Goal: Task Accomplishment & Management: Contribute content

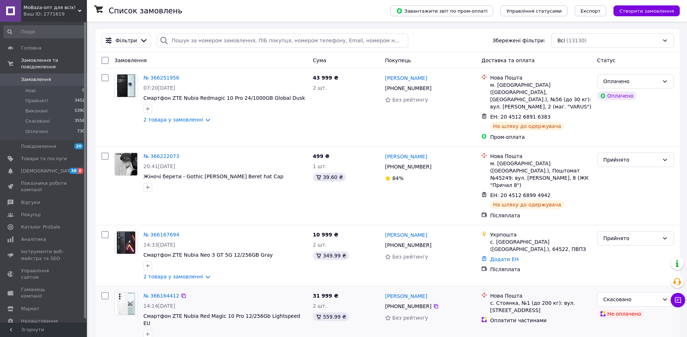
click at [511, 308] on div "Нова Пошта с. Стоянка, №1 (до 200 кг): вул. Київська, 10 Оплатити частинами" at bounding box center [536, 321] width 116 height 62
click at [528, 317] on div "Нова Пошта с. Стоянка, №1 (до 200 кг): вул. Київська, 10 Оплатити частинами" at bounding box center [536, 321] width 116 height 62
click at [530, 320] on div "Нова Пошта с. Стоянка, №1 (до 200 кг): вул. Київська, 10 Оплатити частинами" at bounding box center [536, 321] width 116 height 62
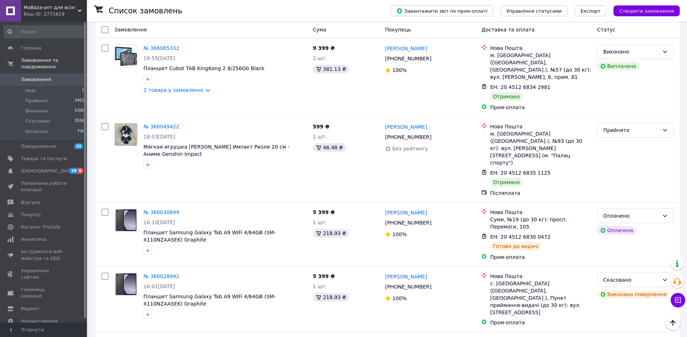
scroll to position [616, 0]
click at [434, 220] on icon at bounding box center [436, 222] width 4 height 4
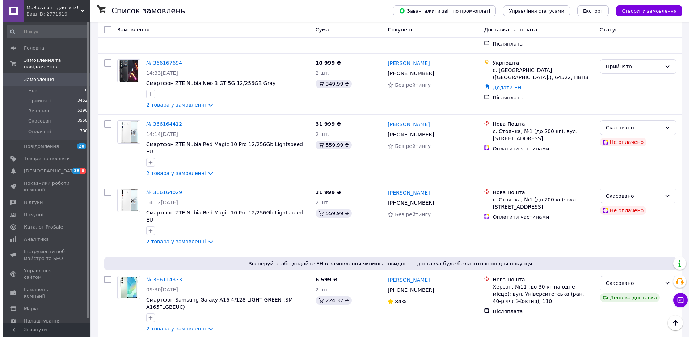
scroll to position [0, 0]
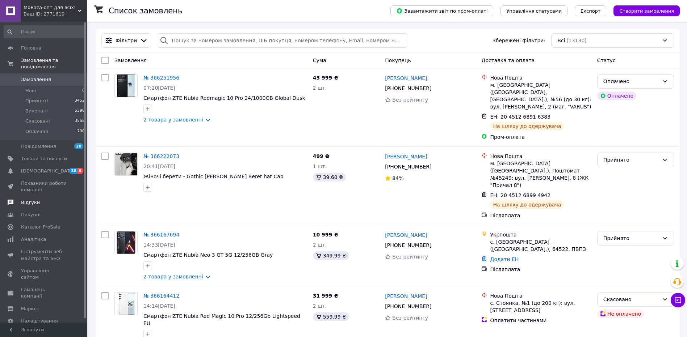
click at [32, 200] on span "Відгуки" at bounding box center [30, 203] width 19 height 7
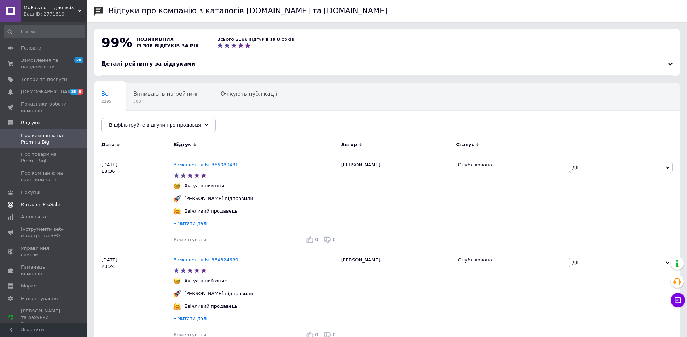
click at [50, 205] on span "Каталог ProSale" at bounding box center [40, 205] width 39 height 7
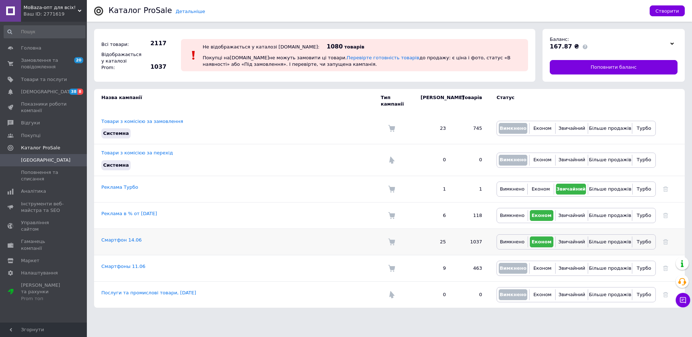
click at [121, 229] on td "Смартфон 14.06" at bounding box center [237, 242] width 287 height 26
click at [121, 238] on link "Смартфон 14.06" at bounding box center [121, 240] width 41 height 5
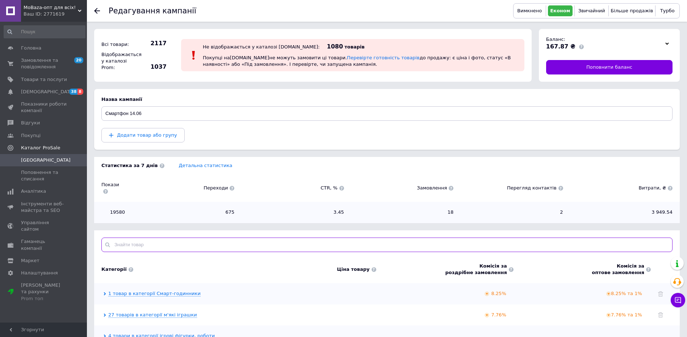
click at [190, 238] on input "text" at bounding box center [386, 245] width 571 height 14
paste input "Смарт-годинник Samsung Watch Ultra Titanium Silver (SM-L705FZTA)"
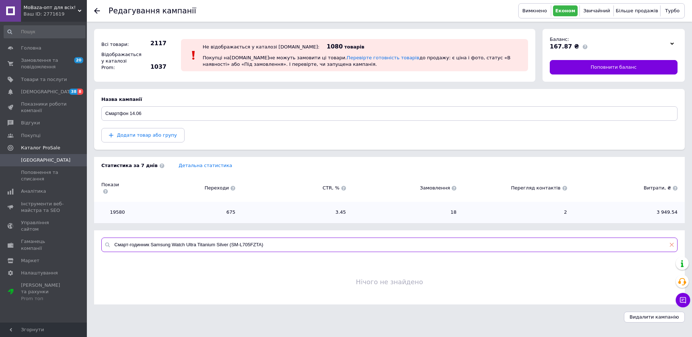
type input "Смарт-годинник Samsung Watch Ultra Titanium Silver (SM-L705FZTA)"
click at [673, 243] on icon at bounding box center [672, 245] width 4 height 4
click at [138, 137] on span "Додати товар або групу" at bounding box center [147, 135] width 60 height 5
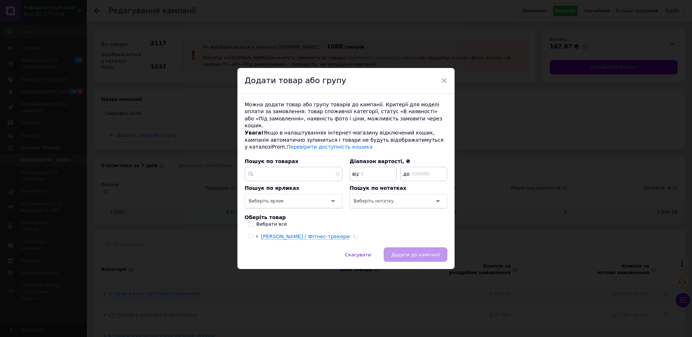
click at [297, 185] on div "Пошук по ярликах Виберіть ярлик" at bounding box center [294, 197] width 98 height 24
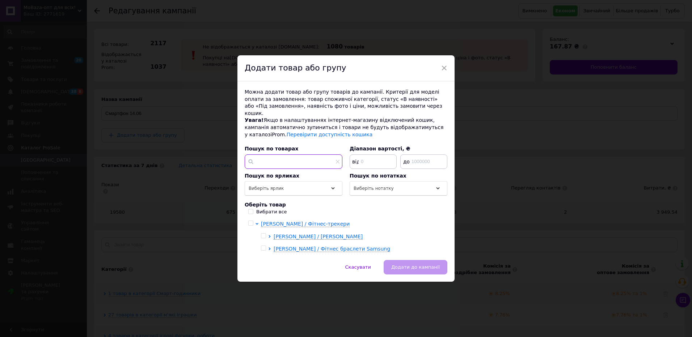
click at [295, 159] on input "text" at bounding box center [294, 162] width 98 height 14
paste input "Смарт-годинник Samsung Watch Ultra Titanium Silver (SM-L705FZTA)"
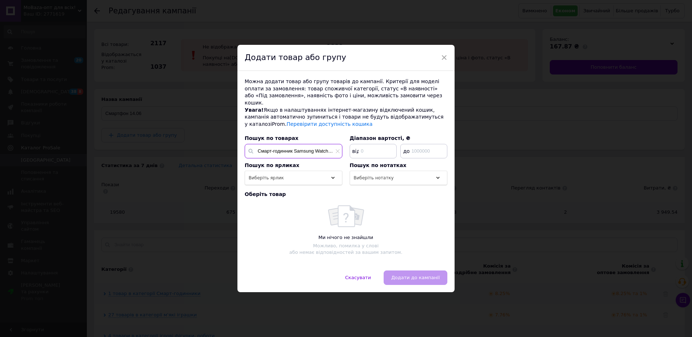
scroll to position [0, 74]
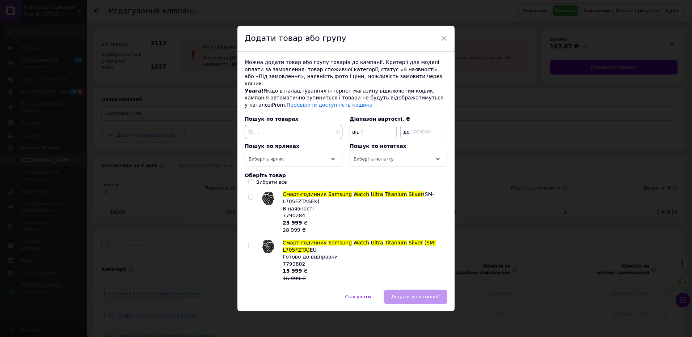
type input "Смарт-годинник Samsung Watch Ultra Titanium Silver (SM-L705FZTA)"
click at [249, 244] on input "checkbox" at bounding box center [250, 246] width 5 height 5
checkbox input "true"
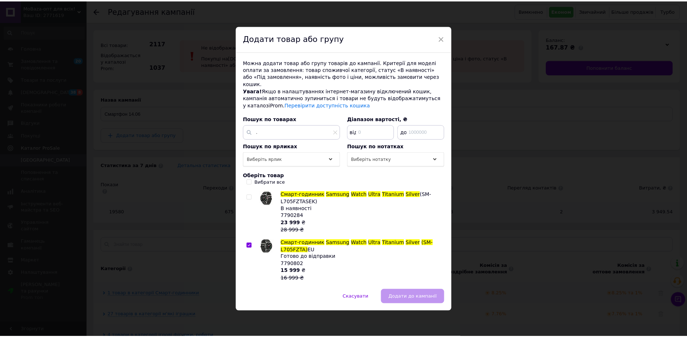
scroll to position [0, 0]
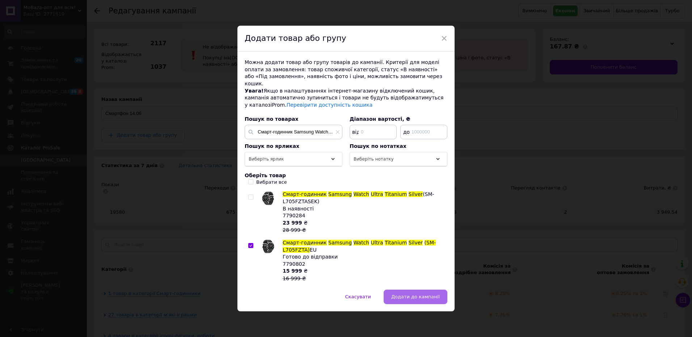
click at [413, 294] on span "Додати до кампанії" at bounding box center [415, 296] width 49 height 5
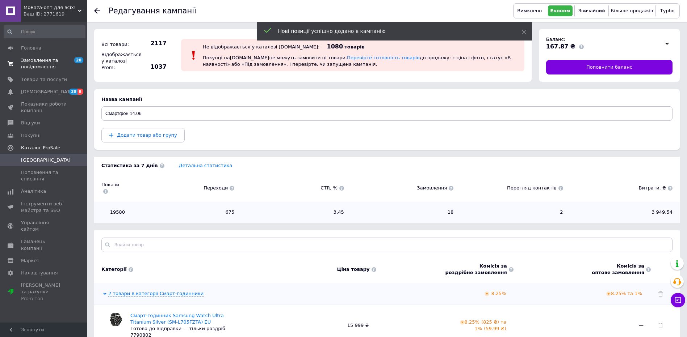
click at [27, 66] on span "Замовлення та повідомлення" at bounding box center [44, 63] width 46 height 13
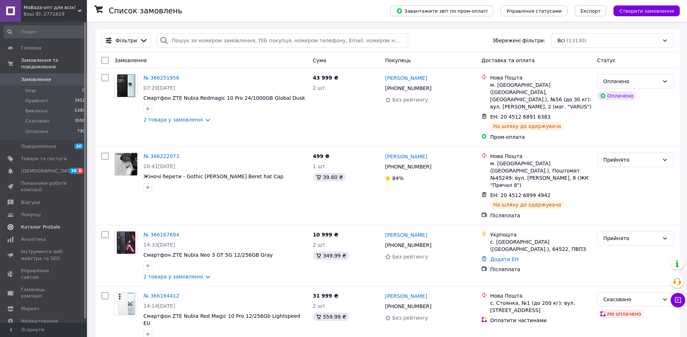
click at [53, 224] on span "Каталог ProSale" at bounding box center [40, 227] width 39 height 7
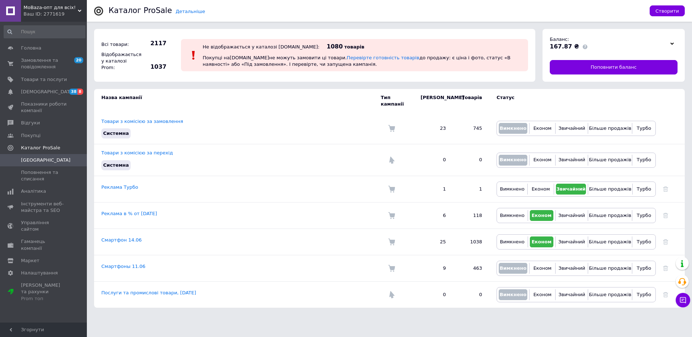
drag, startPoint x: 129, startPoint y: 235, endPoint x: 137, endPoint y: 234, distance: 8.3
click at [129, 238] on link "Смартфон 14.06" at bounding box center [121, 240] width 41 height 5
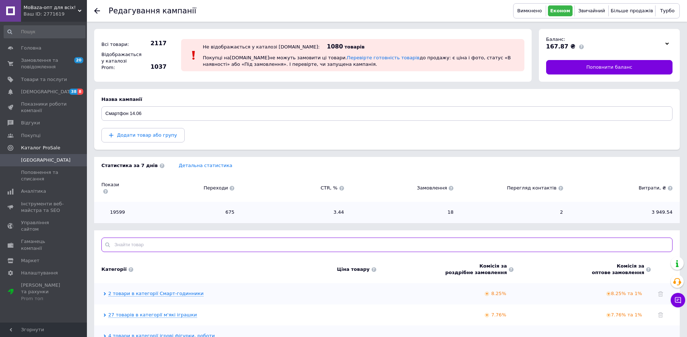
click at [194, 238] on input "text" at bounding box center [386, 245] width 571 height 14
paste input "Смарт-годинник Samsung Watch Ultra Titanium Silver (SM-L705FZTA)"
type input "Смарт-годинник Samsung Watch Ultra Titanium Silver (SM-L705FZTA)"
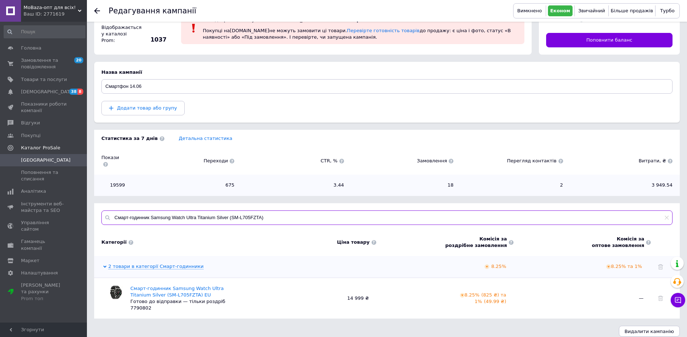
scroll to position [28, 0]
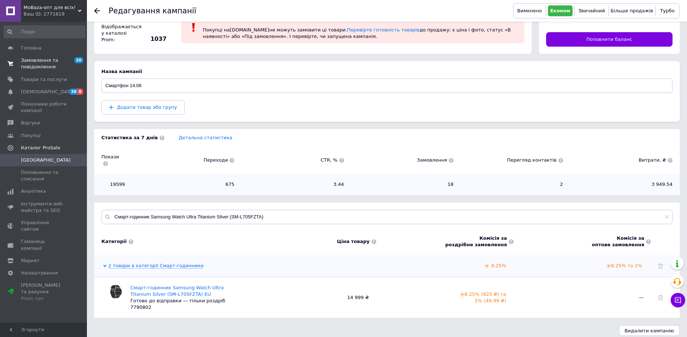
click at [40, 66] on span "Замовлення та повідомлення" at bounding box center [44, 63] width 46 height 13
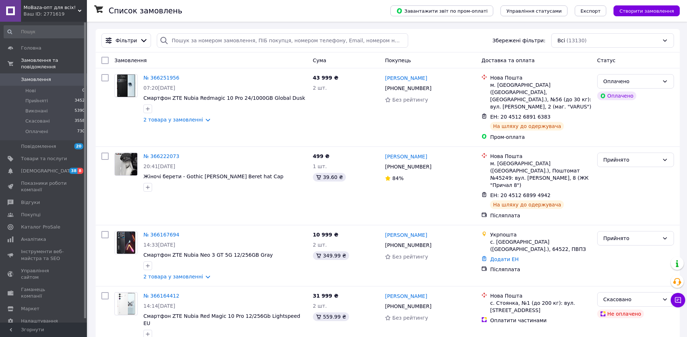
click at [55, 76] on span "Замовлення" at bounding box center [44, 79] width 46 height 7
click at [43, 158] on link "Товари та послуги" at bounding box center [44, 159] width 89 height 12
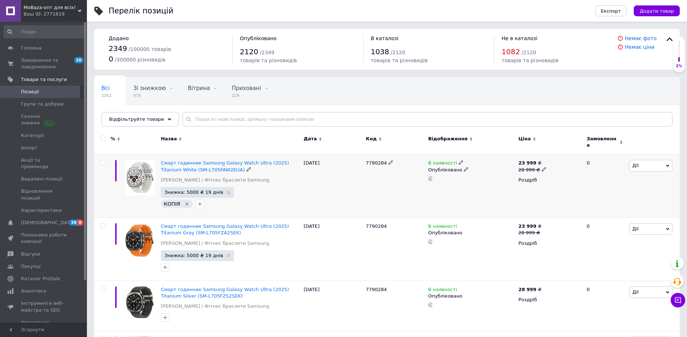
click at [184, 201] on icon "Видалити мітку" at bounding box center [187, 204] width 6 height 6
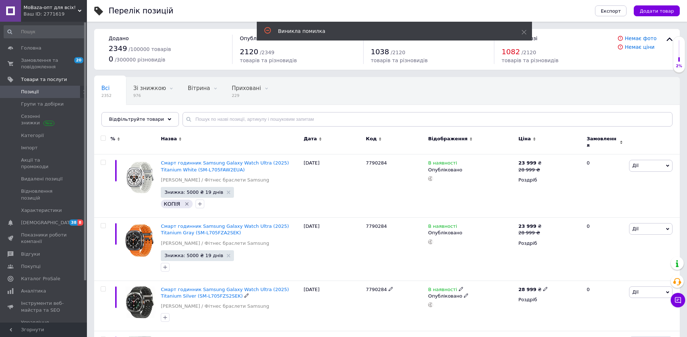
click at [201, 287] on span "Смарт годинник Samsung Galaxy Watch Ultra (2025) Titanium Silver (SM-L705FZS2SE…" at bounding box center [225, 293] width 128 height 12
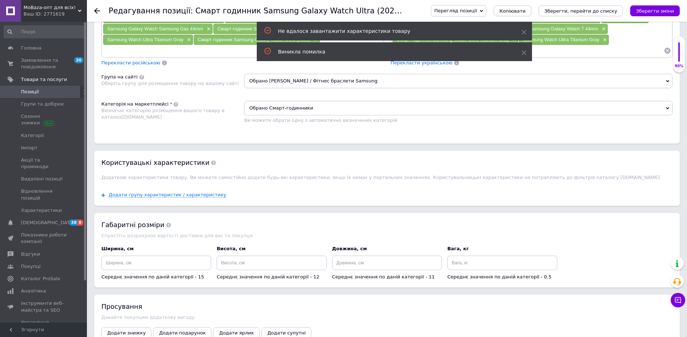
scroll to position [652, 0]
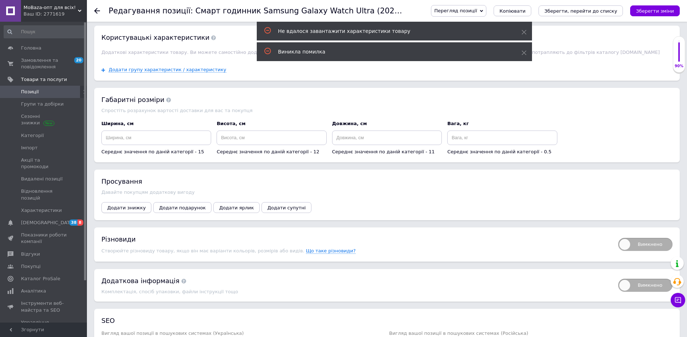
click at [129, 209] on span "Додати знижку" at bounding box center [126, 207] width 38 height 5
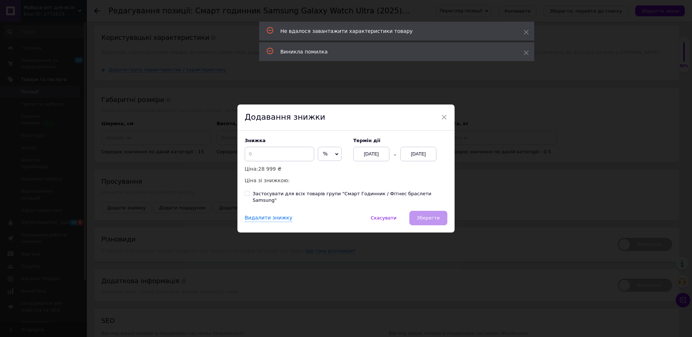
drag, startPoint x: 327, startPoint y: 154, endPoint x: 326, endPoint y: 172, distance: 17.4
click at [327, 157] on span "%" at bounding box center [330, 154] width 24 height 14
click at [326, 173] on li "₴" at bounding box center [329, 169] width 23 height 10
click at [312, 162] on input at bounding box center [280, 154] width 70 height 14
type input "5000"
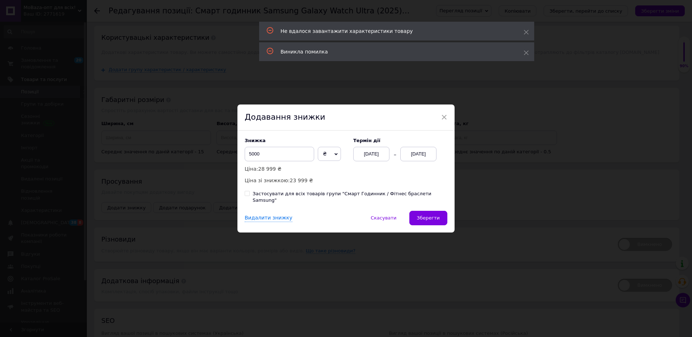
click at [419, 154] on div "[DATE]" at bounding box center [418, 154] width 36 height 14
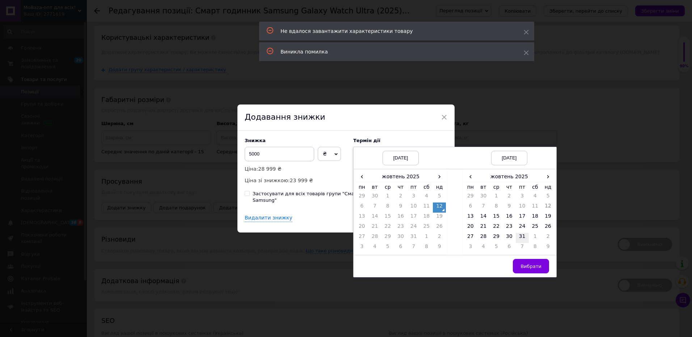
click at [522, 242] on td "31" at bounding box center [522, 238] width 13 height 10
click at [532, 269] on span "Вибрати" at bounding box center [531, 266] width 21 height 5
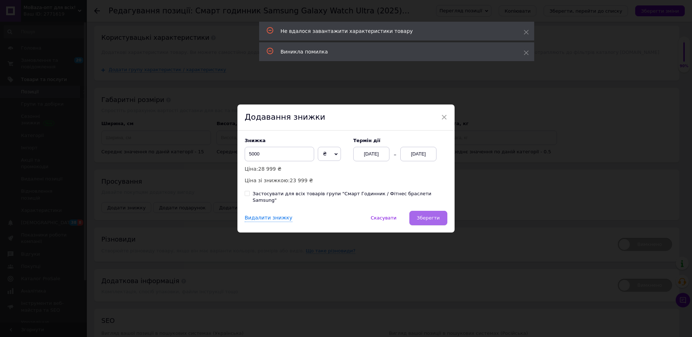
click at [431, 212] on button "Зберегти" at bounding box center [429, 218] width 38 height 14
click at [429, 216] on span "Зберегти" at bounding box center [428, 217] width 23 height 5
click at [499, 201] on div "× Додавання знижки Знижка 5000 ₴ % Ціна: 28 999 ₴ Ціна зі знижкою: 23 999 ₴ Тер…" at bounding box center [346, 168] width 692 height 337
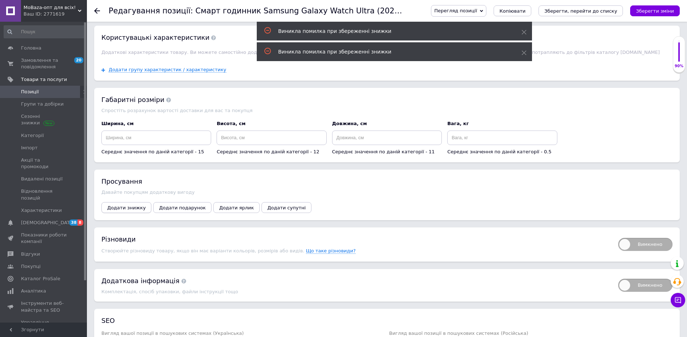
click at [124, 213] on button "Додати знижку" at bounding box center [126, 207] width 50 height 11
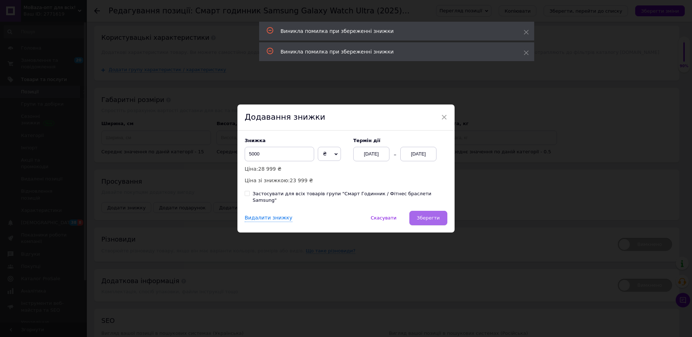
click at [429, 212] on button "Зберегти" at bounding box center [429, 218] width 38 height 14
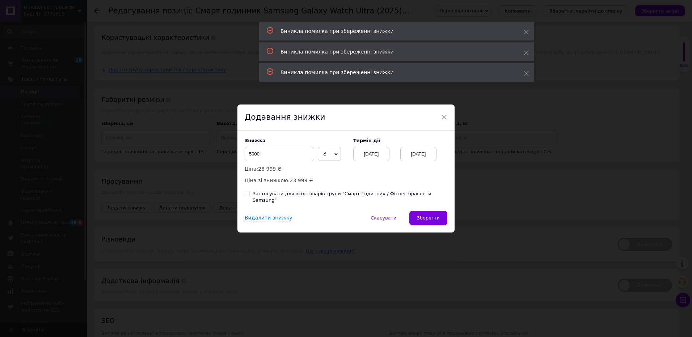
click at [500, 190] on div "× Додавання знижки Знижка 5000 ₴ % Ціна: 28 999 ₴ Ціна зі знижкою: 23 999 ₴ Тер…" at bounding box center [346, 168] width 692 height 337
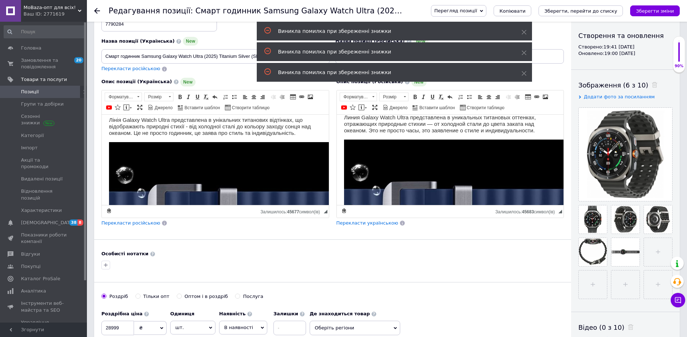
scroll to position [217, 0]
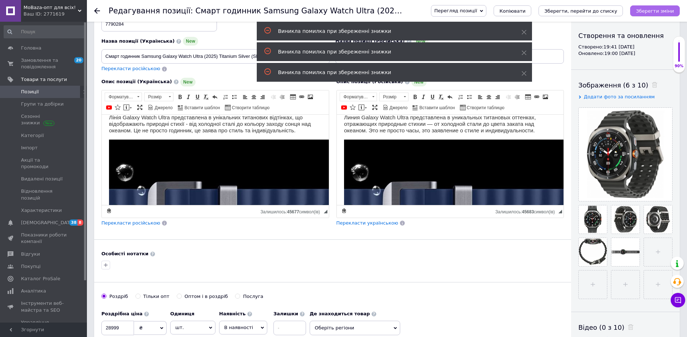
click at [659, 13] on icon "Зберегти зміни" at bounding box center [655, 10] width 38 height 5
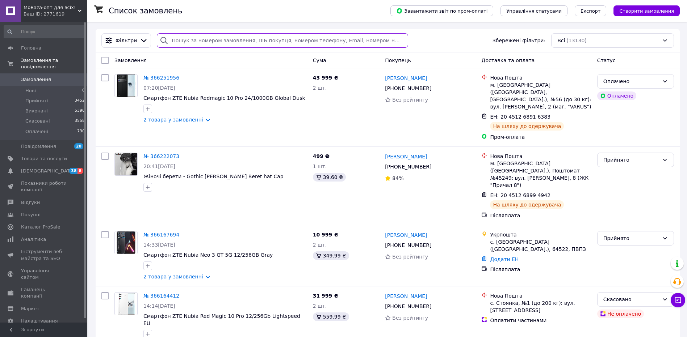
click at [330, 41] on input "search" at bounding box center [282, 40] width 251 height 14
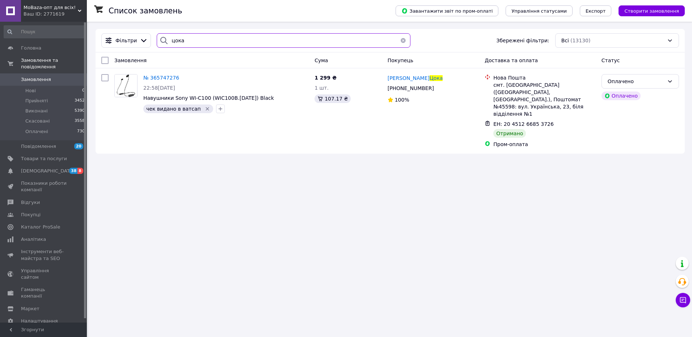
type input "цока"
click at [48, 76] on span "Замовлення" at bounding box center [44, 79] width 46 height 7
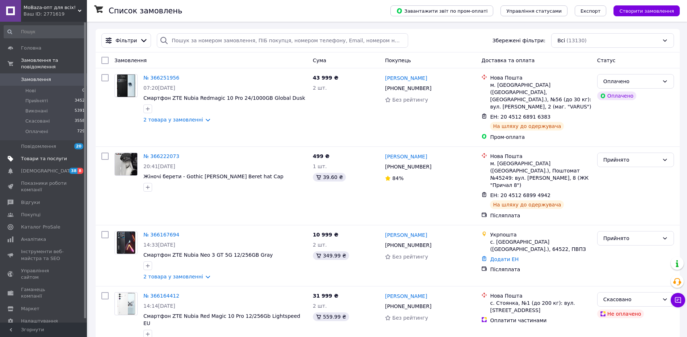
click at [55, 156] on span "Товари та послуги" at bounding box center [44, 159] width 46 height 7
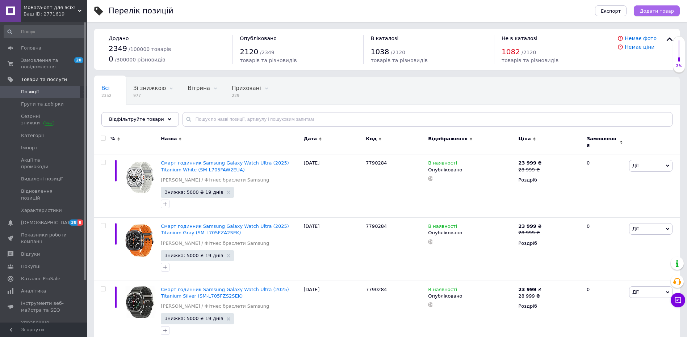
click at [657, 12] on span "Додати товар" at bounding box center [656, 10] width 34 height 5
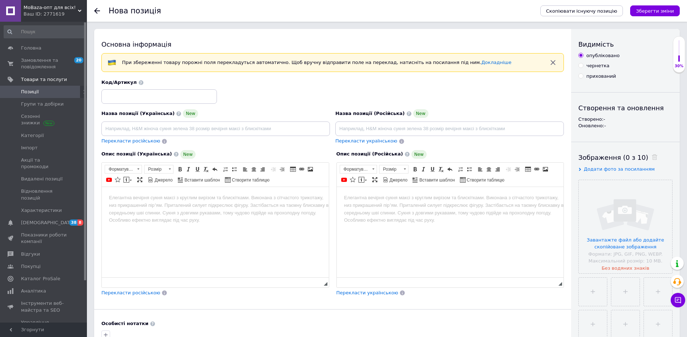
click at [272, 209] on html at bounding box center [215, 198] width 227 height 22
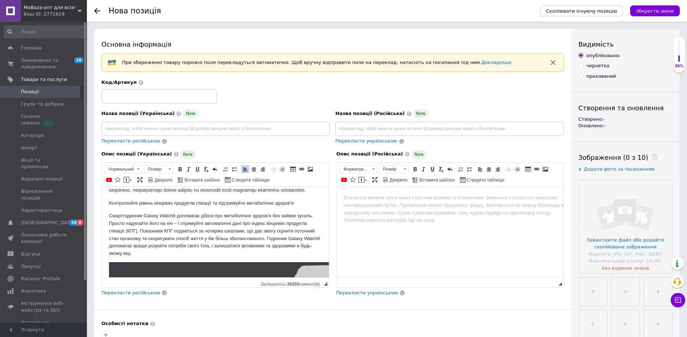
scroll to position [6508, 0]
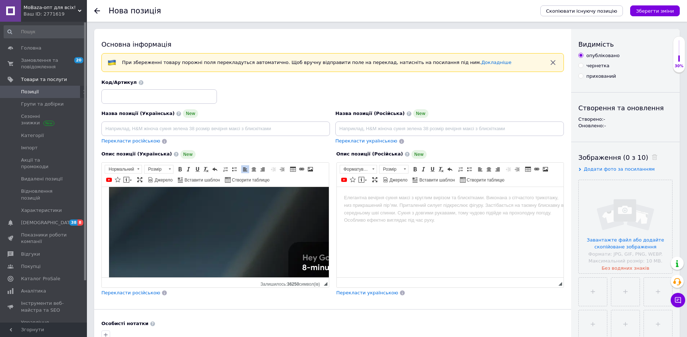
click at [424, 206] on html at bounding box center [449, 198] width 227 height 22
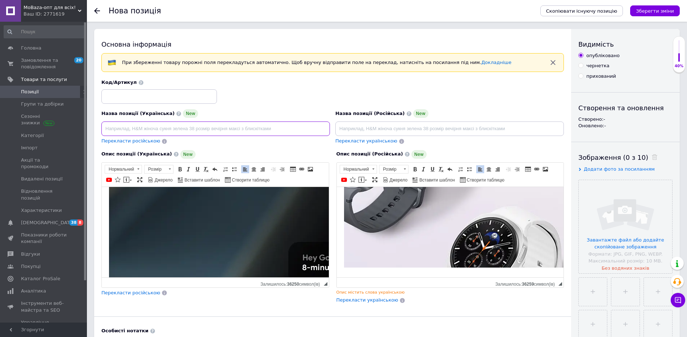
click at [246, 129] on input at bounding box center [215, 129] width 228 height 14
paste input "Samsung Galaxy Watch 8 44mm Silver (SM-L330NZSASEK)"
click at [106, 129] on input "Samsung Galaxy Watch 8 44mm Silver (SM-L330NZSASEK)" at bounding box center [215, 129] width 228 height 14
drag, startPoint x: 140, startPoint y: 128, endPoint x: 77, endPoint y: 127, distance: 62.3
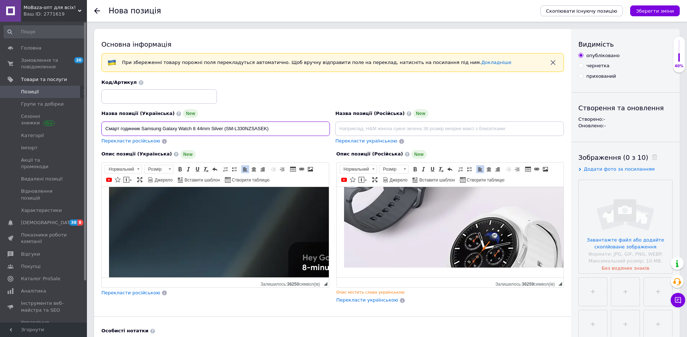
paste input "-"
drag, startPoint x: 266, startPoint y: 131, endPoint x: 208, endPoint y: 135, distance: 57.7
type input "Смарт-годинник Samsung Galaxy Watch 8 44mm Silver (SM-L330NZSASEK)"
click at [424, 126] on input at bounding box center [449, 129] width 228 height 14
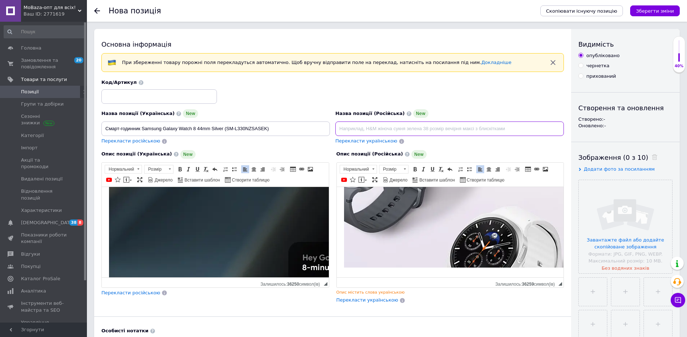
paste input "Смарт-годинник Samsung Galaxy Watch 8 44mm Silver (SM-L330NZSASEK)"
type input "Смарт-годинник Samsung Galaxy Watch 8 44mm Silver (SM-L330NZSASEK)"
drag, startPoint x: 251, startPoint y: 127, endPoint x: 319, endPoint y: 127, distance: 68.1
click at [319, 127] on input "Смарт-годинник Samsung Galaxy Watch 8 44mm Silver (SM-L330NZSASEK)" at bounding box center [215, 129] width 228 height 14
paste input "0mm Silver (L320) (SM-L320NZSAEUE"
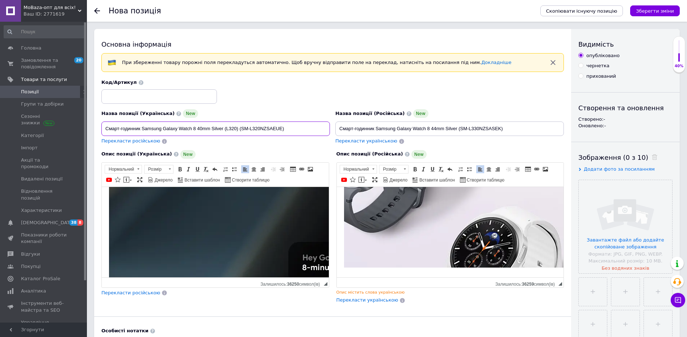
type input "Смарт-годинник Samsung Galaxy Watch 8 40mm Silver (L320) (SM-L320NZSAEUE)"
drag, startPoint x: 444, startPoint y: 127, endPoint x: 519, endPoint y: 129, distance: 75.7
click at [519, 129] on input "Смарт-годинник Samsung Galaxy Watch 8 44mm Silver (SM-L330NZSASEK)" at bounding box center [449, 129] width 228 height 14
paste input "0mm Silver (L320) (SM-L320NZSAEUE"
type input "Смарт-годинник Samsung Galaxy Watch 8 40mm Silver (L320) (SM-L320NZSAEUE)"
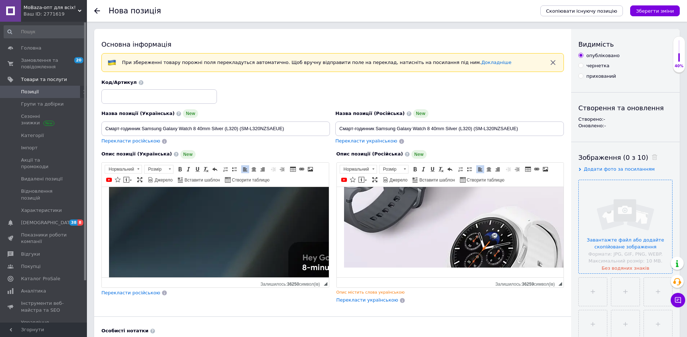
click at [618, 202] on input "file" at bounding box center [625, 226] width 93 height 93
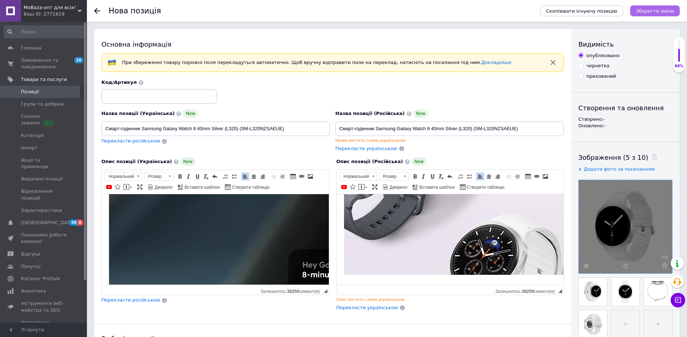
click at [654, 11] on icon "Зберегти зміни" at bounding box center [655, 10] width 38 height 5
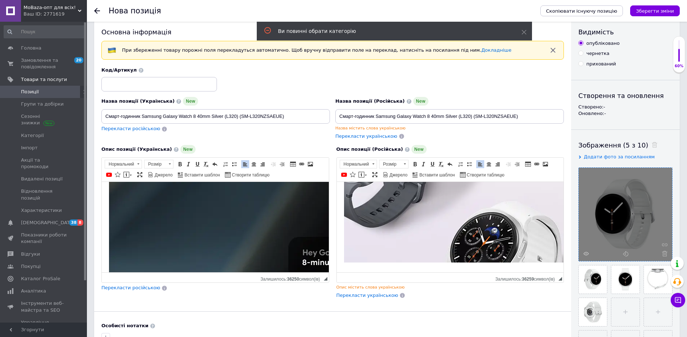
scroll to position [0, 0]
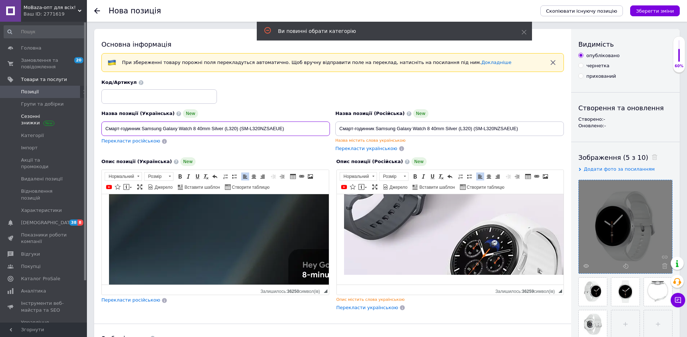
drag, startPoint x: 295, startPoint y: 128, endPoint x: 75, endPoint y: 115, distance: 220.9
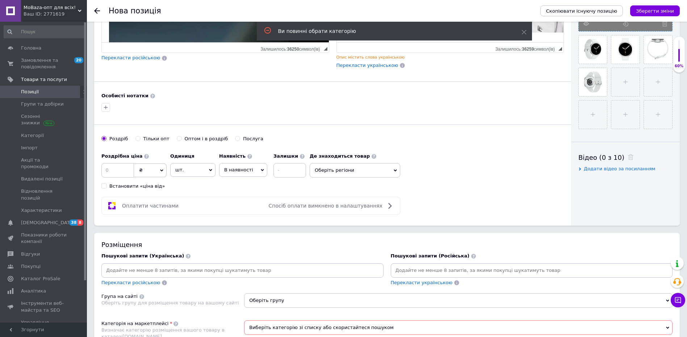
scroll to position [253, 0]
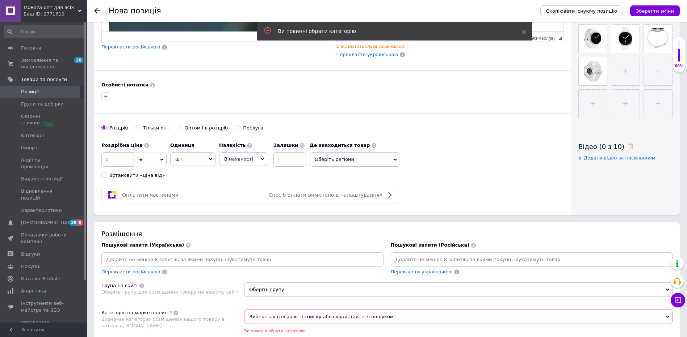
click at [192, 260] on input at bounding box center [242, 260] width 279 height 11
paste input "Смарт-годинник Samsung Galaxy Watch 8 40mm Silver (L320) (SM-L320NZSAEUE)"
type input "Смарт-годинник Samsung Galaxy Watch 8 40mm Silver (L320) (SM-L320NZSAEUE)"
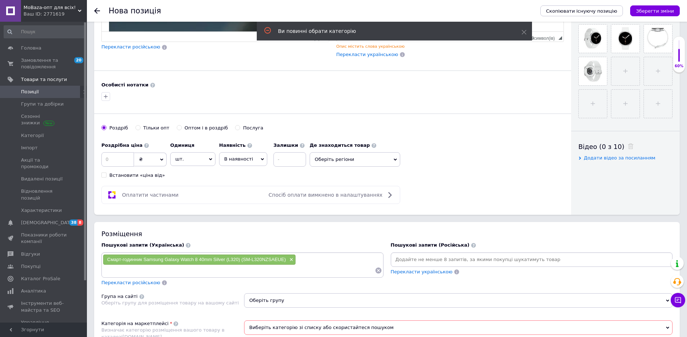
paste input "Смарт-годинник Samsung Galaxy Watch 8 40mm Silver (L320) (SM-L320NZSAEUE)"
drag, startPoint x: 143, startPoint y: 270, endPoint x: 393, endPoint y: 276, distance: 249.2
click at [393, 277] on div "Пошукові запити (Українська) Смарт-годинник Samsung Galaxy Watch 8 40mm Silver …" at bounding box center [387, 264] width 578 height 51
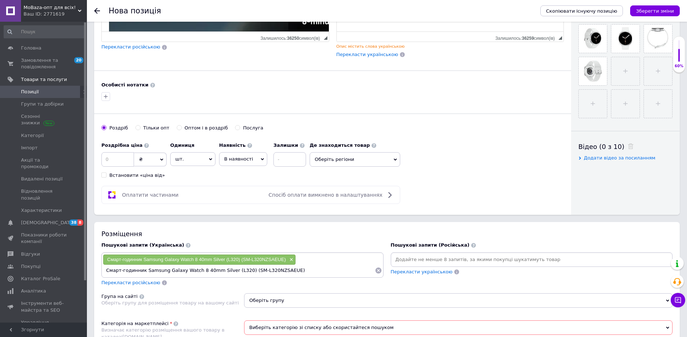
type input "Смарт-годинник"
type input "Смарт годиниик"
type input "Смарт годиник"
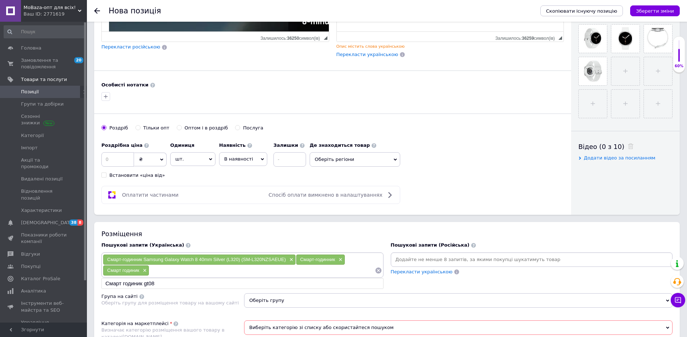
paste input "Смарт-годинник Samsung Galaxy Watch 8 40mm Silver (L320) (SM-L320NZSAEUE)"
drag, startPoint x: 242, startPoint y: 269, endPoint x: 398, endPoint y: 273, distance: 156.1
click at [398, 273] on div "Пошукові запити (Українська) Смарт-годинник Samsung Galaxy Watch 8 40mm Silver …" at bounding box center [387, 264] width 578 height 51
type input "Смарт-годинник Samsung Galaxy Watch 8"
paste input "Смарт-годинник Samsung Galaxy Watch 8 40mm Silver (L320) (SM-L320NZSAEUE)"
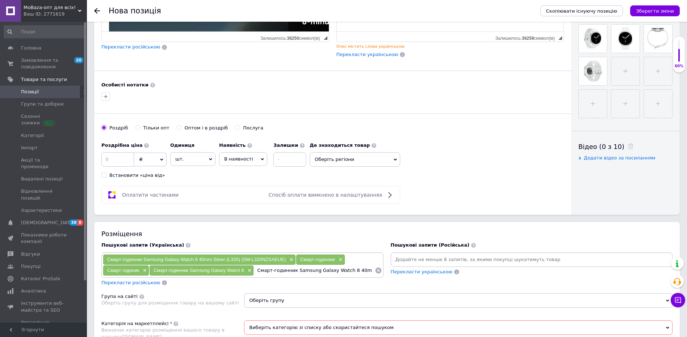
scroll to position [0, 58]
click at [256, 271] on input "Смарт-годинник Samsung Galaxy Watch 8 40mm Silver (L320) (SM-L320NZSAEUE)" at bounding box center [314, 270] width 121 height 11
drag, startPoint x: 267, startPoint y: 272, endPoint x: 226, endPoint y: 272, distance: 40.2
click at [226, 272] on div "Смарт-годинник Samsung Galaxy Watch 8 40mm Silver (L320) (SM-L320NZSAEUE) × Сма…" at bounding box center [242, 266] width 279 height 22
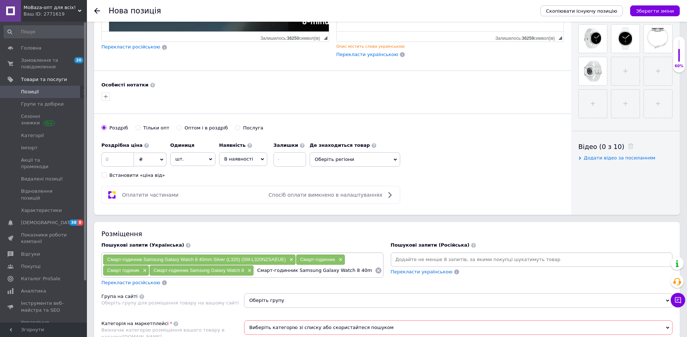
drag, startPoint x: 263, startPoint y: 270, endPoint x: 277, endPoint y: 270, distance: 14.1
click at [263, 270] on input "Смарт-годинник Samsung Galaxy Watch 8 40mm Silver (L320) (SM-L320NZSAEUE)" at bounding box center [314, 270] width 121 height 11
click at [289, 270] on input "Смарт-годинник Samsung Galaxy Watch 8 40mm Silver (L320) (SM-L320NZSAEUE)" at bounding box center [314, 270] width 121 height 11
click at [293, 271] on input "Смарт-годинник Samsung Galaxy Watch 8 40mm Silver (L320) (SM-L320NZSAEUE)" at bounding box center [314, 270] width 121 height 11
drag, startPoint x: 295, startPoint y: 270, endPoint x: 238, endPoint y: 269, distance: 56.9
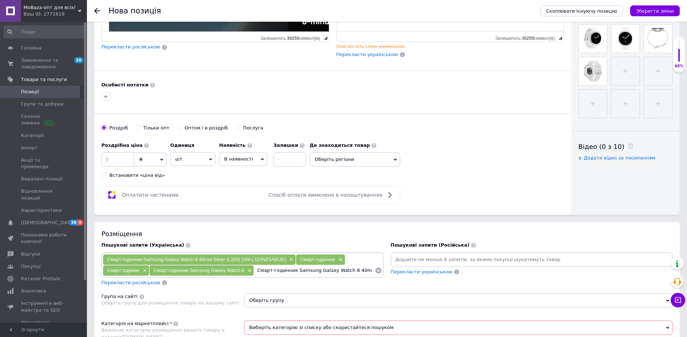
click at [238, 269] on div "Смарт-годинник Samsung Galaxy Watch 8 40mm Silver (L320) (SM-L320NZSAEUE) × Сма…" at bounding box center [242, 266] width 279 height 22
drag, startPoint x: 326, startPoint y: 270, endPoint x: 407, endPoint y: 270, distance: 80.8
click at [407, 270] on div "Пошукові запити (Українська) Смарт-годинник Samsung Galaxy Watch 8 40mm Silver …" at bounding box center [387, 264] width 578 height 51
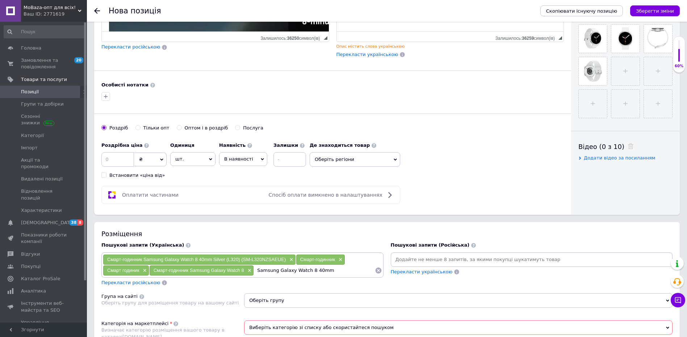
type input "Samsung Galaxy Watch 8 40mm"
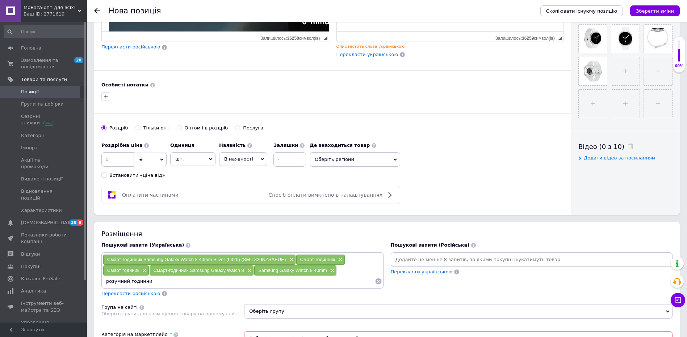
type input "розумний годинник"
type input "годинник для спорту"
type input "спортивний годинник"
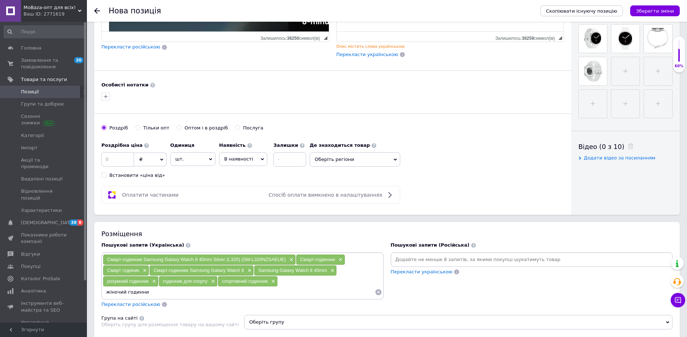
type input "жіночий годинник"
type input "Г"
type input "годинник Самсунг"
type input "годинник [PERSON_NAME]"
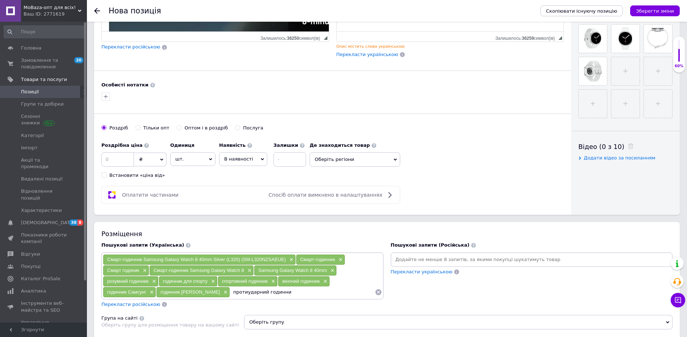
type input "протиударний годинник"
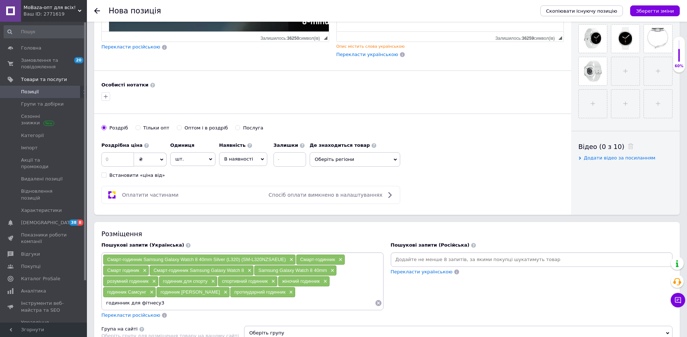
type input "годинник для фітнесу"
type input "годинник з крокоміром"
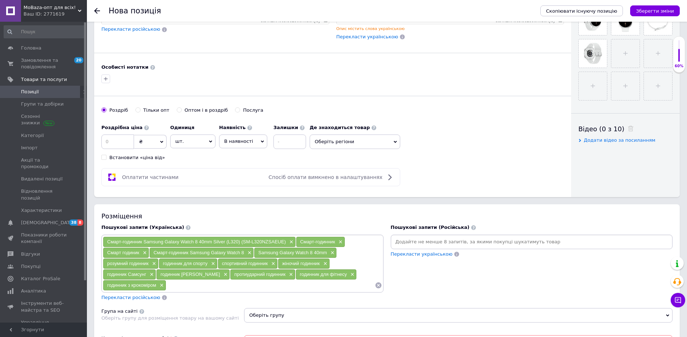
scroll to position [326, 0]
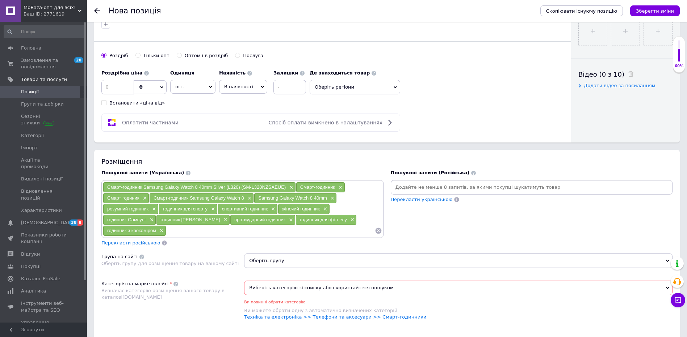
click at [132, 244] on span "Перекласти російською" at bounding box center [130, 242] width 59 height 5
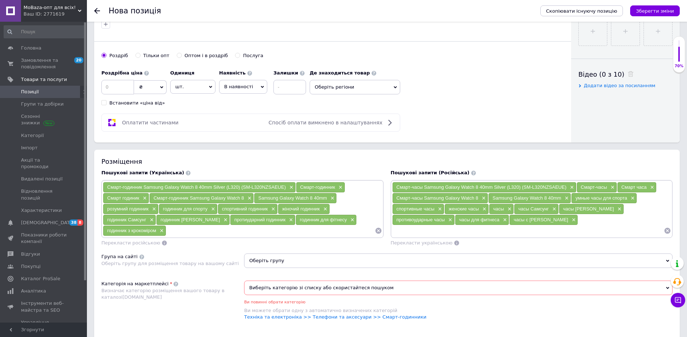
click at [184, 229] on input at bounding box center [270, 231] width 209 height 11
type input "годинник для плавання"
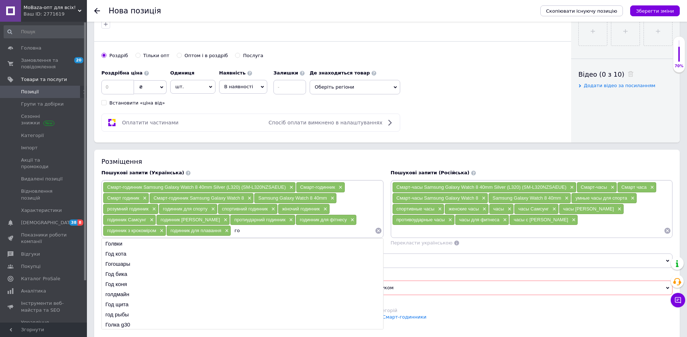
type input "г"
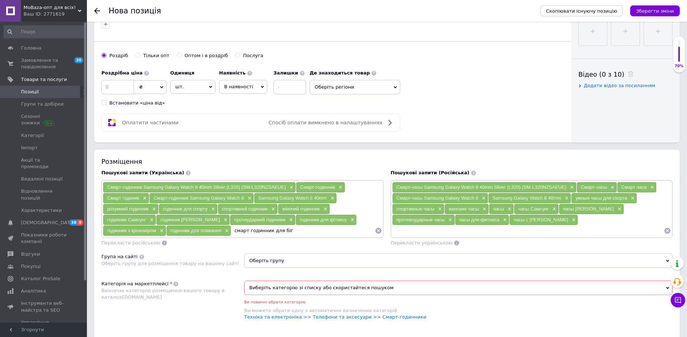
type input "смарт годинник для бігу"
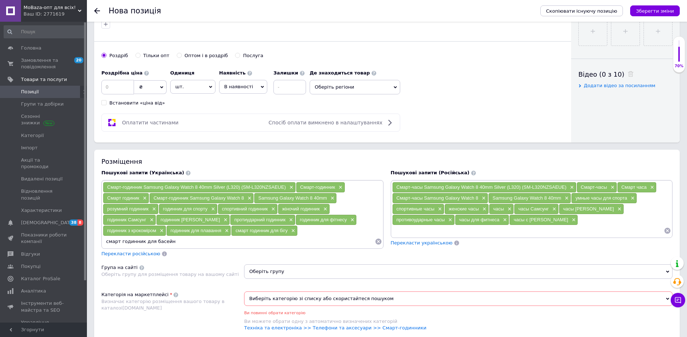
type input "смарт годинник для басейну"
click at [129, 255] on span "Перекласти російською" at bounding box center [130, 253] width 59 height 5
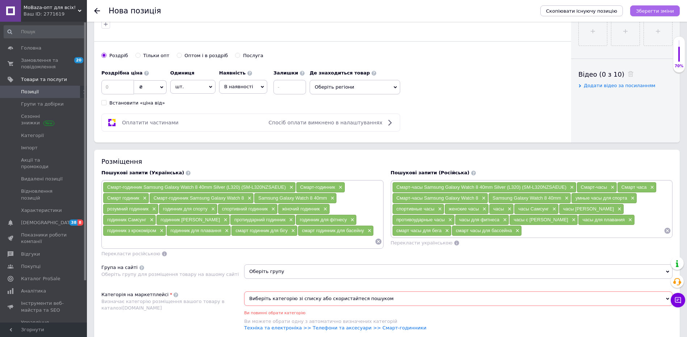
click at [663, 12] on icon "Зберегти зміни" at bounding box center [655, 10] width 38 height 5
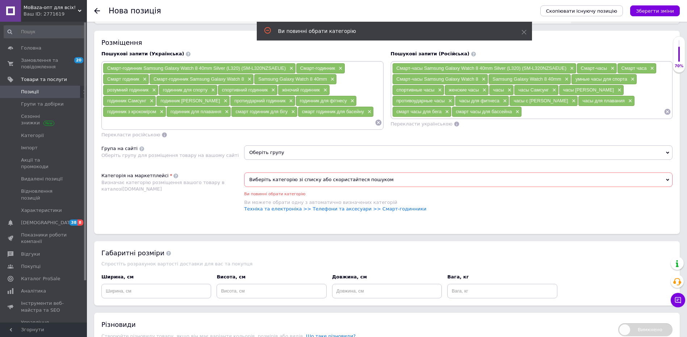
scroll to position [471, 0]
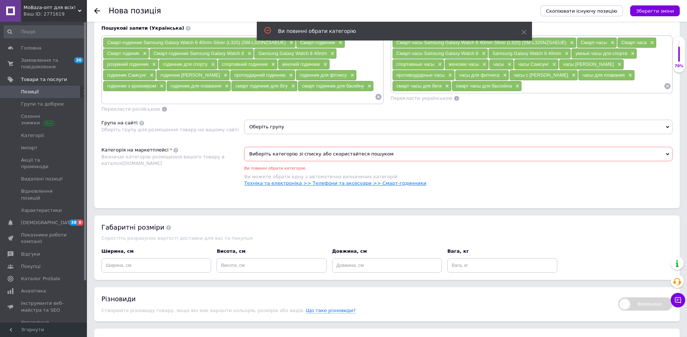
click at [379, 184] on link "Техніка та електроніка >> Телефони та аксесуари >> Смарт-годинники" at bounding box center [335, 183] width 182 height 5
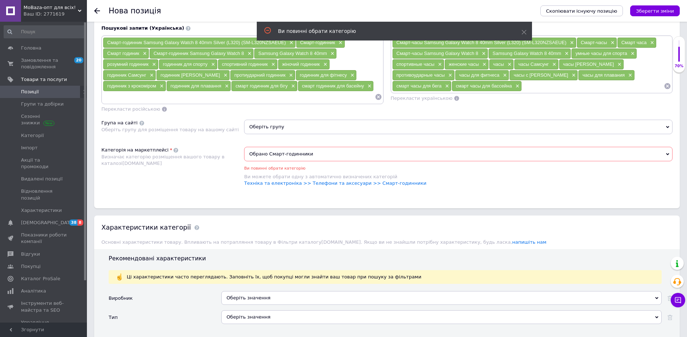
click at [307, 124] on span "Оберіть групу" at bounding box center [458, 127] width 428 height 14
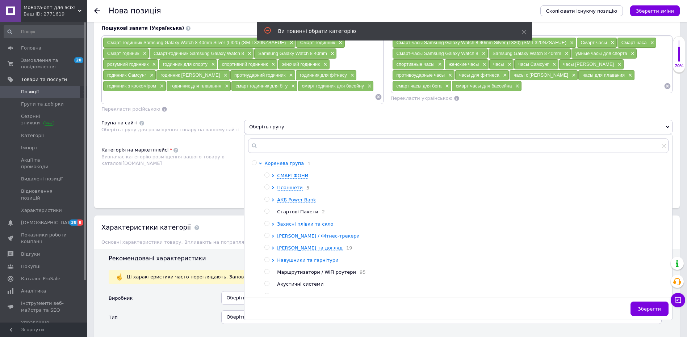
click at [273, 238] on icon at bounding box center [273, 236] width 2 height 3
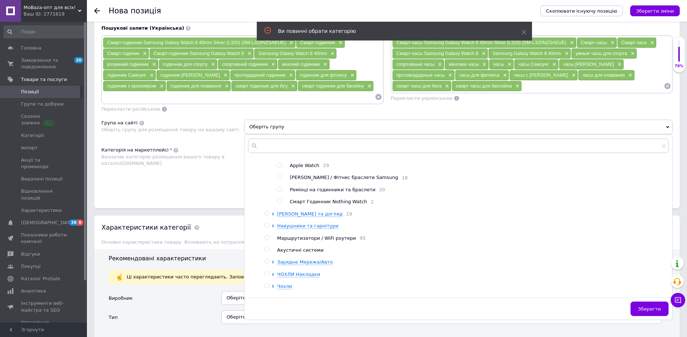
scroll to position [72, 0]
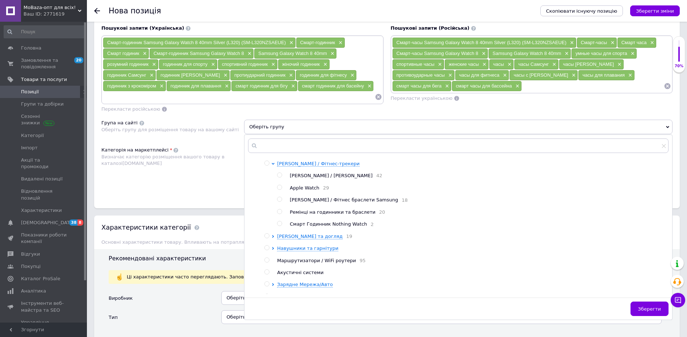
click at [279, 202] on input "radio" at bounding box center [279, 199] width 5 height 5
radio input "true"
click at [660, 307] on span "Зберегти" at bounding box center [649, 309] width 23 height 5
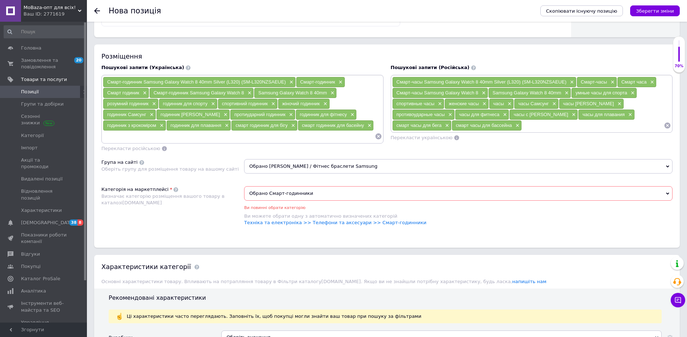
scroll to position [435, 0]
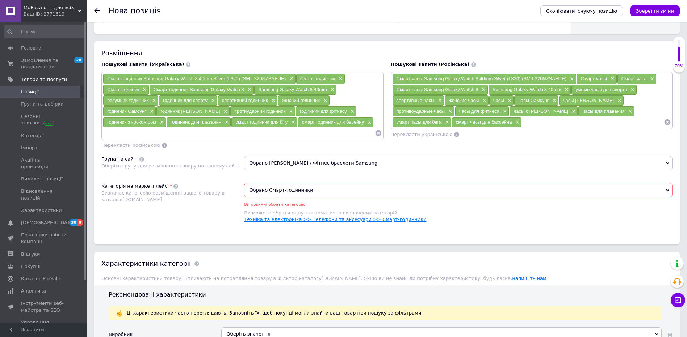
click at [386, 220] on link "Техніка та електроніка >> Телефони та аксесуари >> Смарт-годинники" at bounding box center [335, 219] width 182 height 5
click at [662, 10] on icon "Зберегти зміни" at bounding box center [655, 10] width 38 height 5
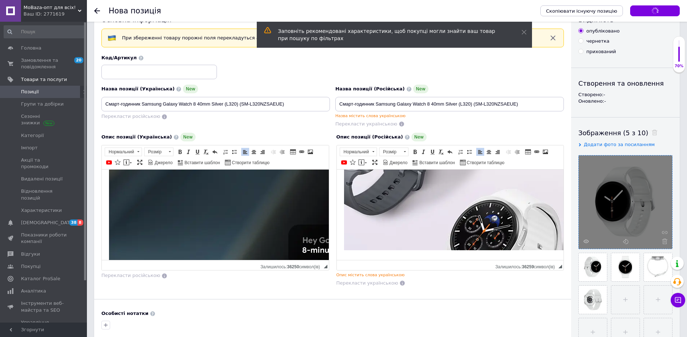
scroll to position [4, 0]
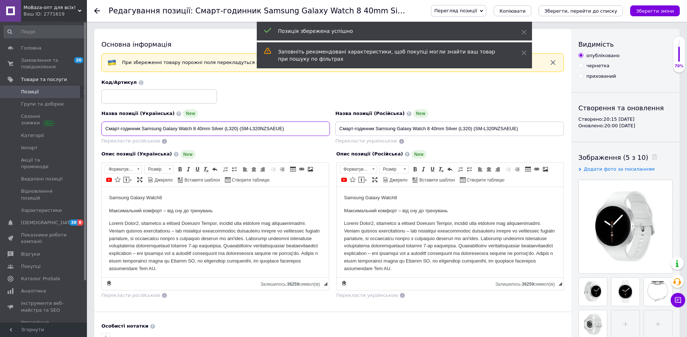
click at [154, 129] on input "Смарт-годинник Samsung Galaxy Watch 8 40mm Silver (L320) (SM-L320NZSAEUE)" at bounding box center [215, 129] width 228 height 14
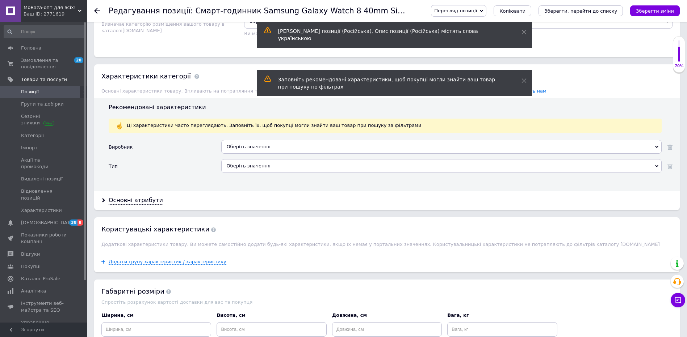
scroll to position [616, 0]
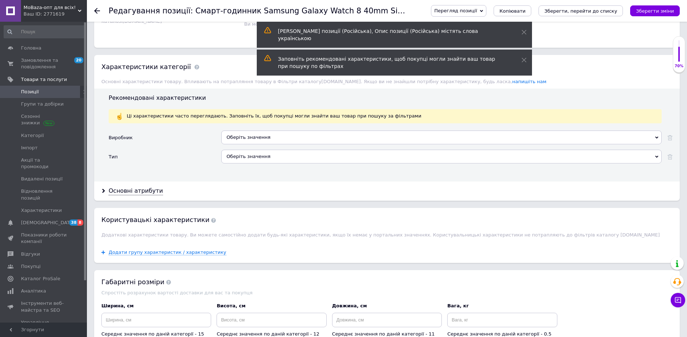
click at [235, 137] on div "Оберіть значення" at bounding box center [441, 138] width 440 height 14
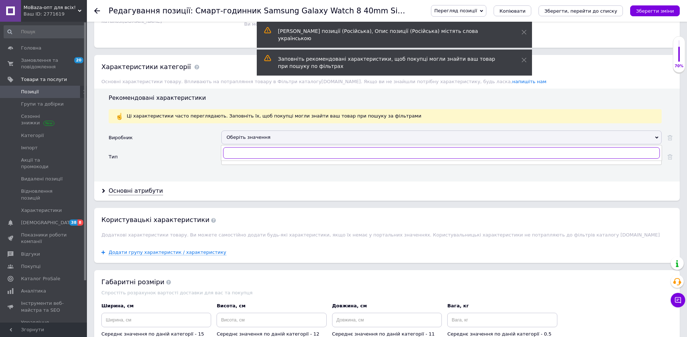
paste input "Samsung"
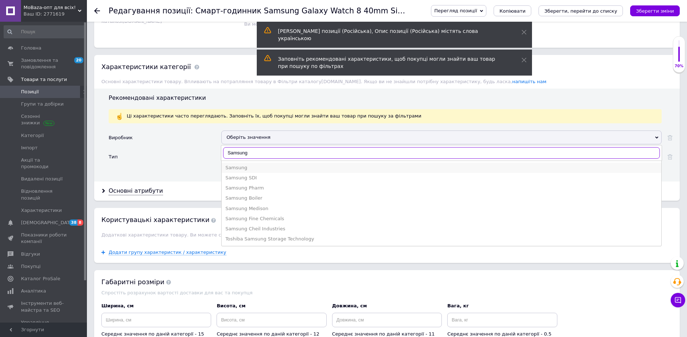
type input "Samsung"
click at [244, 165] on div "Samsung" at bounding box center [441, 168] width 432 height 7
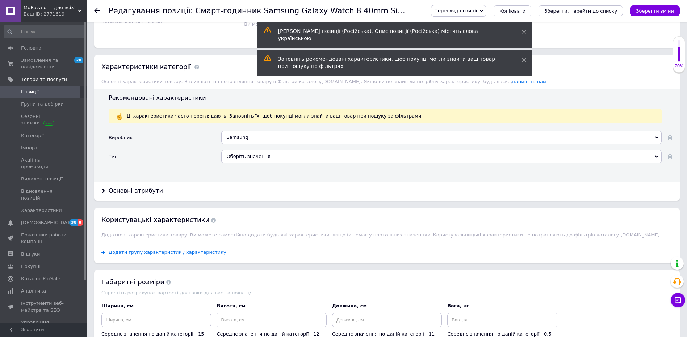
click at [249, 158] on div "Оберіть значення" at bounding box center [441, 157] width 440 height 14
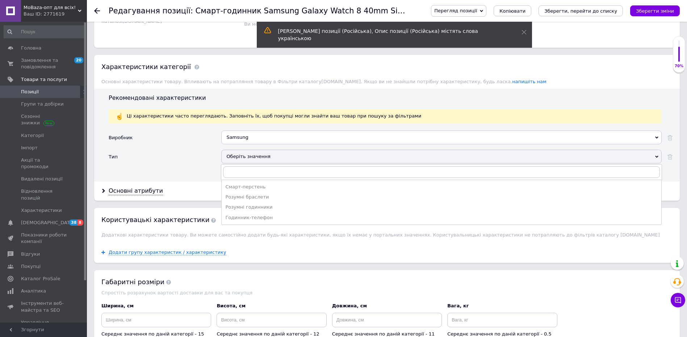
click at [267, 207] on div "Розумні годинники" at bounding box center [441, 207] width 432 height 7
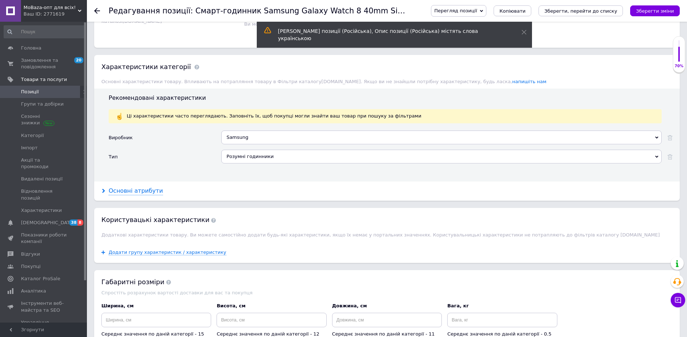
click at [136, 194] on div "Основні атрибути" at bounding box center [136, 191] width 54 height 8
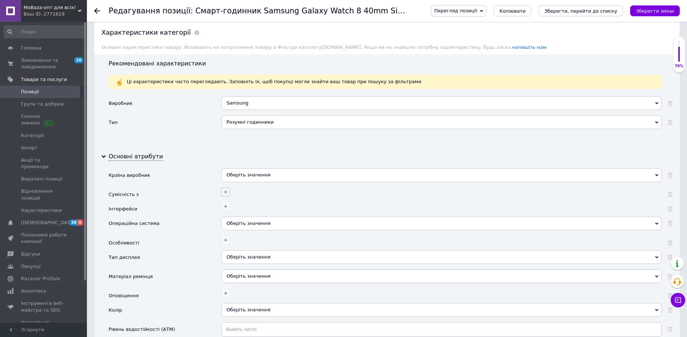
scroll to position [652, 0]
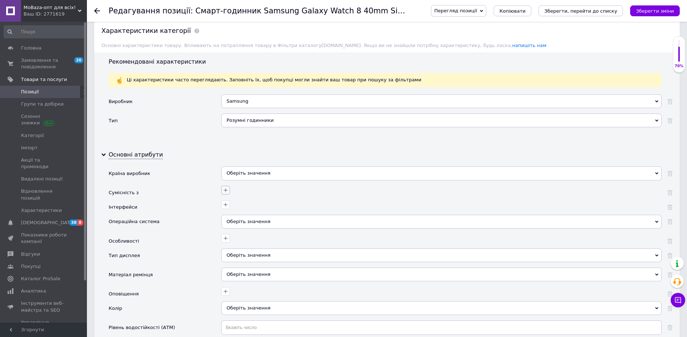
click at [227, 192] on icon "button" at bounding box center [226, 191] width 6 height 6
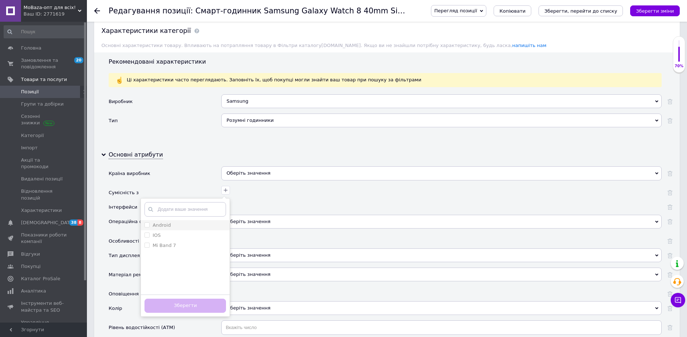
click at [170, 228] on div "Android" at bounding box center [184, 225] width 81 height 7
checkbox input "true"
click at [183, 305] on button "Зберегти" at bounding box center [184, 306] width 81 height 14
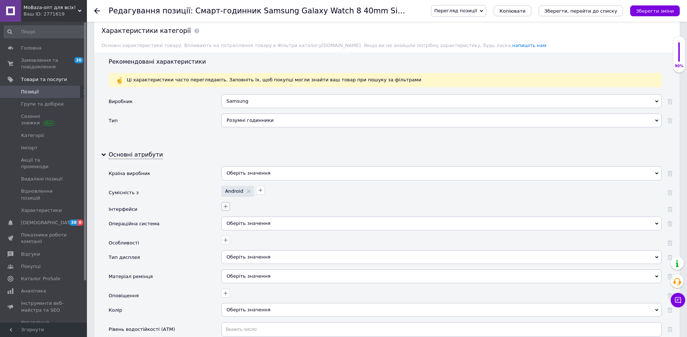
click at [223, 208] on icon "button" at bounding box center [226, 207] width 6 height 6
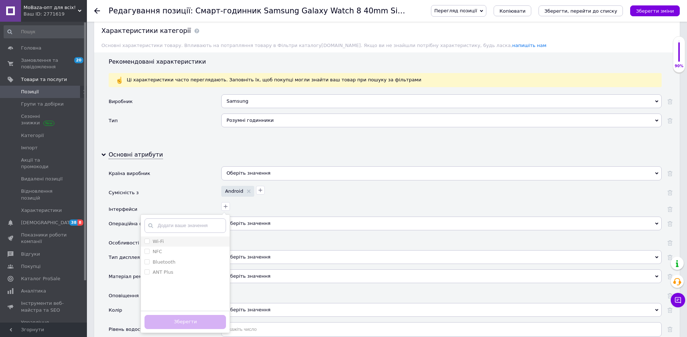
click at [161, 240] on label "Wi-Fi" at bounding box center [157, 241] width 11 height 5
checkbox input "true"
click at [156, 251] on label "NFC" at bounding box center [156, 251] width 9 height 5
checkbox input "true"
drag, startPoint x: 156, startPoint y: 261, endPoint x: 164, endPoint y: 270, distance: 12.3
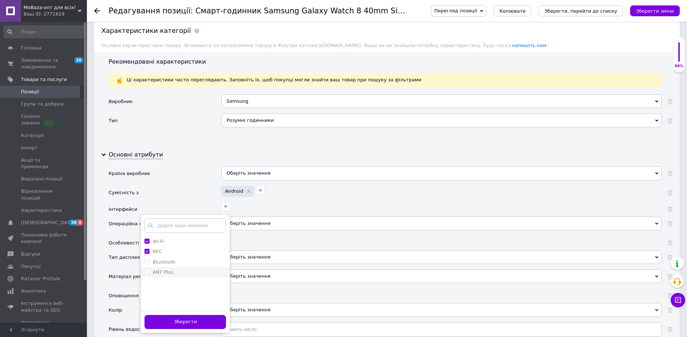
click at [156, 261] on label "Bluetooth" at bounding box center [163, 262] width 23 height 5
checkbox input "true"
click at [189, 321] on button "Зберегти" at bounding box center [184, 322] width 81 height 14
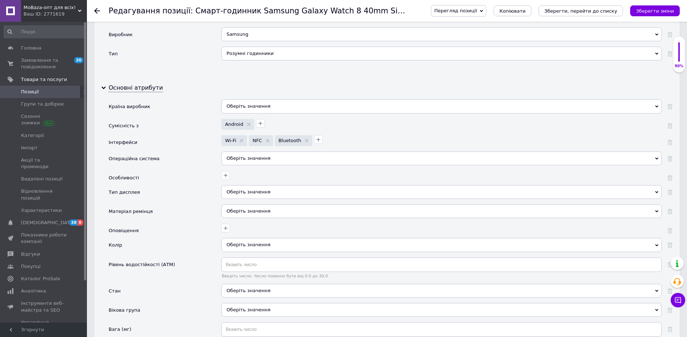
scroll to position [724, 0]
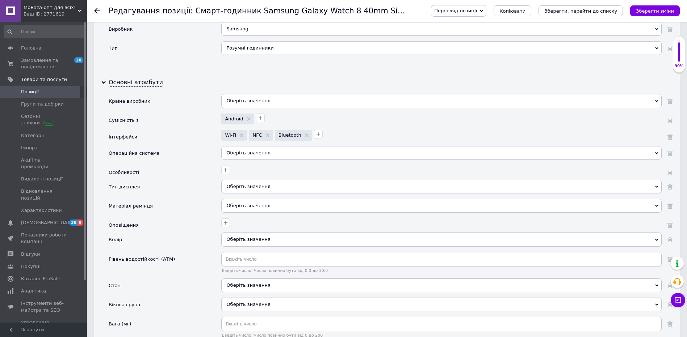
click at [289, 152] on div "Оберіть значення" at bounding box center [441, 153] width 440 height 14
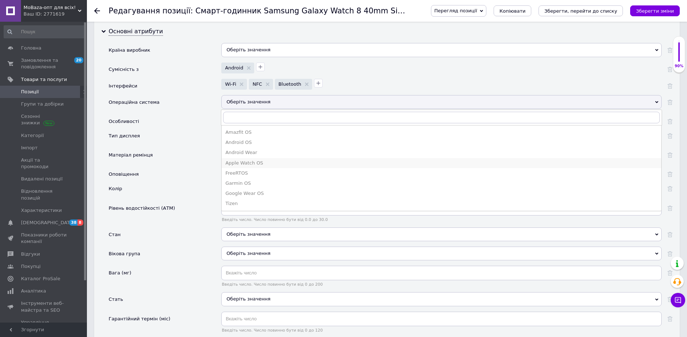
scroll to position [797, 0]
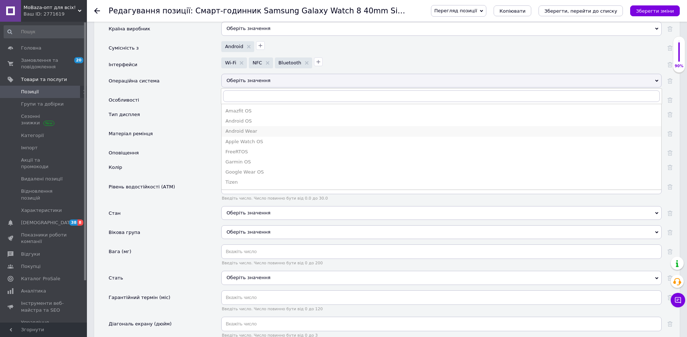
click at [263, 130] on div "Android Wear" at bounding box center [441, 131] width 432 height 7
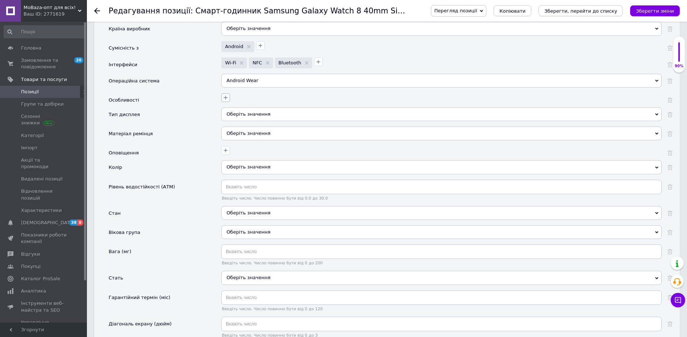
click at [226, 99] on icon "button" at bounding box center [226, 98] width 4 height 4
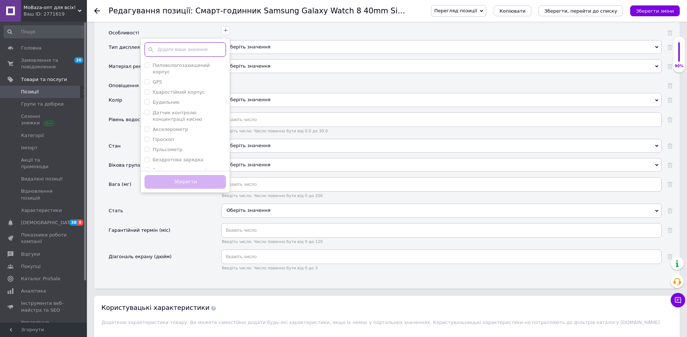
scroll to position [905, 0]
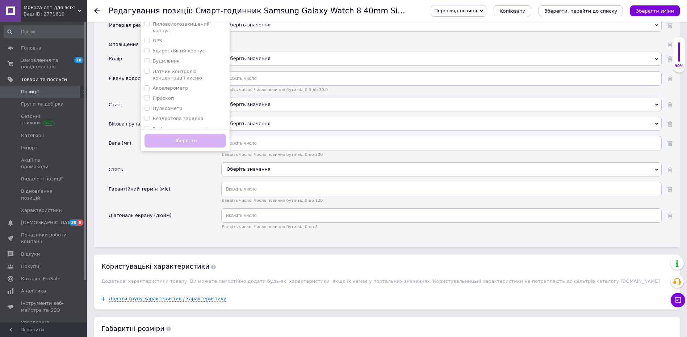
click at [193, 180] on div "Стать" at bounding box center [165, 172] width 113 height 19
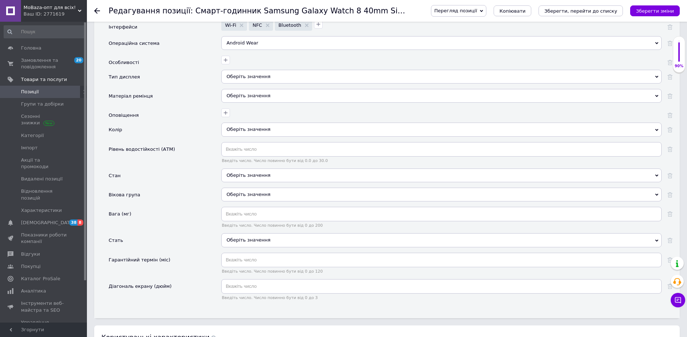
scroll to position [833, 0]
click at [228, 115] on icon "button" at bounding box center [226, 115] width 6 height 6
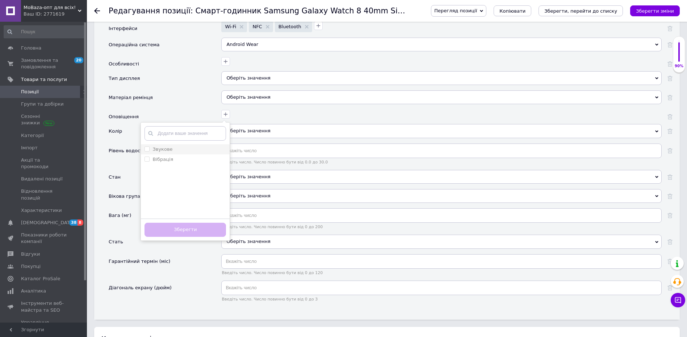
click at [165, 148] on label "Звукове" at bounding box center [162, 149] width 20 height 5
checkbox input "true"
click at [163, 160] on label "Вібрація" at bounding box center [162, 159] width 21 height 5
checkbox input "true"
click at [200, 232] on button "Зберегти" at bounding box center [184, 230] width 81 height 14
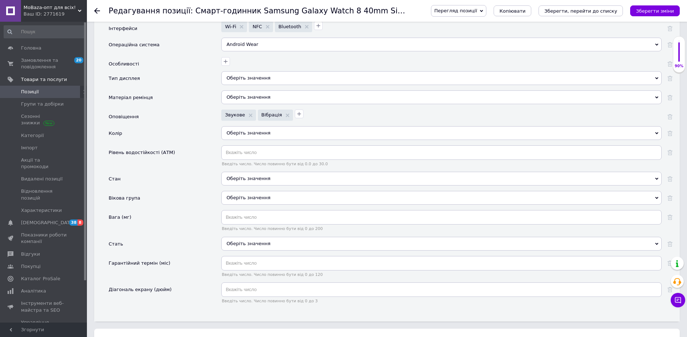
click at [255, 98] on div "Оберіть значення" at bounding box center [441, 98] width 440 height 14
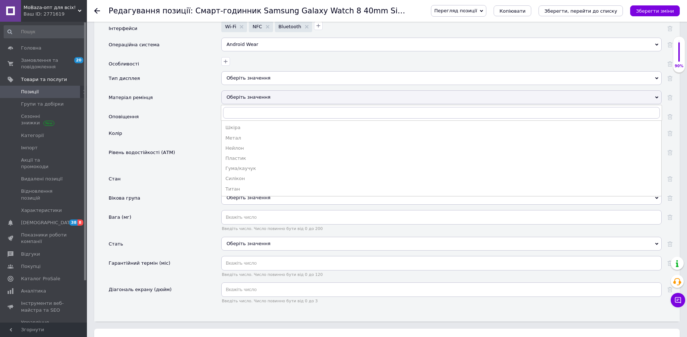
click at [198, 116] on div "Оповіщення" at bounding box center [165, 118] width 113 height 16
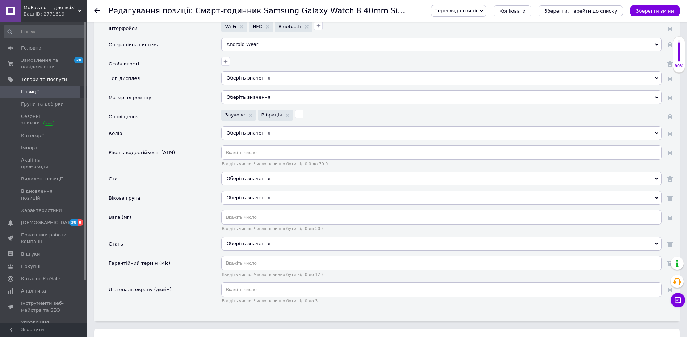
click at [255, 97] on div "Оберіть значення" at bounding box center [441, 98] width 440 height 14
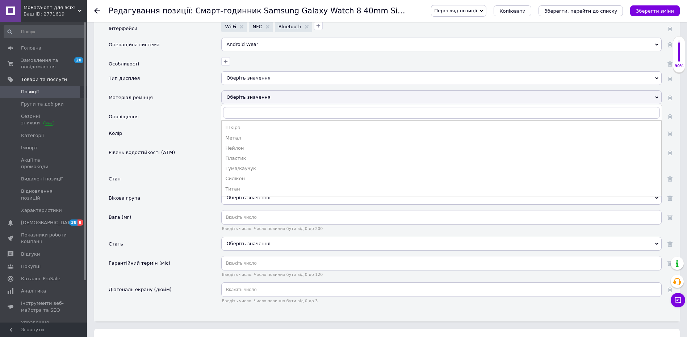
click at [257, 76] on div "Оберіть значення" at bounding box center [441, 78] width 440 height 14
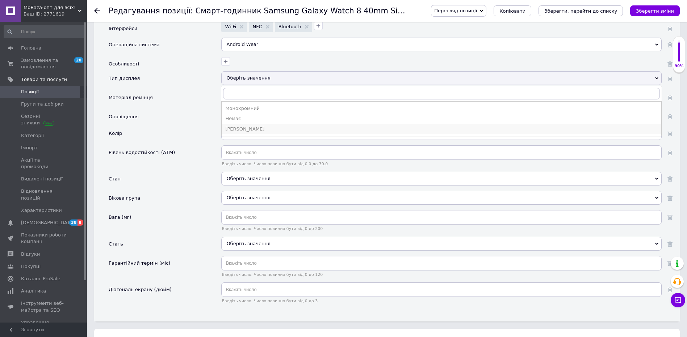
click at [246, 131] on div "[PERSON_NAME]" at bounding box center [441, 129] width 432 height 7
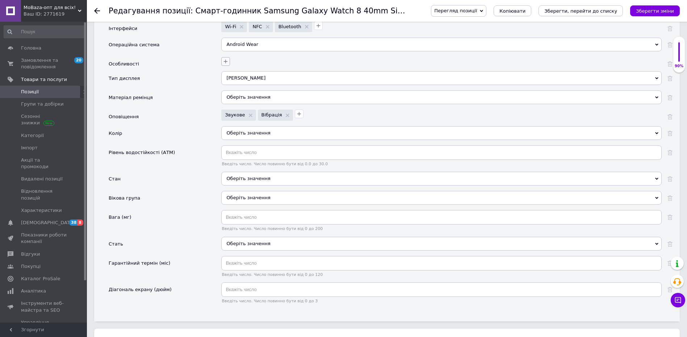
click at [225, 60] on icon "button" at bounding box center [226, 62] width 6 height 6
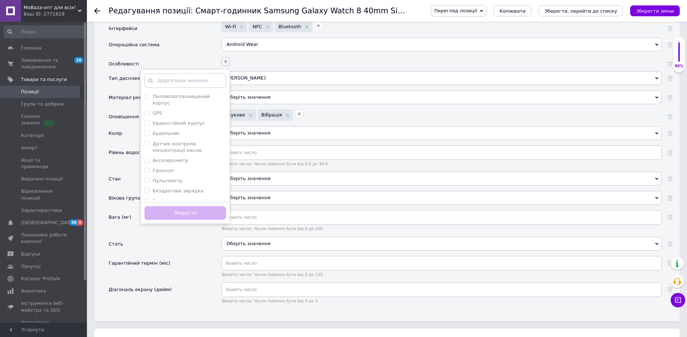
click at [225, 60] on icon "button" at bounding box center [226, 62] width 6 height 6
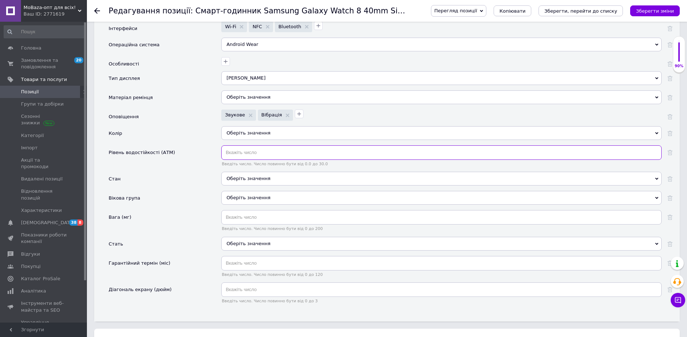
click at [263, 154] on input "text" at bounding box center [441, 153] width 440 height 14
type input "5"
click at [256, 183] on div "Оберіть значення" at bounding box center [441, 179] width 440 height 14
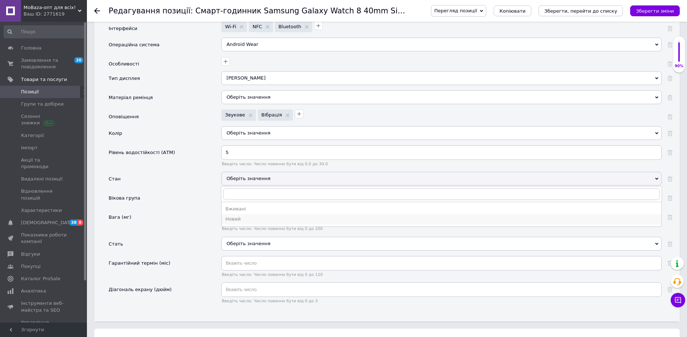
click at [251, 220] on div "Новий" at bounding box center [441, 219] width 432 height 7
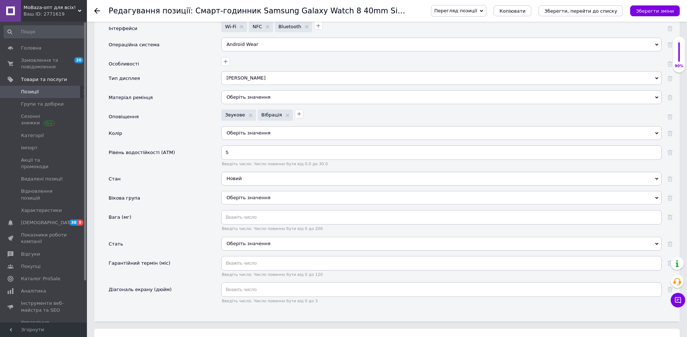
click at [255, 196] on div "Оберіть значення" at bounding box center [441, 198] width 440 height 14
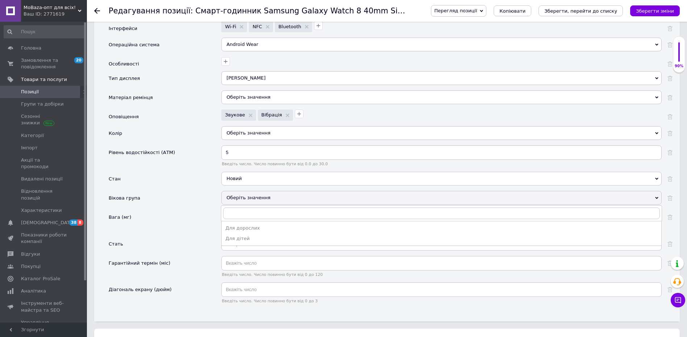
click at [193, 205] on div "Вікова група" at bounding box center [165, 200] width 113 height 19
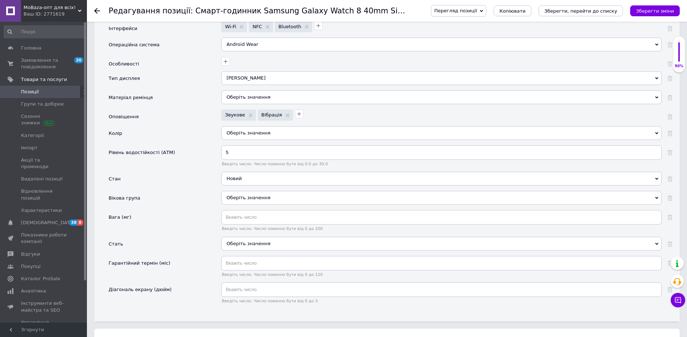
click at [260, 248] on div "Оберіть значення" at bounding box center [441, 244] width 440 height 14
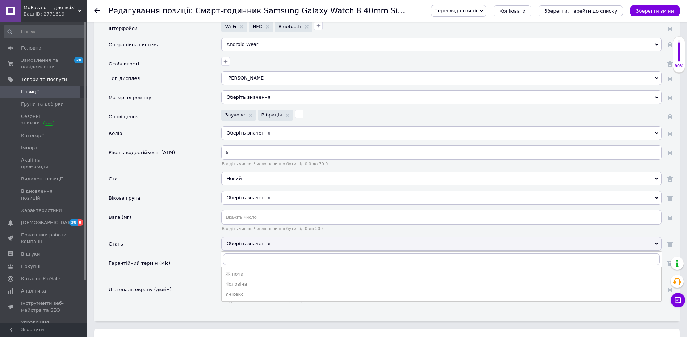
click at [253, 295] on div "Унісекс" at bounding box center [441, 295] width 432 height 7
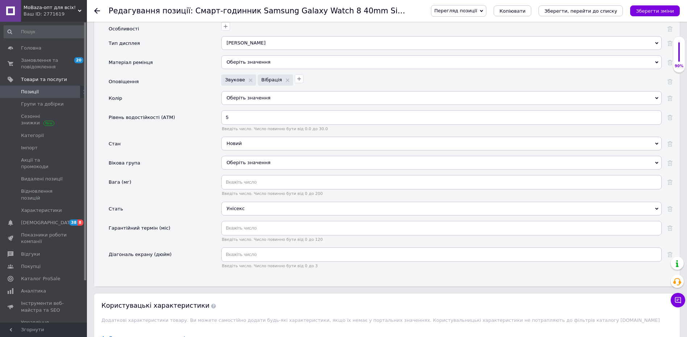
scroll to position [869, 0]
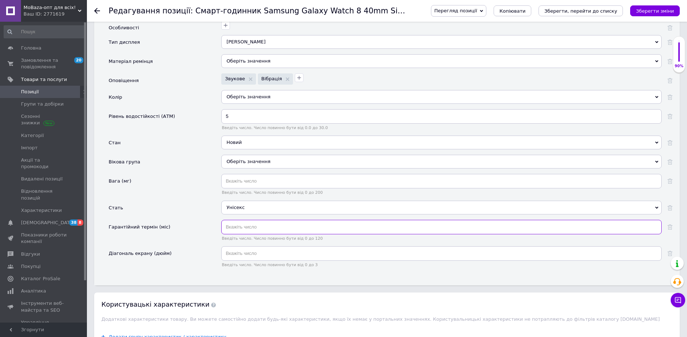
click at [249, 226] on input "text" at bounding box center [441, 227] width 440 height 14
type input "12"
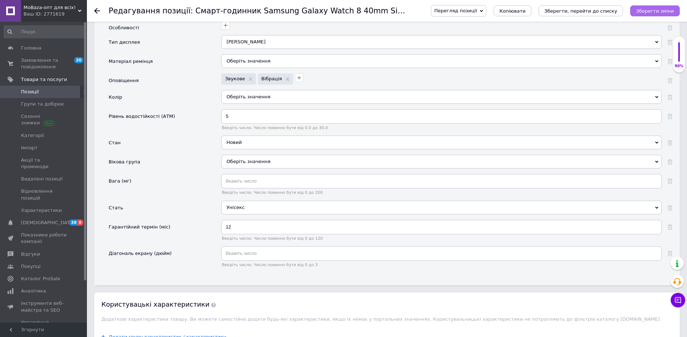
click at [650, 11] on icon "Зберегти зміни" at bounding box center [655, 10] width 38 height 5
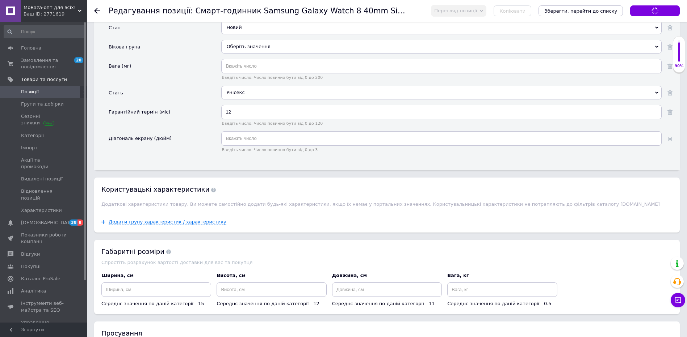
scroll to position [1014, 0]
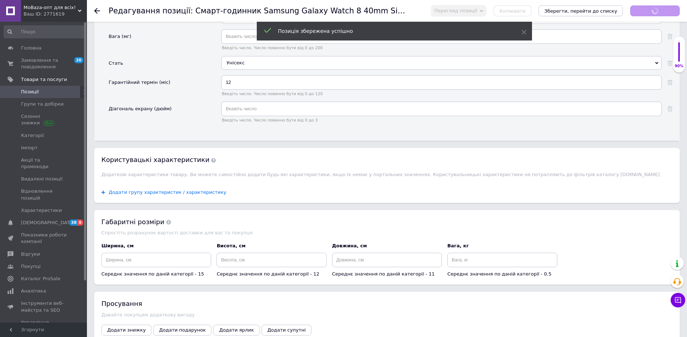
click at [138, 190] on span "Додати групу характеристик / характеристику" at bounding box center [168, 193] width 118 height 6
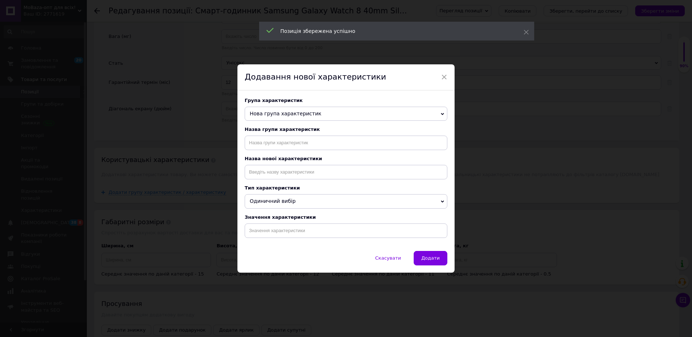
click at [306, 104] on div "Група характеристик Нова група характеристик Основные Основные атрибуты Габарит…" at bounding box center [346, 110] width 203 height 24
click at [305, 108] on span "Нова група характеристик" at bounding box center [346, 114] width 203 height 14
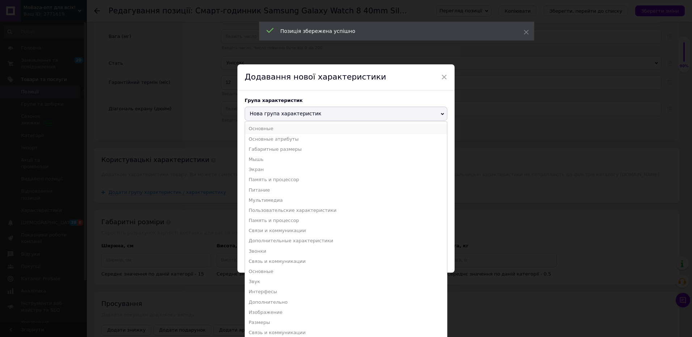
click at [289, 129] on li "Основные" at bounding box center [346, 129] width 202 height 10
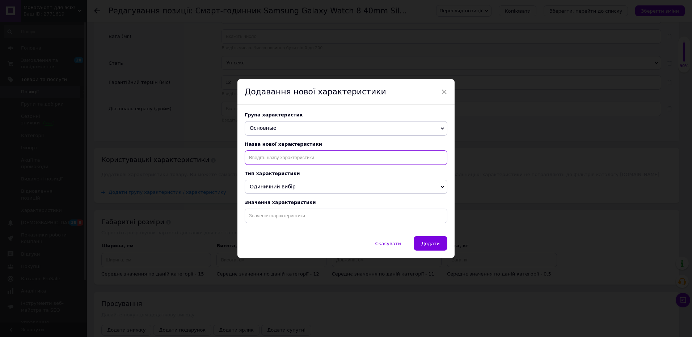
click at [280, 158] on input at bounding box center [346, 158] width 203 height 14
paste input "Операційна система"
type input "Операційна система"
click at [286, 171] on li "Операційна система" at bounding box center [346, 173] width 202 height 10
click at [288, 221] on input at bounding box center [346, 216] width 203 height 14
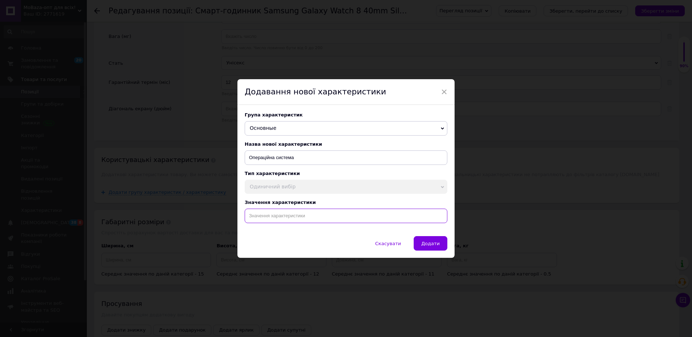
paste input "Wear OS 6"
type input "Wear OS 6"
click at [437, 249] on button "Додати" at bounding box center [431, 243] width 34 height 14
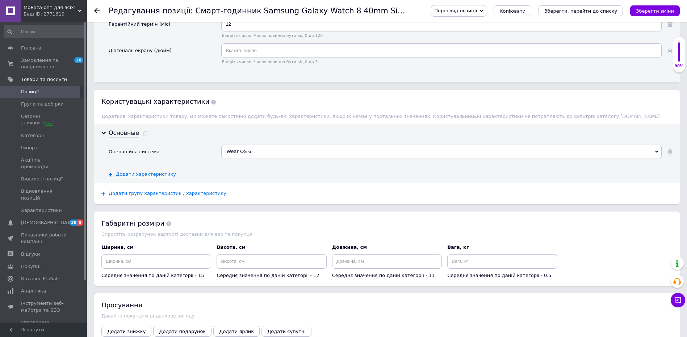
scroll to position [1086, 0]
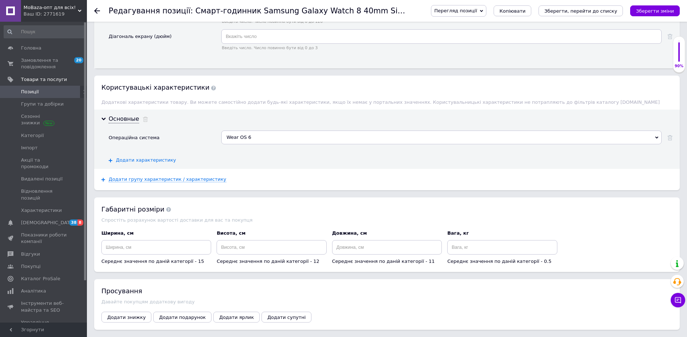
click at [153, 163] on span "Додати характеристику" at bounding box center [146, 161] width 60 height 6
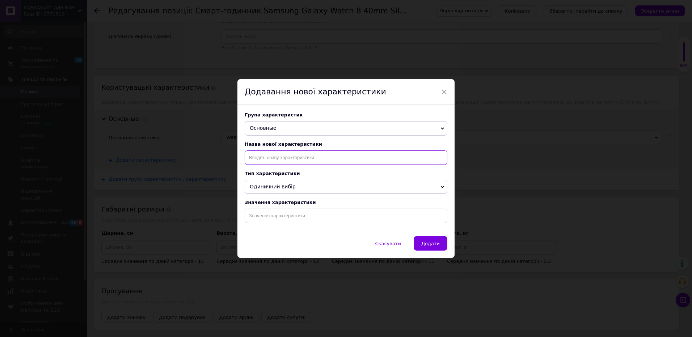
click at [278, 162] on input at bounding box center [346, 158] width 203 height 14
paste input "Інтерфейс користувача"
type input "Інтерфейс користувача"
click at [292, 213] on input at bounding box center [346, 216] width 203 height 14
paste input "One UI 8"
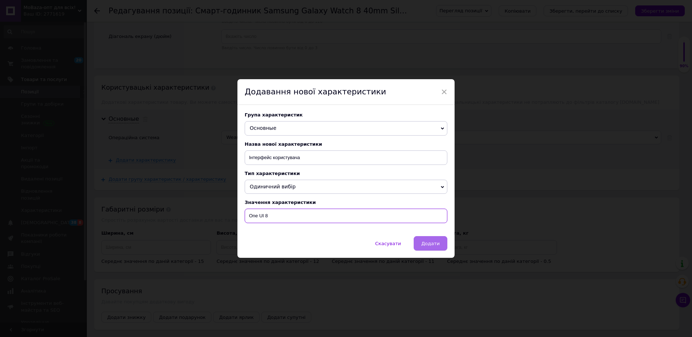
type input "One UI 8"
click at [437, 251] on button "Додати" at bounding box center [431, 243] width 34 height 14
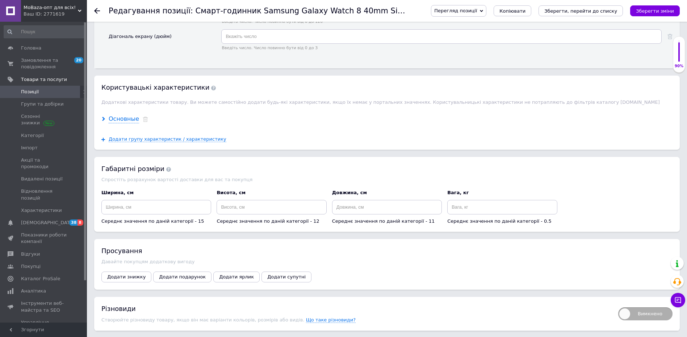
click at [131, 120] on div "Основные" at bounding box center [124, 119] width 30 height 8
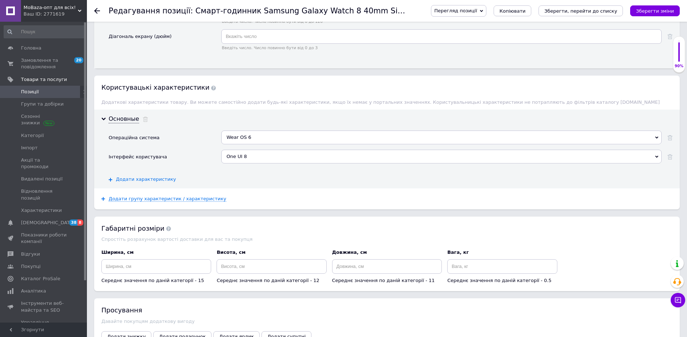
click at [149, 179] on span "Додати характеристику" at bounding box center [146, 180] width 60 height 6
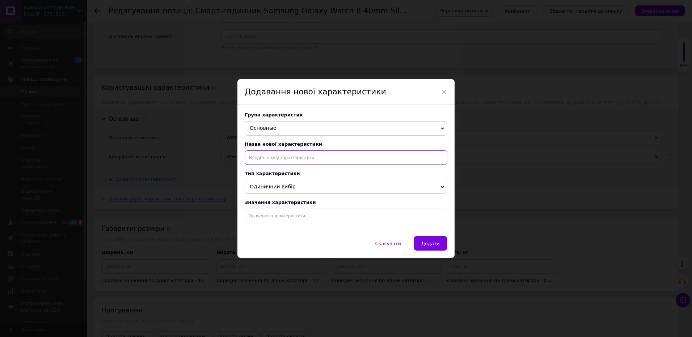
click at [263, 156] on input at bounding box center [346, 158] width 203 height 14
paste input "Сумісність з ОС"
type input "Сумісність з ОС"
click at [281, 217] on input at bounding box center [346, 216] width 203 height 14
paste input "Android 12 або вище та з понад 1,5 Гб пам’яті"
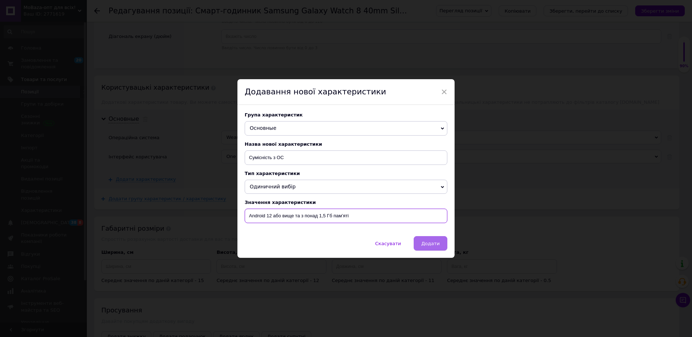
type input "Android 12 або вище та з понад 1,5 Гб пам’яті"
click at [428, 244] on span "Додати" at bounding box center [430, 243] width 18 height 5
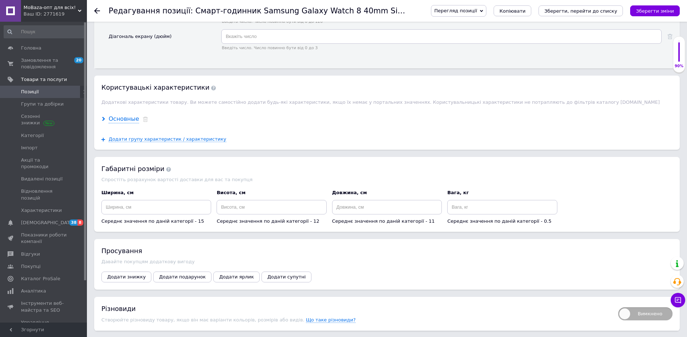
click at [125, 121] on div "Основные" at bounding box center [124, 119] width 30 height 8
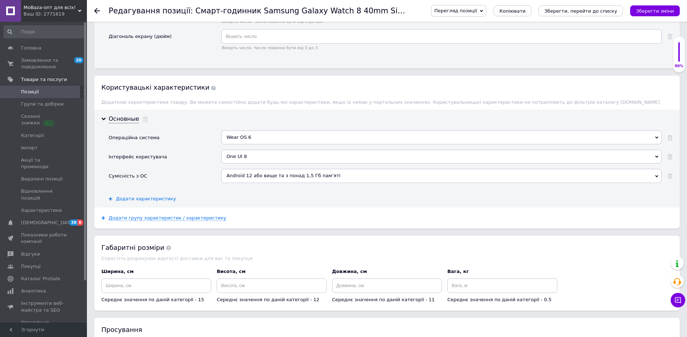
click at [156, 198] on span "Додати характеристику" at bounding box center [146, 199] width 60 height 6
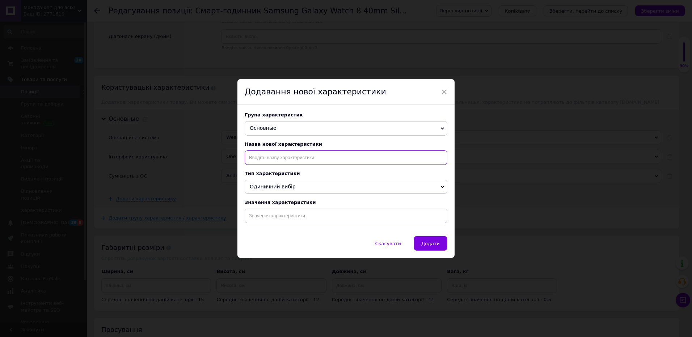
click at [279, 158] on input at bounding box center [346, 158] width 203 height 14
paste input "[DEMOGRAPHIC_DATA]"
type input "[DEMOGRAPHIC_DATA]"
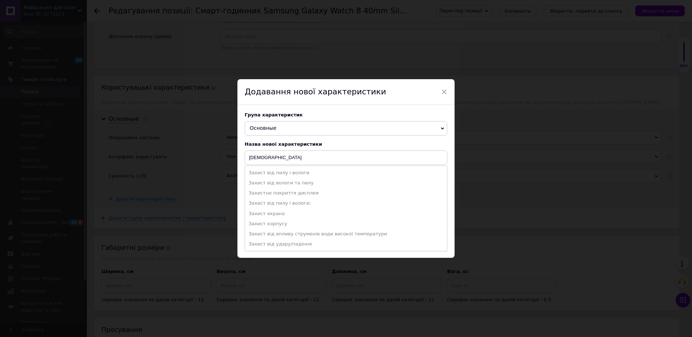
click at [309, 146] on div "Назва нової характеристики" at bounding box center [346, 144] width 203 height 5
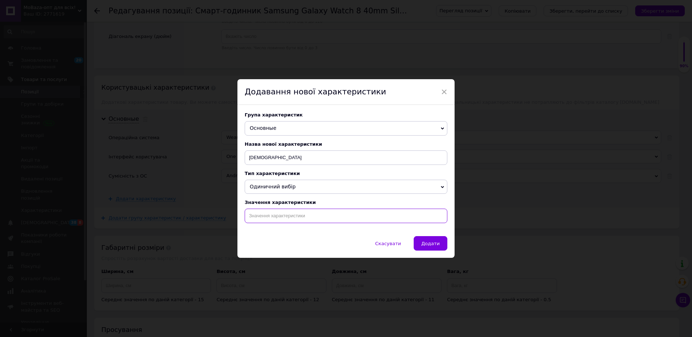
click at [281, 215] on input at bounding box center [346, 216] width 203 height 14
paste input "Стандарт IP68 Вологозахист 5 ATM MIL-STD-810H"
click at [280, 217] on input "Стандарт IP68 Вологозахист 5 ATM MIL-STD-810H" at bounding box center [346, 216] width 203 height 14
click at [328, 217] on input "Стандарт IP68, Вологозахист 5 ATM MIL-STD-810H" at bounding box center [346, 216] width 203 height 14
type input "Стандарт IP68, Вологозахист 5 ATM, MIL-STD-810H"
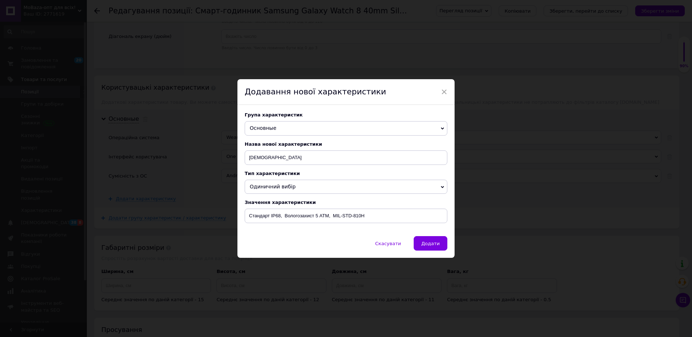
click at [427, 244] on span "Додати" at bounding box center [430, 243] width 18 height 5
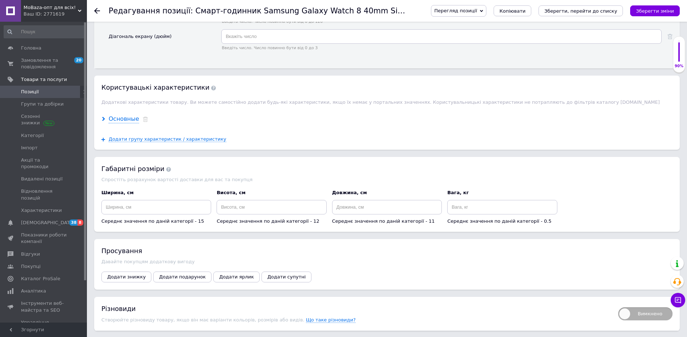
click at [125, 118] on div "Основные" at bounding box center [124, 119] width 30 height 8
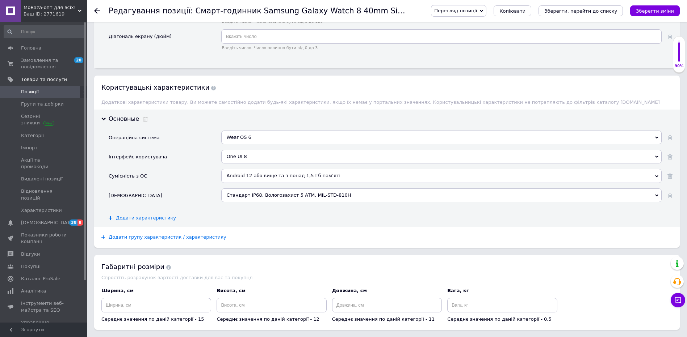
click at [135, 217] on span "Додати характеристику" at bounding box center [146, 218] width 60 height 6
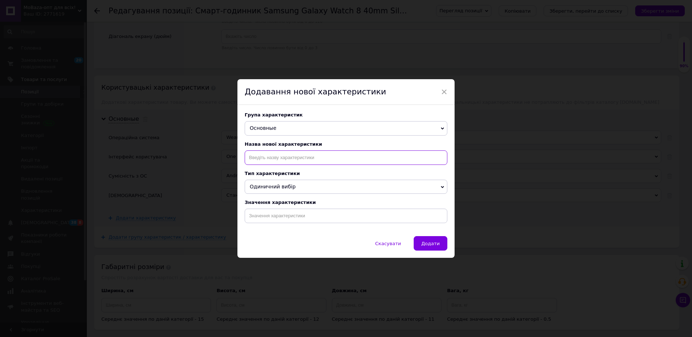
click at [273, 164] on input at bounding box center [346, 158] width 203 height 14
paste input "Зовнішні розміри"
type input "Зовнішні розміри"
click at [299, 222] on input at bounding box center [346, 216] width 203 height 14
paste input "40.4 x 42.7 x 8.6 мм"
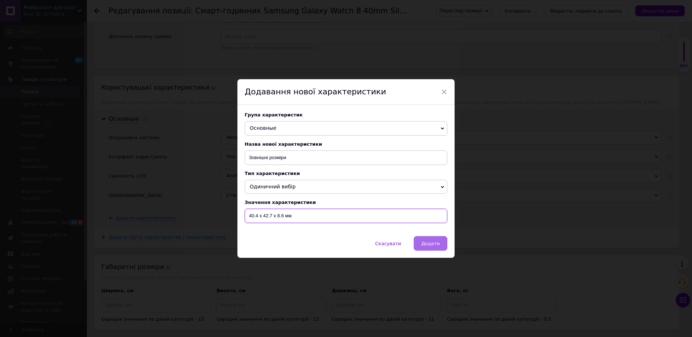
type input "40.4 x 42.7 x 8.6 мм"
click at [427, 242] on button "Додати" at bounding box center [431, 243] width 34 height 14
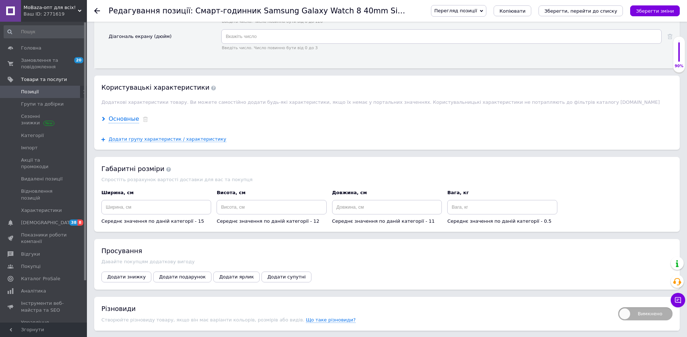
click at [124, 119] on div "Основные" at bounding box center [124, 119] width 30 height 8
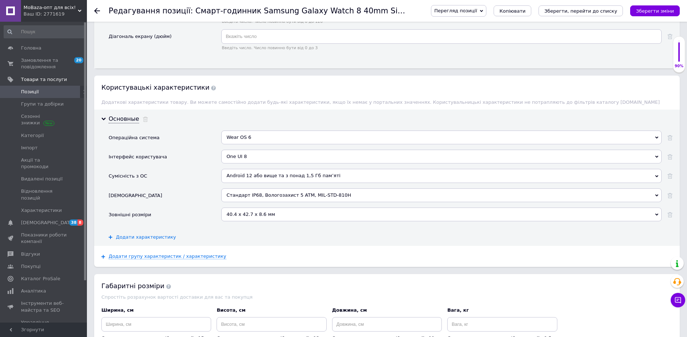
click at [141, 238] on span "Додати характеристику" at bounding box center [146, 238] width 60 height 6
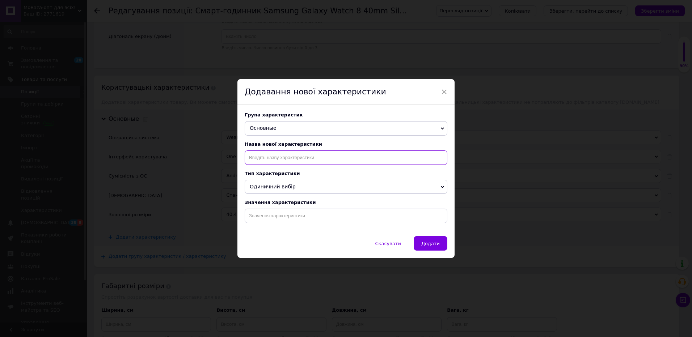
click at [279, 158] on input at bounding box center [346, 158] width 203 height 14
paste input "Вага пристрою"
type input "Вага пристрою"
click at [292, 218] on input at bounding box center [346, 216] width 203 height 14
paste input "30 г"
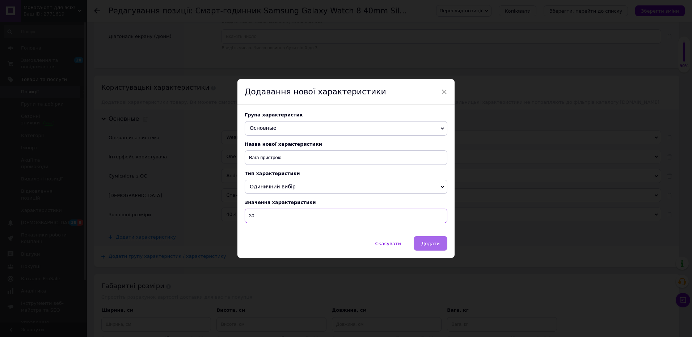
type input "30 г"
click at [436, 248] on button "Додати" at bounding box center [431, 243] width 34 height 14
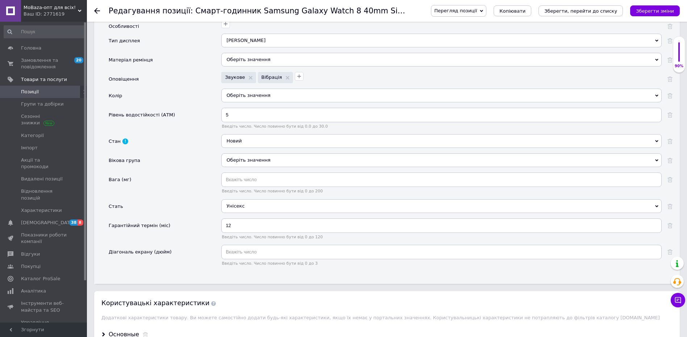
scroll to position [869, 0]
click at [253, 100] on div "Оберіть значення" at bounding box center [441, 97] width 440 height 14
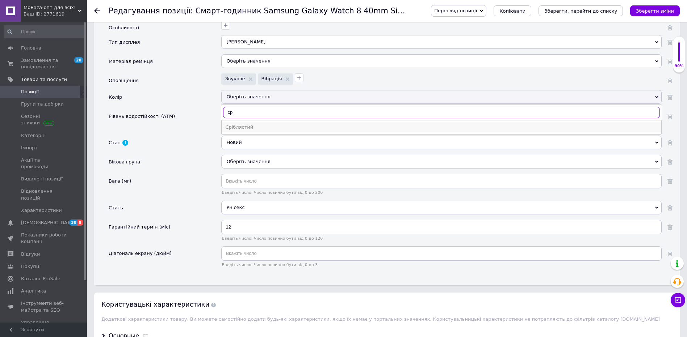
type input "ср"
click at [246, 128] on div "Сріблястий" at bounding box center [441, 127] width 432 height 7
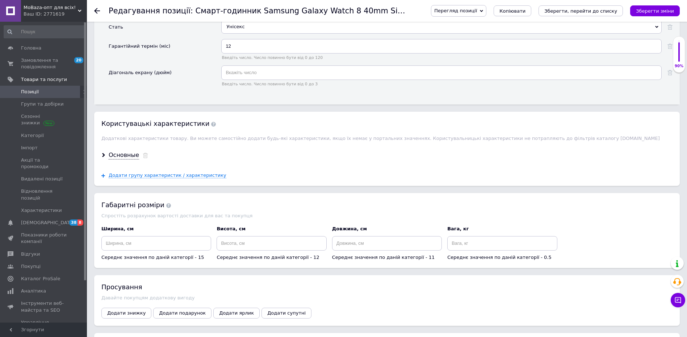
click at [123, 154] on div "Основные" at bounding box center [124, 155] width 30 height 8
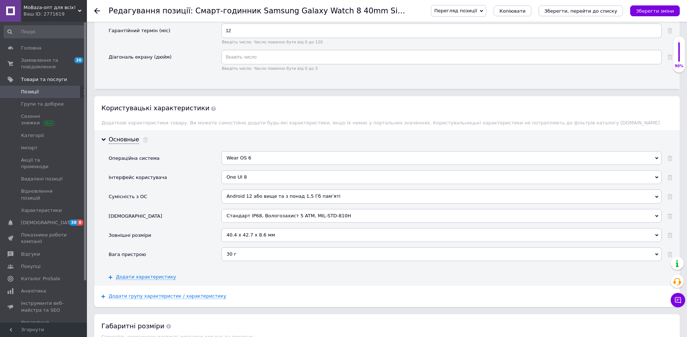
scroll to position [1086, 0]
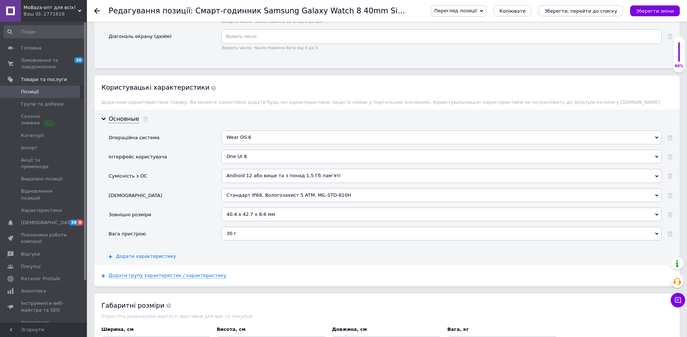
click at [146, 259] on span "Додати характеристику" at bounding box center [146, 257] width 60 height 6
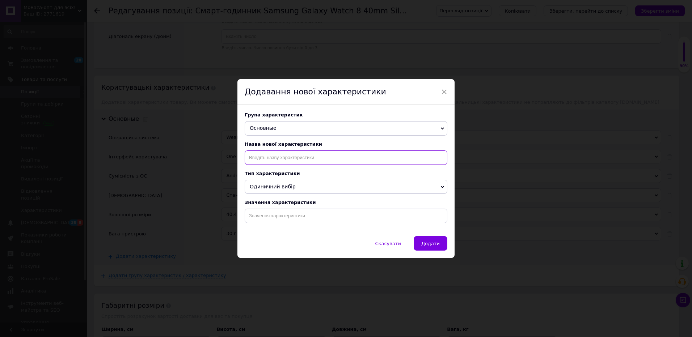
click at [273, 160] on input at bounding box center [346, 158] width 203 height 14
paste input "Матеріал корпуса"
type input "Матеріал корпуса"
click at [291, 176] on li "Матеріал корпуса" at bounding box center [346, 173] width 202 height 10
click at [294, 221] on input at bounding box center [346, 216] width 203 height 14
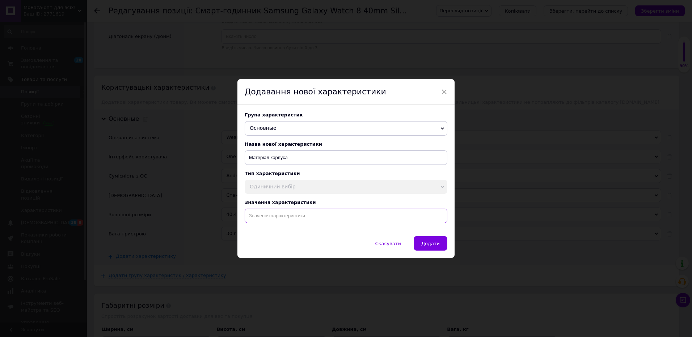
paste input "Amour Aluminum 2"
type input "Amour Aluminum 2"
click at [431, 244] on span "Додати" at bounding box center [430, 243] width 18 height 5
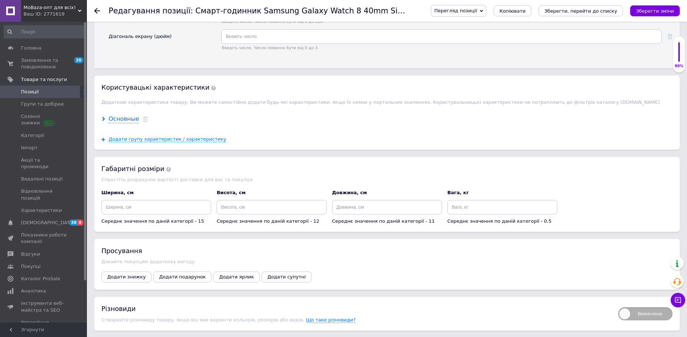
click at [130, 119] on div "Основные" at bounding box center [124, 119] width 30 height 8
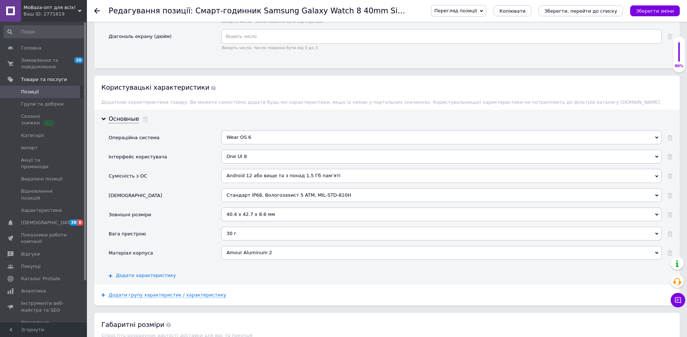
click at [143, 276] on span "Додати характеристику" at bounding box center [146, 276] width 60 height 6
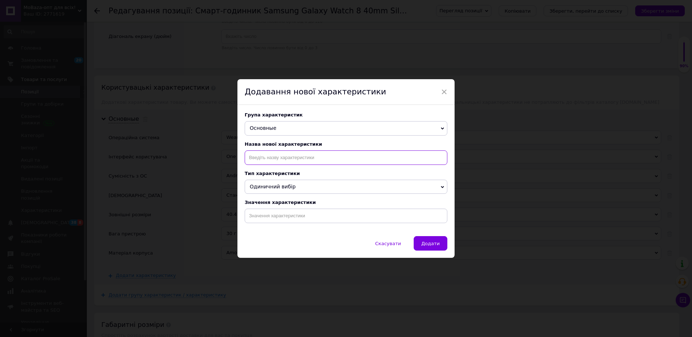
click at [289, 153] on input at bounding box center [346, 158] width 203 height 14
paste input "Дизайн корпусу"
type input "Дизайн корпусу"
click at [281, 221] on input at bounding box center [346, 216] width 203 height 14
paste input "Класичний"
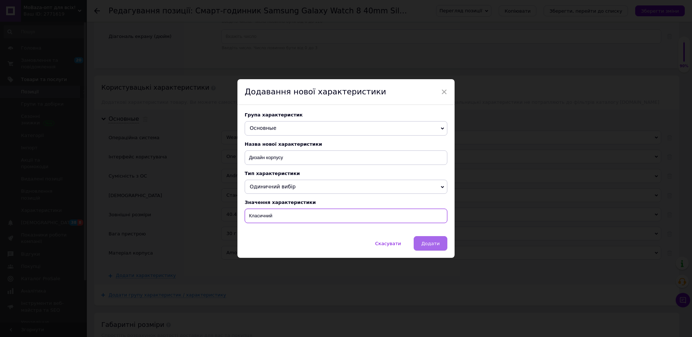
type input "Класичний"
click at [435, 247] on span "Додати" at bounding box center [430, 243] width 18 height 5
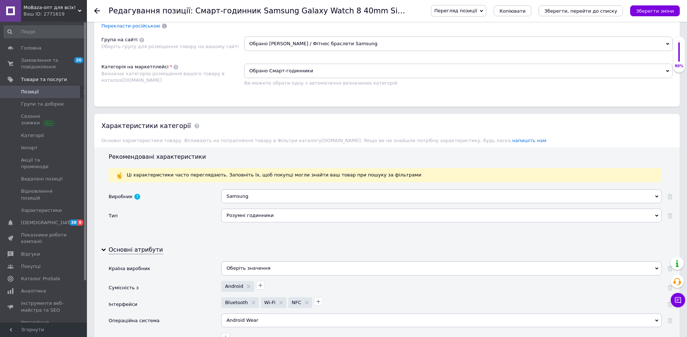
scroll to position [398, 0]
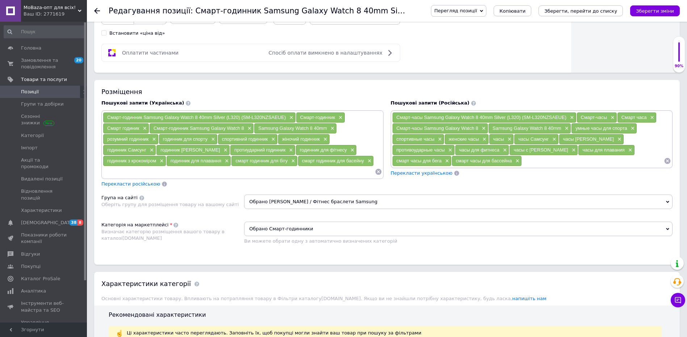
click at [232, 171] on input at bounding box center [239, 172] width 272 height 11
paste input "Для туризму (походів)"
type input "смарт годинник Для туризму (походів)"
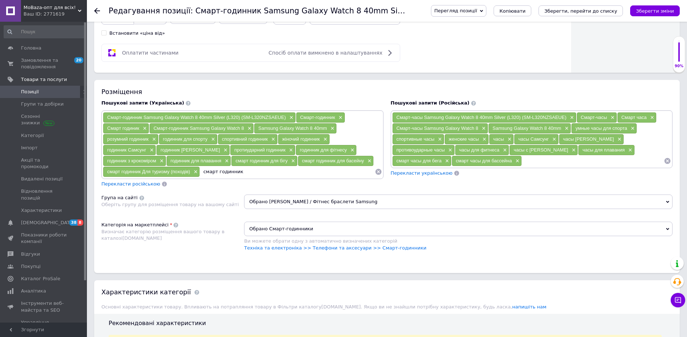
paste input "Для велоспорту"
click at [240, 173] on input "смарт годинник Для велоспорту" at bounding box center [287, 172] width 175 height 11
type input "смарт годинник для велоспорту"
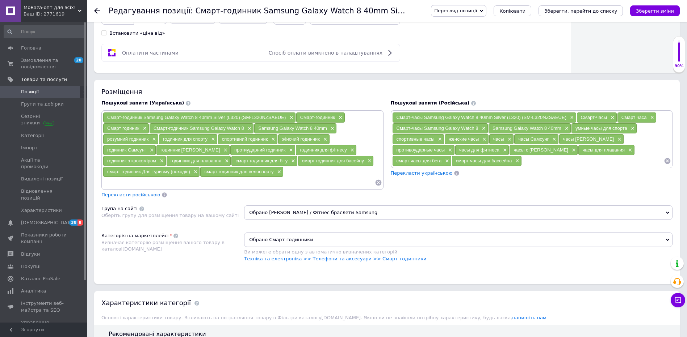
click at [139, 196] on span "Перекласти російською" at bounding box center [130, 194] width 59 height 5
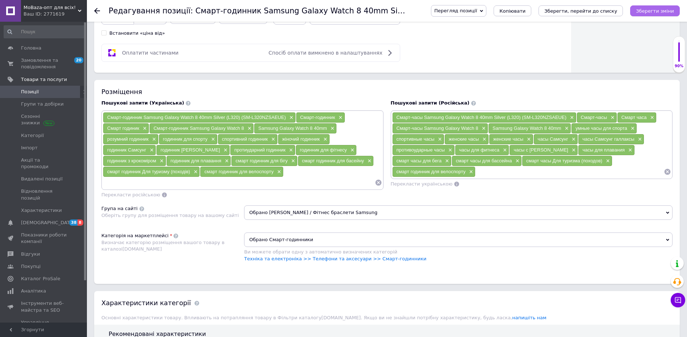
click at [670, 7] on button "Зберегти зміни" at bounding box center [655, 10] width 50 height 11
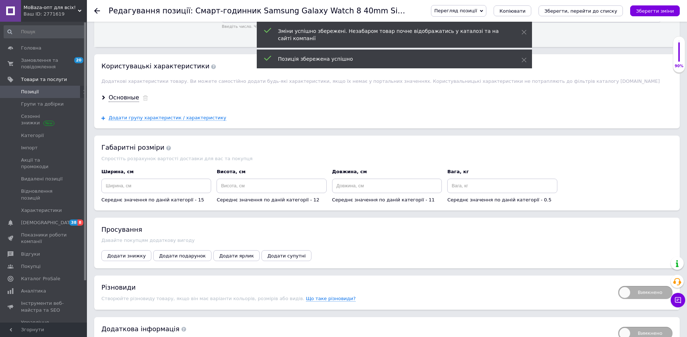
scroll to position [1123, 0]
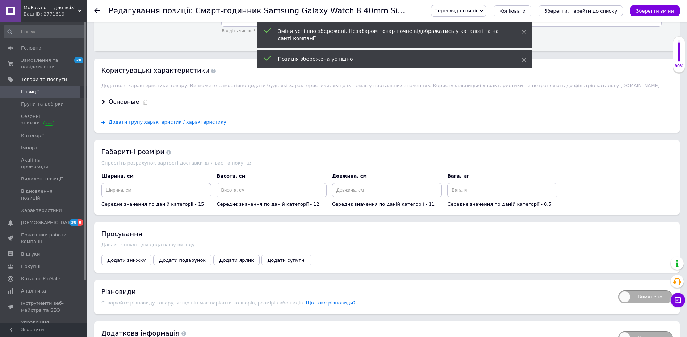
drag, startPoint x: 126, startPoint y: 104, endPoint x: 138, endPoint y: 110, distance: 13.5
click at [126, 103] on div "Основные" at bounding box center [124, 102] width 30 height 8
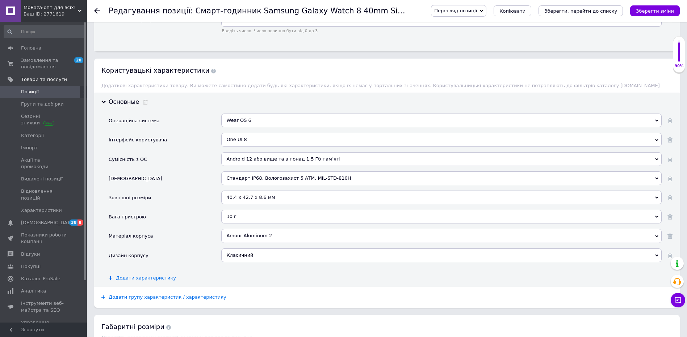
click at [153, 277] on span "Додати характеристику" at bounding box center [146, 279] width 60 height 6
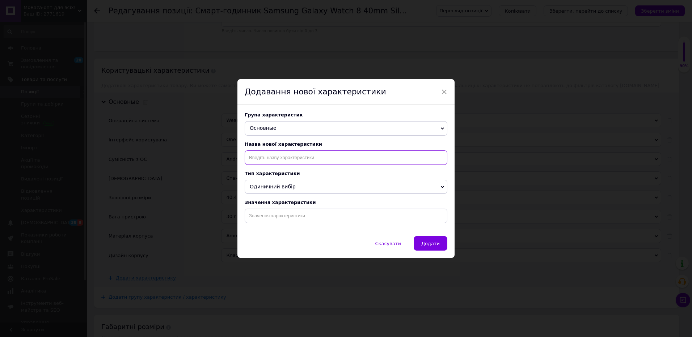
click at [287, 154] on input at bounding box center [346, 158] width 203 height 14
paste input "Вид спорту"
type input "Вид спорту"
click at [267, 221] on input at bounding box center [346, 216] width 203 height 14
paste input "Для туризму (походів) Для велоспорту Для фітнесу (тренувань) Для плавання Для б…"
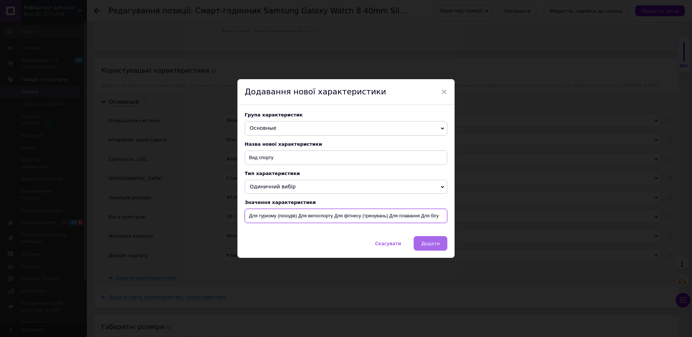
type input "Для туризму (походів) Для велоспорту Для фітнесу (тренувань) Для плавання Для б…"
click at [430, 247] on span "Додати" at bounding box center [430, 243] width 18 height 5
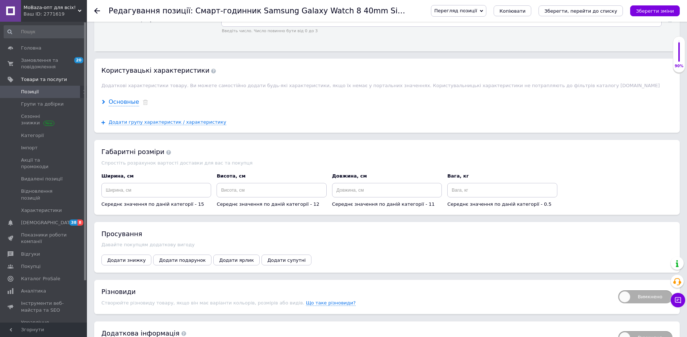
click at [124, 101] on div "Основные" at bounding box center [124, 102] width 30 height 8
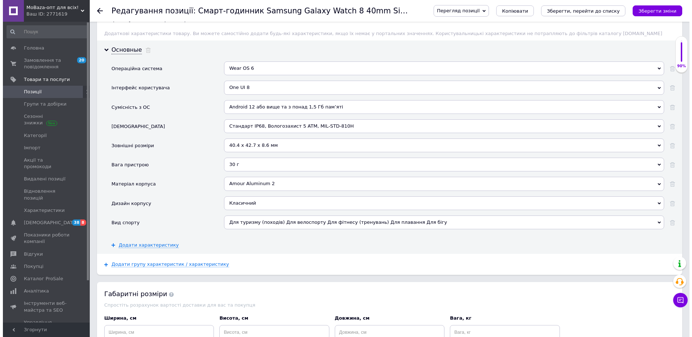
scroll to position [1195, 0]
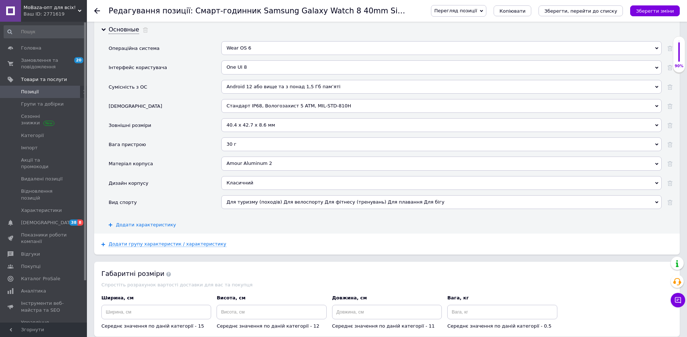
click at [138, 223] on span "Додати характеристику" at bounding box center [146, 225] width 60 height 6
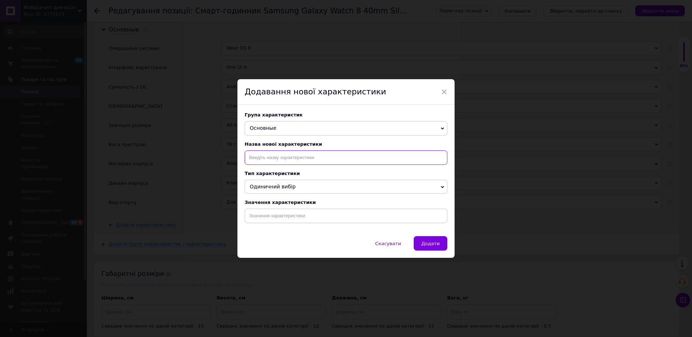
drag, startPoint x: 279, startPoint y: 157, endPoint x: 284, endPoint y: 159, distance: 5.0
click at [280, 157] on input at bounding box center [346, 158] width 203 height 14
paste input "Комплектація"
click at [282, 183] on li "Комплектація:" at bounding box center [346, 183] width 202 height 10
type input "Комплектація:"
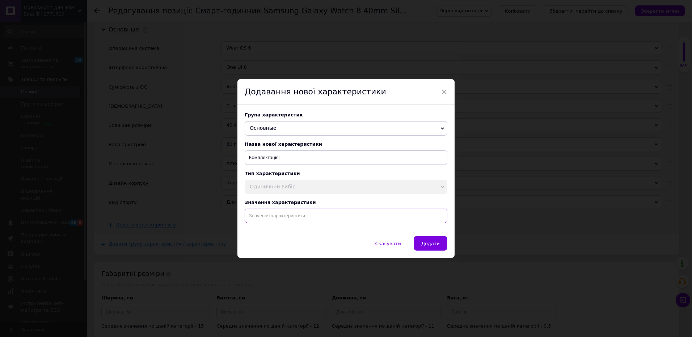
click at [282, 215] on input at bounding box center [346, 216] width 203 height 14
paste input "Інструкція користувача Гарантійний лист Зарядний пристрій"
click at [298, 217] on input "Інструкція користувача Гарантійний лист Зарядний пристрій" at bounding box center [346, 216] width 203 height 14
type input "Інструкція користувача, Гарантійний лист, Зарядний пристрій, Фіскальний чек"
click at [423, 244] on button "Додати" at bounding box center [431, 243] width 34 height 14
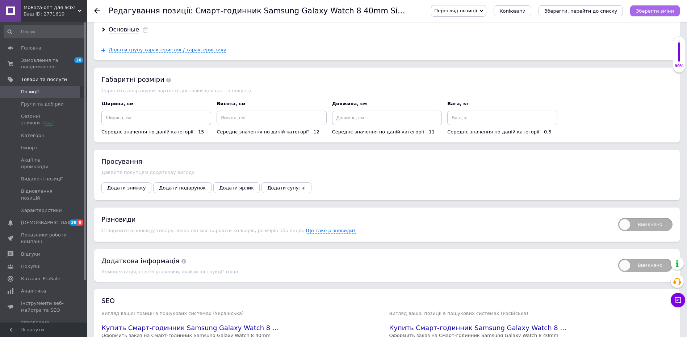
click at [656, 9] on icon "Зберегти зміни" at bounding box center [655, 10] width 38 height 5
click at [122, 28] on div "Основные" at bounding box center [124, 30] width 30 height 8
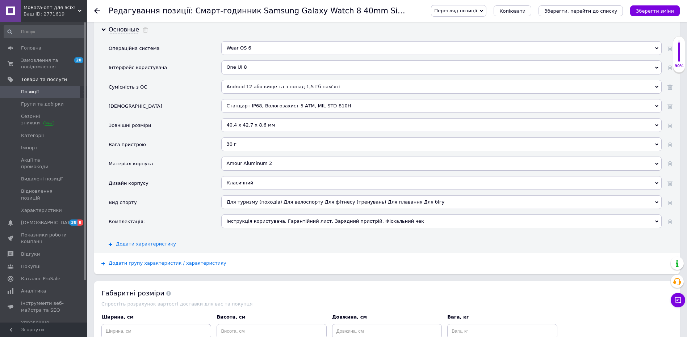
click at [150, 244] on span "Додати характеристику" at bounding box center [146, 245] width 60 height 6
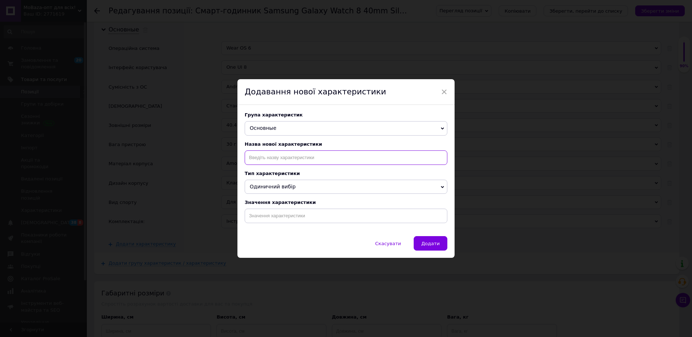
click at [282, 158] on input at bounding box center [346, 158] width 203 height 14
paste input "Країна виробник"
type input "Країна виробник"
click at [270, 176] on li "Країна виробник" at bounding box center [346, 173] width 202 height 10
click at [279, 221] on input at bounding box center [346, 216] width 203 height 14
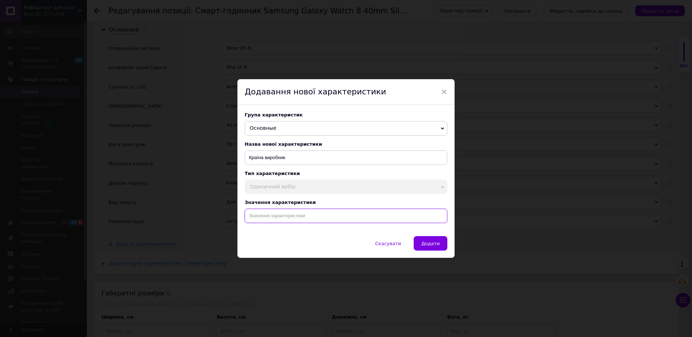
paste input "В'єтнам"
type input "В'єтнам"
click at [431, 249] on button "Додати" at bounding box center [431, 243] width 34 height 14
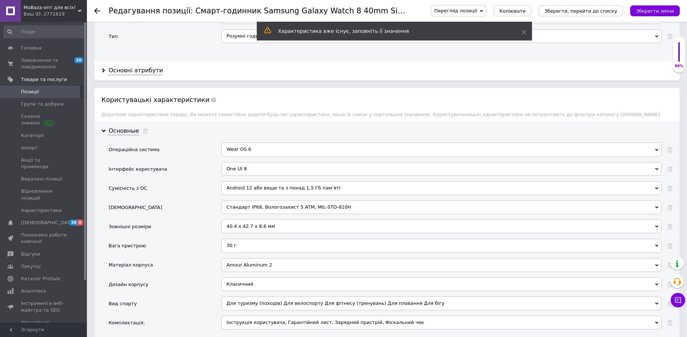
scroll to position [679, 0]
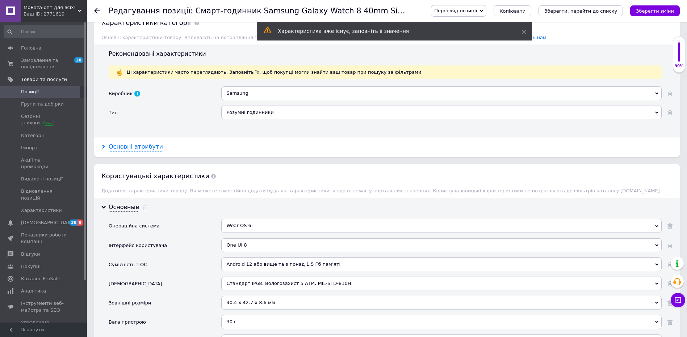
click at [146, 149] on div "Основні атрибути" at bounding box center [136, 147] width 54 height 8
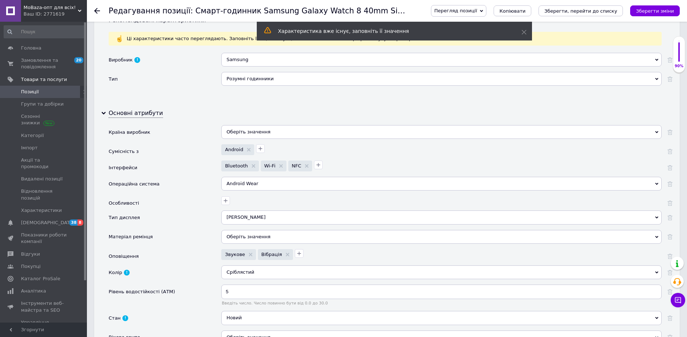
scroll to position [715, 0]
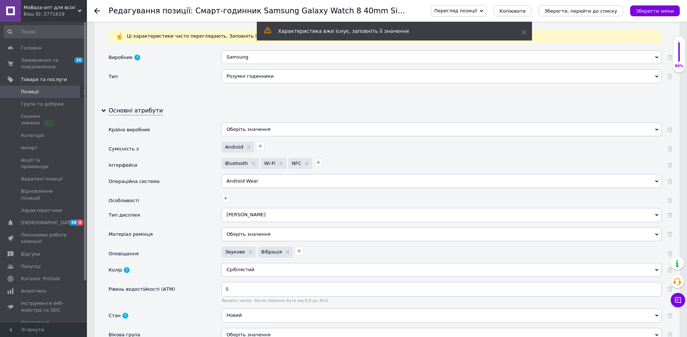
click at [248, 131] on div "Оберіть значення" at bounding box center [441, 130] width 440 height 14
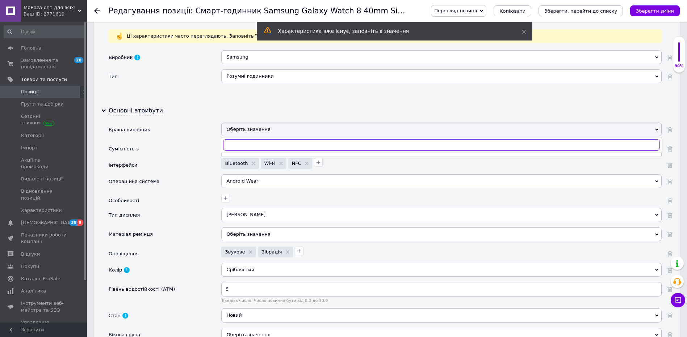
paste input "В'єтнам"
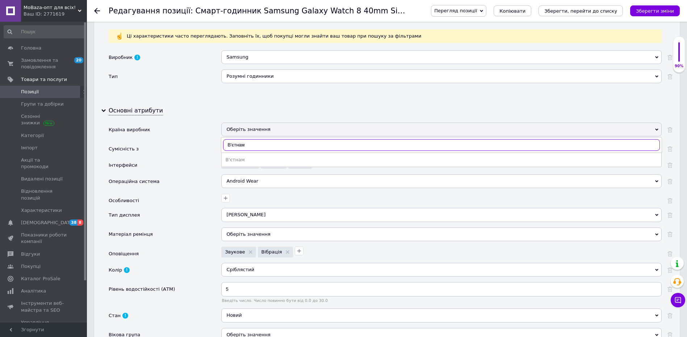
type input "В'єтнам"
click at [251, 162] on div "В'єтнам" at bounding box center [441, 160] width 432 height 7
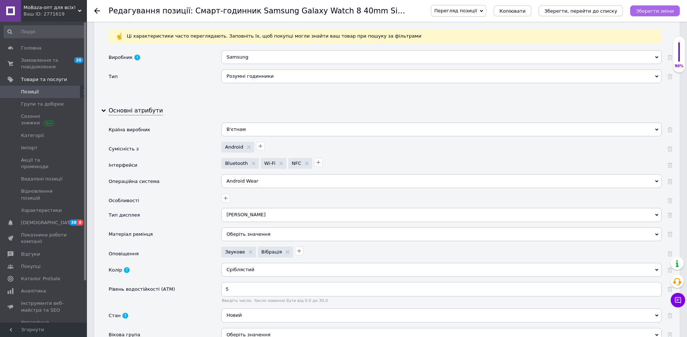
click at [663, 11] on icon "Зберегти зміни" at bounding box center [655, 10] width 38 height 5
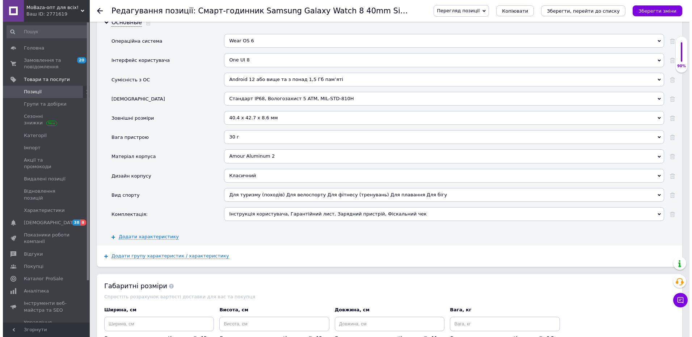
scroll to position [1195, 0]
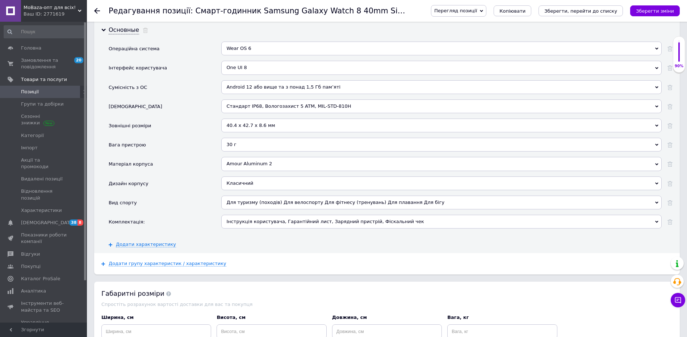
click at [154, 268] on div "Додати групу характеристик / характеристику" at bounding box center [387, 263] width 586 height 21
click at [158, 265] on span "Додати групу характеристик / характеристику" at bounding box center [168, 264] width 118 height 6
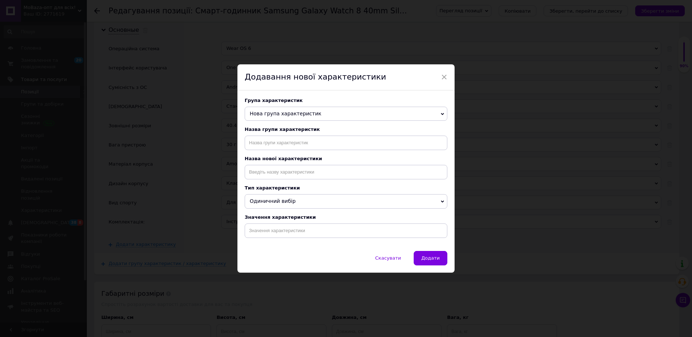
click at [282, 112] on span "Нова група характеристик" at bounding box center [286, 114] width 72 height 6
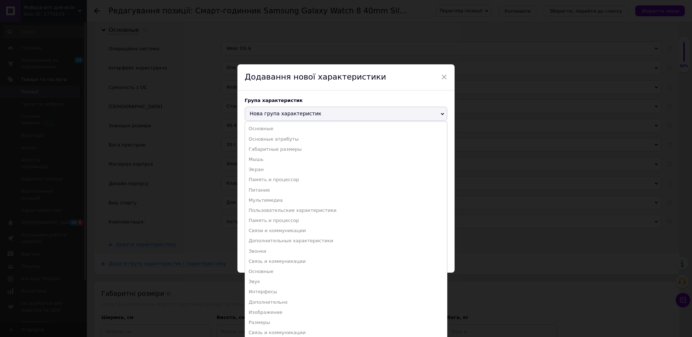
click at [288, 181] on li "Память и процессор" at bounding box center [346, 180] width 202 height 10
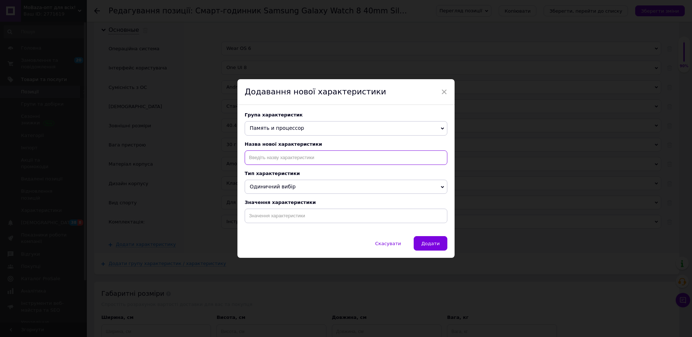
click at [261, 161] on input at bounding box center [346, 158] width 203 height 14
paste input "Процесор"
type input "Процесор"
click at [272, 174] on li "Процесор" at bounding box center [346, 173] width 202 height 10
click at [281, 213] on input at bounding box center [346, 216] width 203 height 14
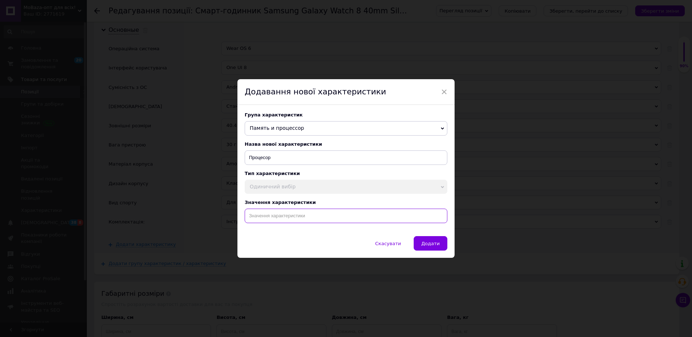
paste input "Exynos W1000"
type input "Exynos W1000"
click at [430, 244] on span "Додати" at bounding box center [430, 243] width 18 height 5
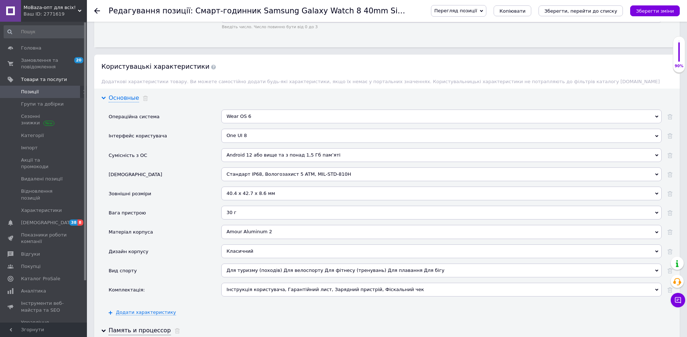
scroll to position [1125, 0]
click at [130, 100] on div "Основные" at bounding box center [124, 100] width 30 height 8
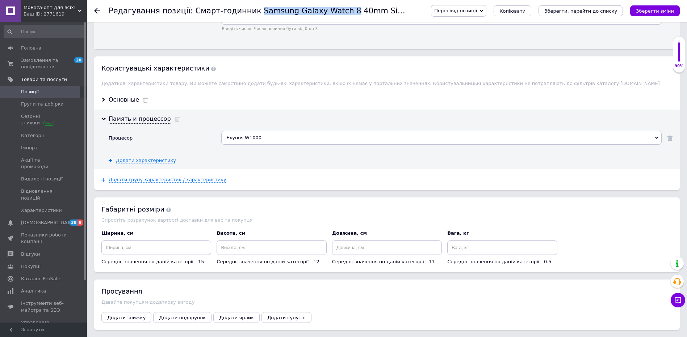
drag, startPoint x: 326, startPoint y: 12, endPoint x: 242, endPoint y: 11, distance: 83.6
click at [242, 11] on h1 "Редагування позиції: Смарт-годинник Samsung Galaxy Watch 8 40mm Silver (L320) (…" at bounding box center [313, 11] width 408 height 9
copy h1 "Samsung Galaxy Watch 8"
click at [127, 101] on div "Основные" at bounding box center [124, 100] width 30 height 8
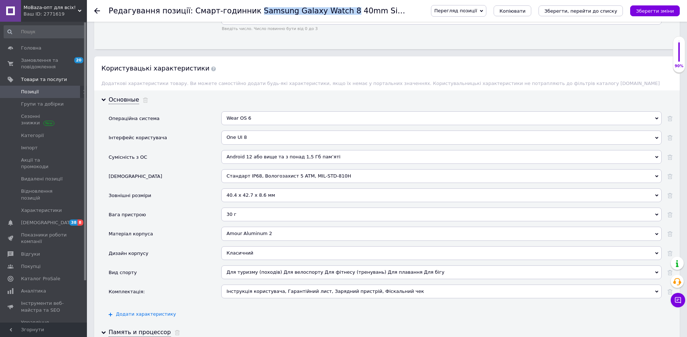
click at [138, 316] on span "Додати характеристику" at bounding box center [146, 315] width 60 height 6
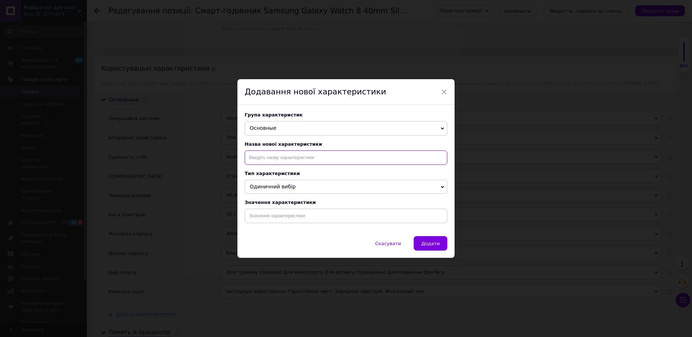
click at [280, 159] on input at bounding box center [346, 158] width 203 height 14
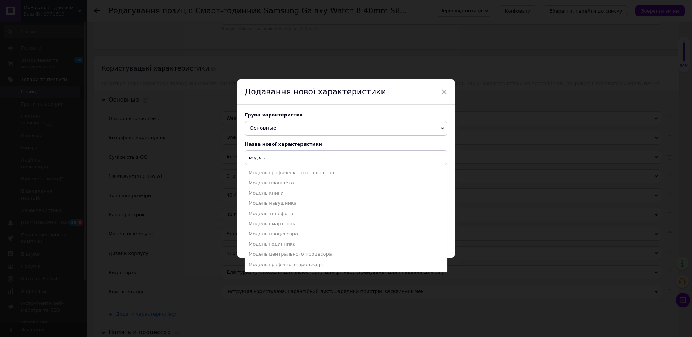
click at [297, 242] on li "Модель годинника" at bounding box center [346, 244] width 202 height 10
type input "Модель годинника"
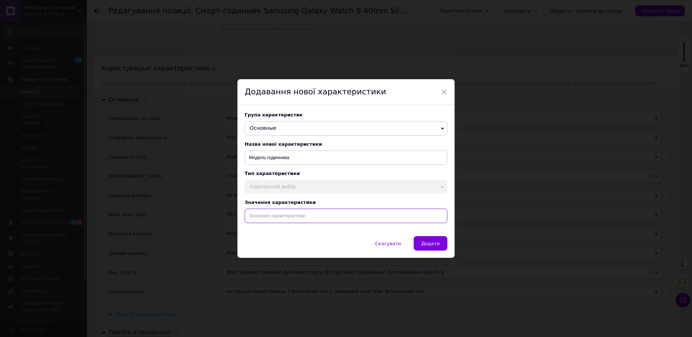
click at [302, 219] on input at bounding box center [346, 216] width 203 height 14
paste input "Samsung Galaxy Watch 8"
type input "Samsung Galaxy Watch 8"
click at [428, 246] on span "Додати" at bounding box center [430, 243] width 18 height 5
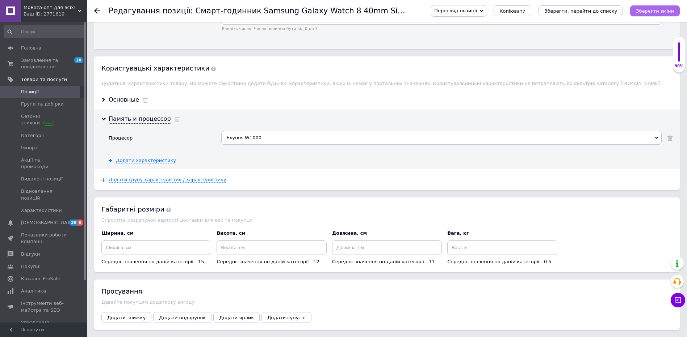
click at [663, 11] on icon "Зберегти зміни" at bounding box center [655, 10] width 38 height 5
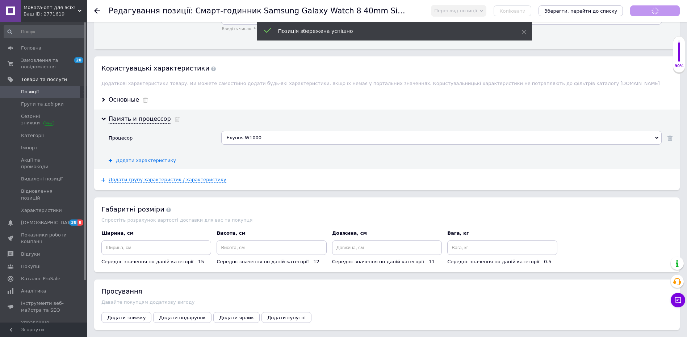
click at [143, 161] on span "Додати характеристику" at bounding box center [146, 161] width 60 height 6
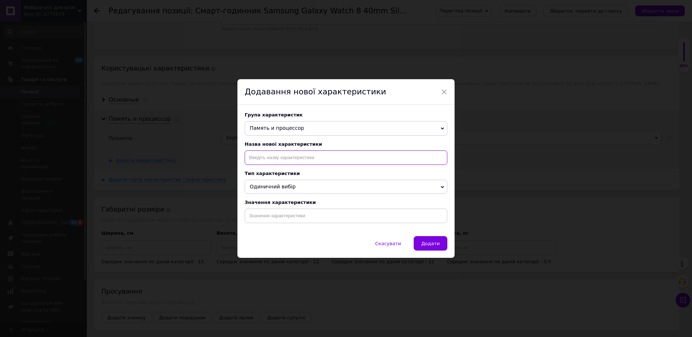
click at [292, 160] on input at bounding box center [346, 158] width 203 height 14
paste input "Кількість ядер"
type input "Кількість ядер"
click at [283, 214] on input at bounding box center [346, 216] width 203 height 14
type input "5"
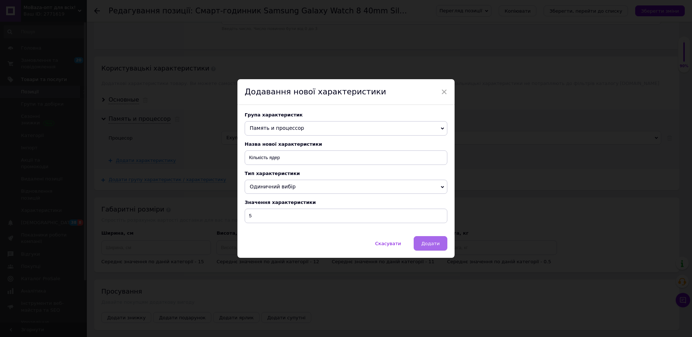
click at [436, 243] on span "Додати" at bounding box center [430, 243] width 18 height 5
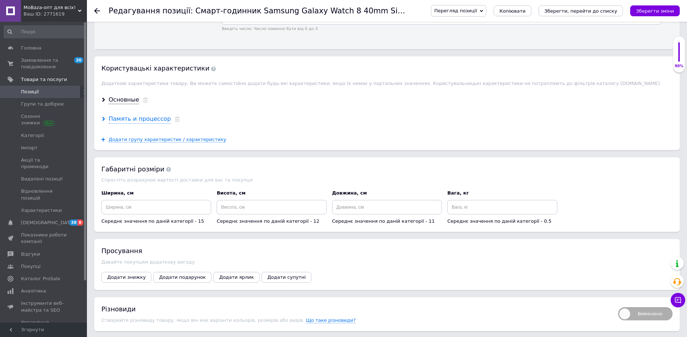
click at [151, 122] on div "Память и процессор" at bounding box center [140, 119] width 62 height 8
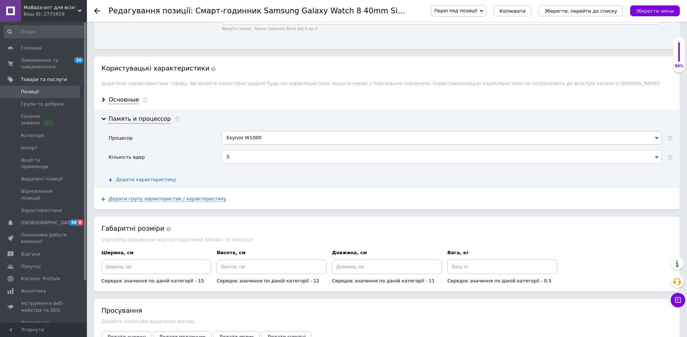
click at [134, 177] on span "Додати характеристику" at bounding box center [146, 180] width 60 height 6
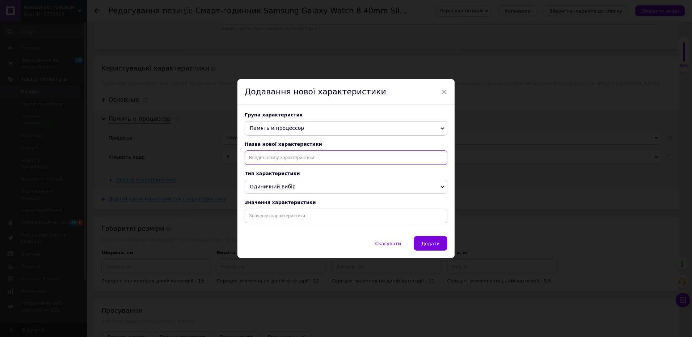
click at [260, 158] on input at bounding box center [346, 158] width 203 height 14
paste input "Оперативна пам'ять"
type input "Оперативна пам'ять"
click at [279, 190] on span "Одиничний вибір" at bounding box center [273, 187] width 46 height 6
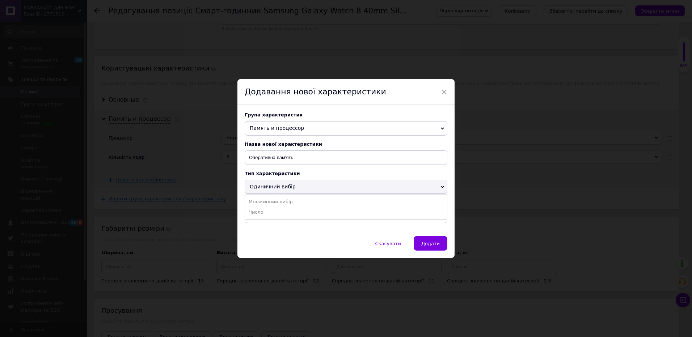
click at [310, 173] on div "Тип характеристики" at bounding box center [346, 173] width 203 height 5
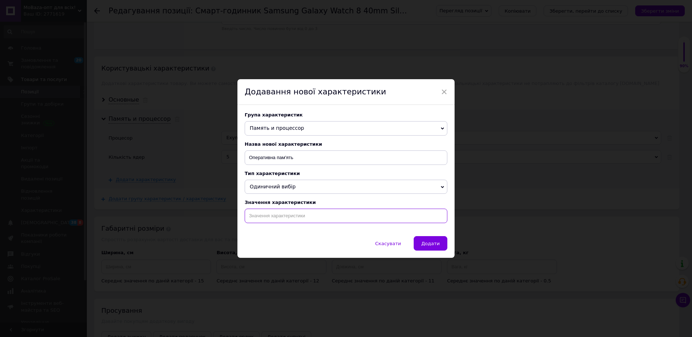
click at [287, 213] on input at bounding box center [346, 216] width 203 height 14
paste input "2 Гб"
type input "2 Гб"
click at [435, 242] on span "Додати" at bounding box center [430, 243] width 18 height 5
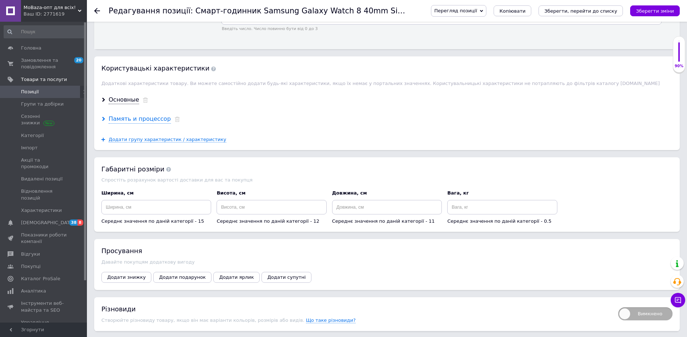
click at [139, 123] on div "Память и процессор" at bounding box center [140, 119] width 62 height 8
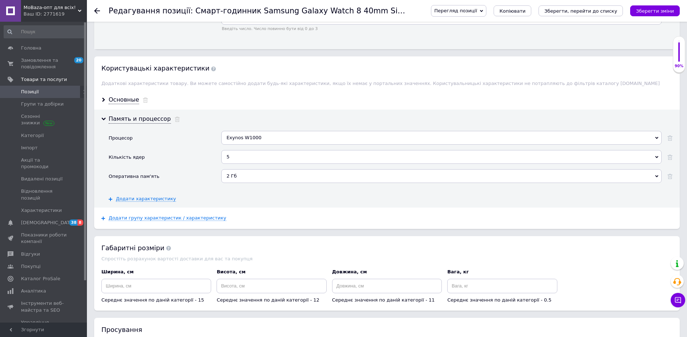
click at [150, 203] on div "Память и процессор Процесор Exynos W1000 Додати ваше значення Exynos W1000 Кіль…" at bounding box center [387, 159] width 586 height 98
click at [151, 199] on span "Додати характеристику" at bounding box center [146, 199] width 60 height 6
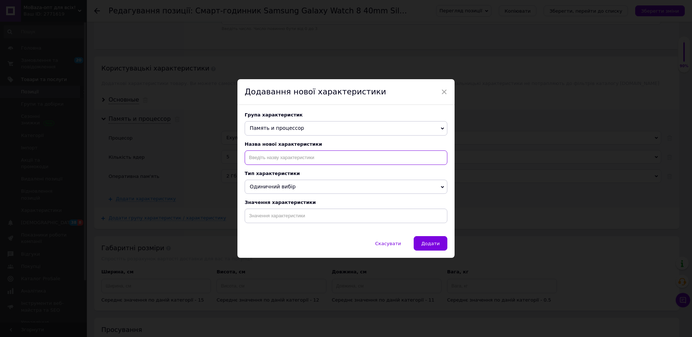
click at [274, 155] on input at bounding box center [346, 158] width 203 height 14
paste input "Вбудована пам'ять"
type input "Вбудована пам'ять"
click at [280, 219] on input at bounding box center [346, 216] width 203 height 14
paste input "32 ГБ"
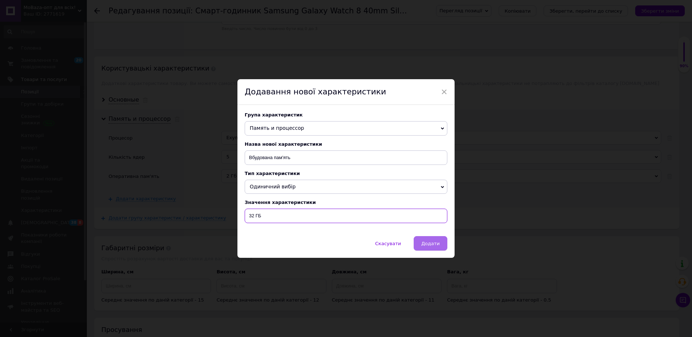
type input "32 ГБ"
click at [436, 243] on span "Додати" at bounding box center [430, 243] width 18 height 5
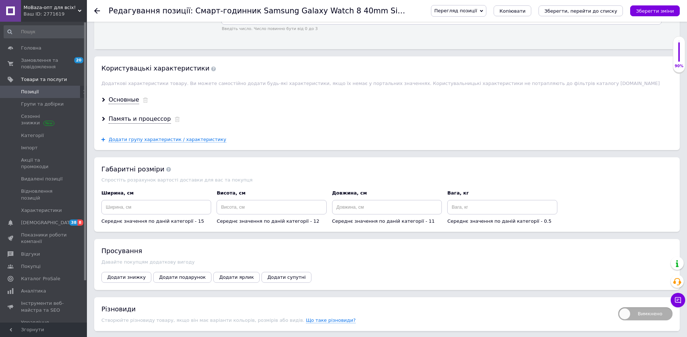
click at [659, 10] on icon "Зберегти зміни" at bounding box center [655, 10] width 38 height 5
click at [146, 139] on span "Додати групу характеристик / характеристику" at bounding box center [168, 140] width 118 height 6
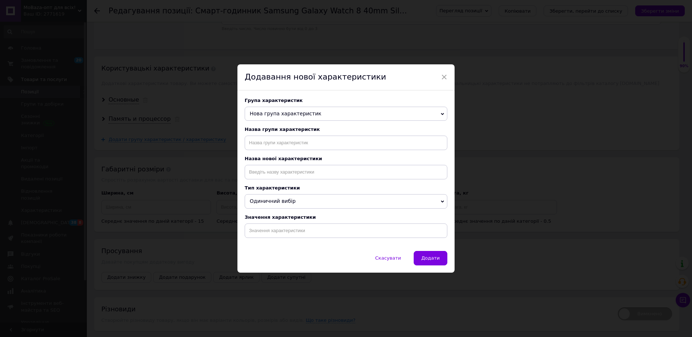
click at [272, 112] on span "Нова група характеристик" at bounding box center [286, 114] width 72 height 6
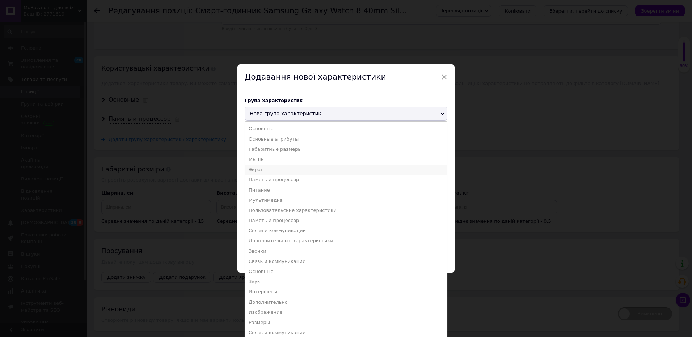
click at [279, 167] on li "Экран" at bounding box center [346, 170] width 202 height 10
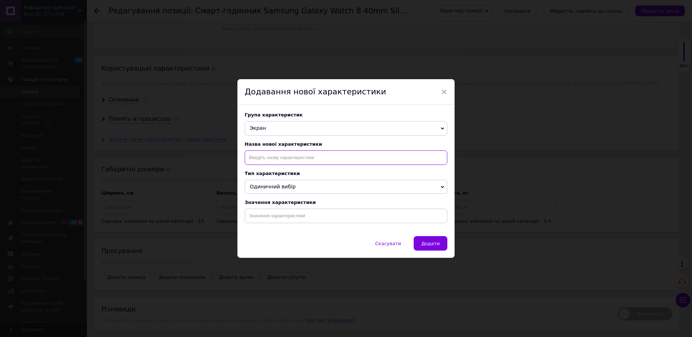
click at [264, 159] on input at bounding box center [346, 158] width 203 height 14
paste input "Тип матриці"
type input "Тип матриці"
click at [293, 221] on input at bounding box center [346, 216] width 203 height 14
paste input "Super AMOLED"
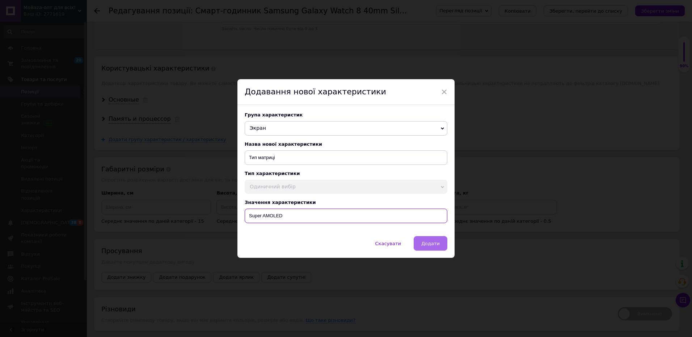
type input "Super AMOLED"
click at [439, 243] on button "Додати" at bounding box center [431, 243] width 34 height 14
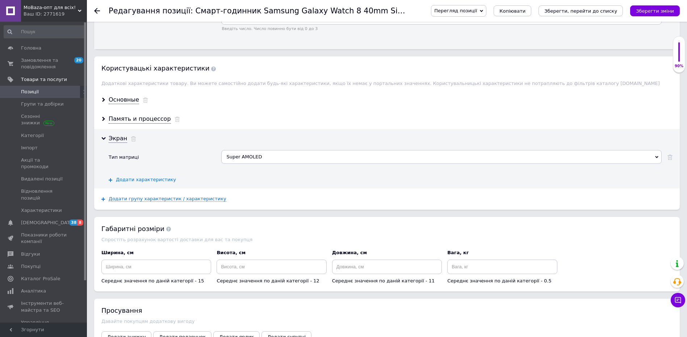
click at [148, 179] on span "Додати характеристику" at bounding box center [146, 180] width 60 height 6
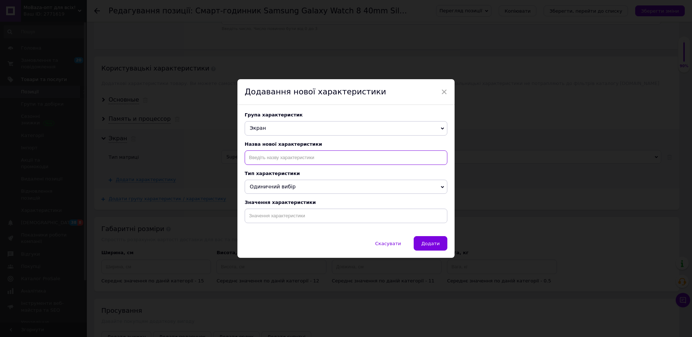
click at [267, 154] on input at bounding box center [346, 158] width 203 height 14
paste input "Роздільна здатність дисплея"
type input "Роздільна здатність дисплея"
click at [297, 215] on input at bounding box center [346, 216] width 203 height 14
paste input "438х438"
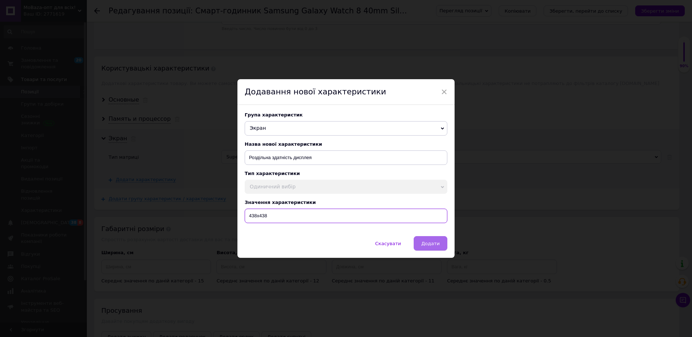
type input "438х438"
click at [425, 242] on button "Додати" at bounding box center [431, 243] width 34 height 14
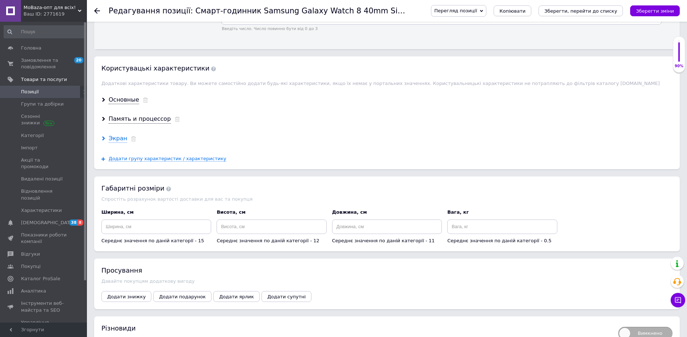
click at [115, 137] on div "Экран" at bounding box center [118, 139] width 18 height 8
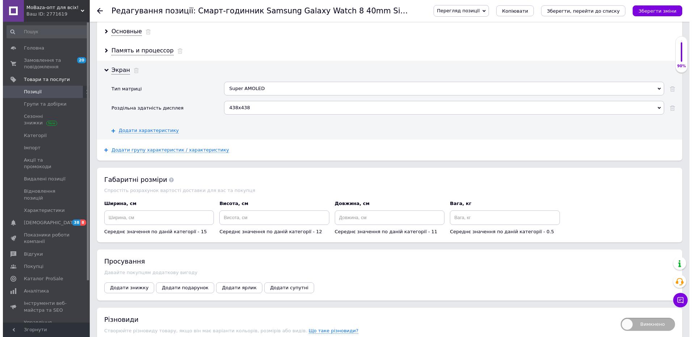
scroll to position [1197, 0]
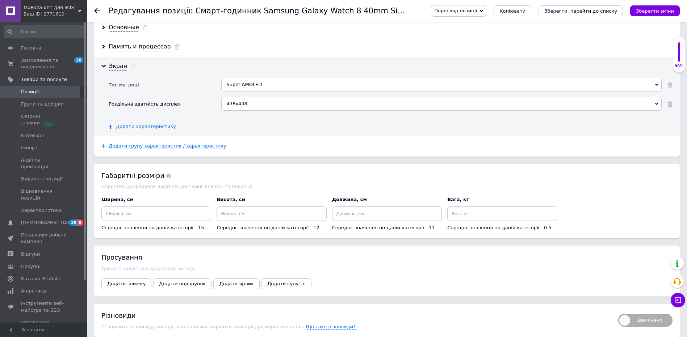
click at [157, 125] on span "Додати характеристику" at bounding box center [146, 127] width 60 height 6
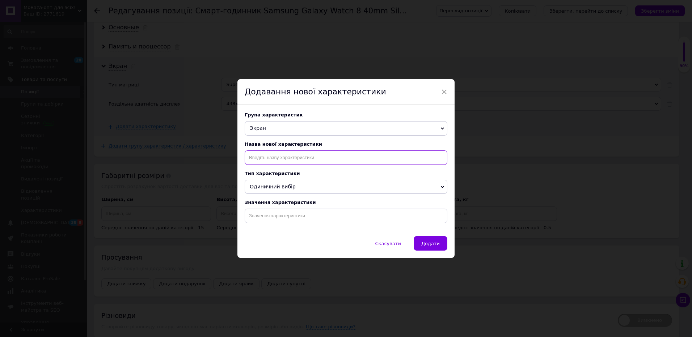
click at [286, 158] on input at bounding box center [346, 158] width 203 height 14
paste input "Матеріал дисплея"
type input "Матеріал дисплея"
click at [293, 177] on li "Матеріал дисплея" at bounding box center [346, 173] width 202 height 10
drag, startPoint x: 301, startPoint y: 219, endPoint x: 399, endPoint y: 236, distance: 99.6
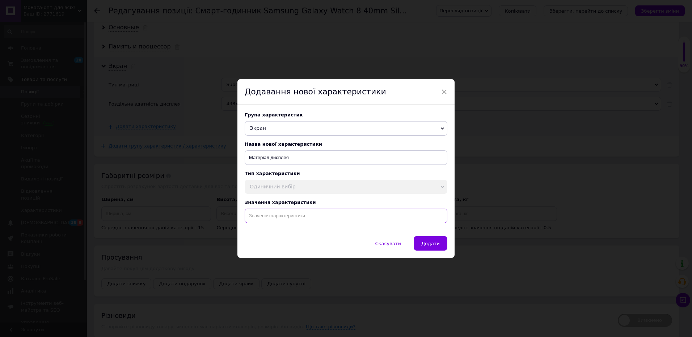
click at [301, 219] on input at bounding box center [346, 216] width 203 height 14
paste input "Сапфірове скло"
type input "Сапфірове скло"
click at [433, 243] on span "Додати" at bounding box center [430, 243] width 18 height 5
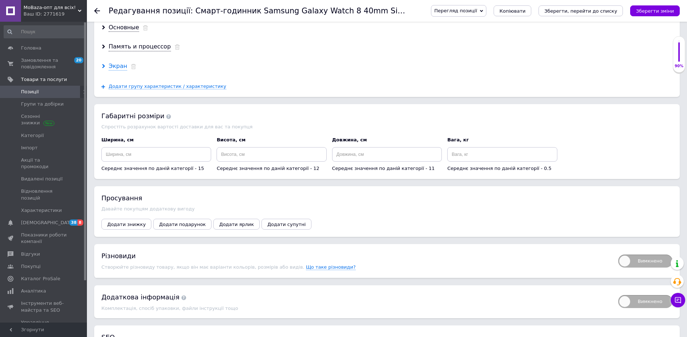
click at [116, 64] on div "Экран" at bounding box center [118, 66] width 18 height 8
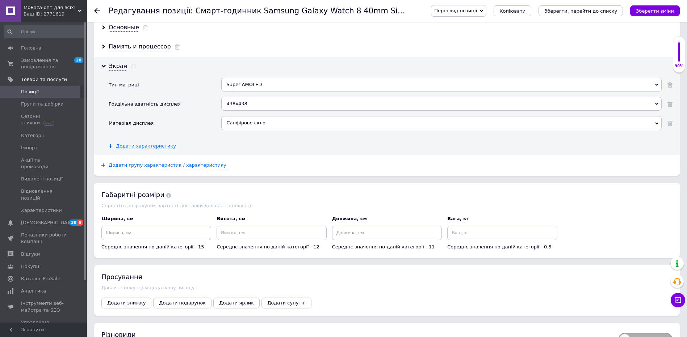
click at [155, 142] on div "Тип матриці Super AMOLED Додати ваше значення Super AMOLED Роздільна здатність …" at bounding box center [391, 114] width 564 height 72
click at [159, 147] on span "Додати характеристику" at bounding box center [146, 146] width 60 height 6
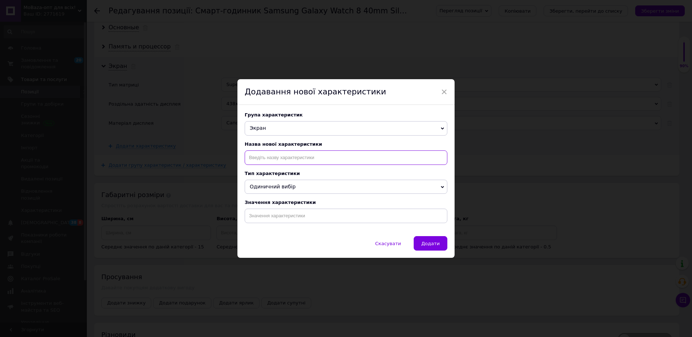
click at [273, 160] on input at bounding box center [346, 158] width 203 height 14
paste input "Розмір дисплея"
type input "Розмір дисплея"
click at [295, 175] on li "Розмір дисплея" at bounding box center [346, 173] width 202 height 10
click at [306, 216] on input at bounding box center [346, 216] width 203 height 14
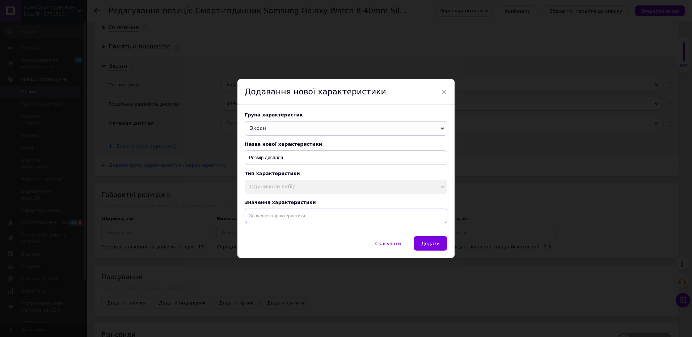
paste input "1.34""
type input "1.34""
click at [434, 249] on button "Додати" at bounding box center [431, 243] width 34 height 14
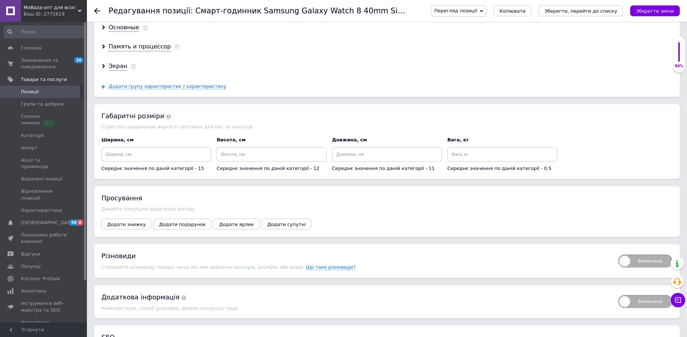
drag, startPoint x: 117, startPoint y: 67, endPoint x: 130, endPoint y: 76, distance: 15.9
click at [117, 66] on div "Экран" at bounding box center [118, 66] width 18 height 8
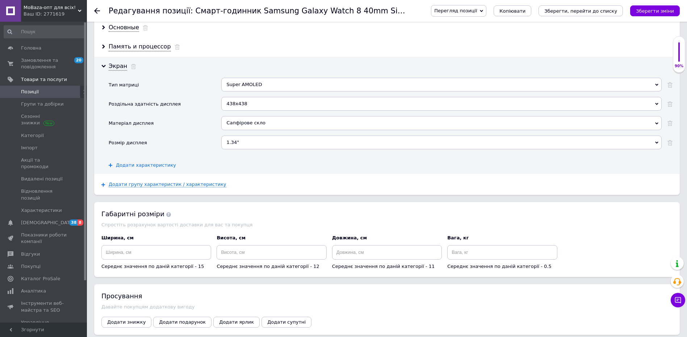
click at [159, 164] on span "Додати характеристику" at bounding box center [146, 166] width 60 height 6
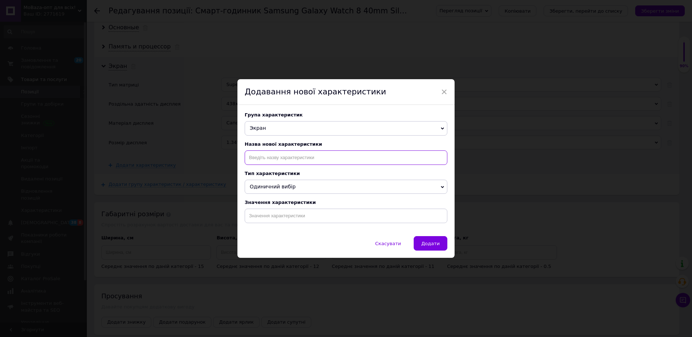
drag, startPoint x: 271, startPoint y: 159, endPoint x: 330, endPoint y: 175, distance: 60.7
click at [272, 160] on input at bounding box center [346, 158] width 203 height 14
paste input "Розмір екрану"
type input "Розмір екрану"
click at [276, 220] on input at bounding box center [346, 216] width 203 height 14
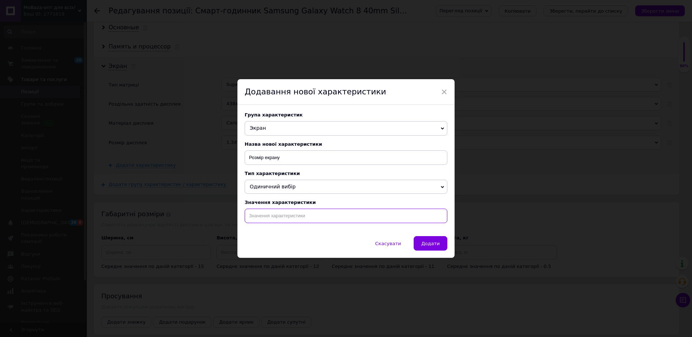
paste input "40 мм"
type input "40 мм"
click at [427, 247] on span "Додати" at bounding box center [430, 243] width 18 height 5
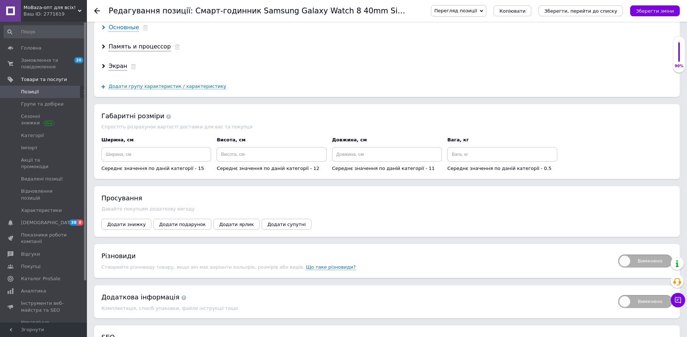
click at [123, 30] on div "Основные" at bounding box center [124, 28] width 30 height 8
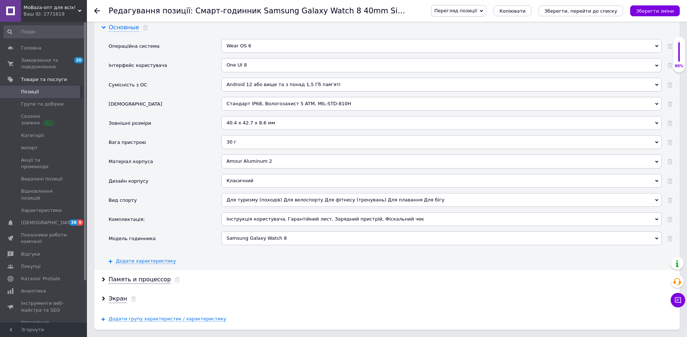
click at [123, 30] on div "Основные" at bounding box center [124, 28] width 30 height 8
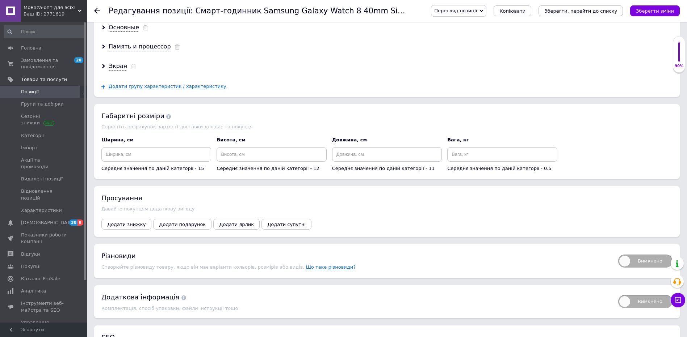
drag, startPoint x: 120, startPoint y: 68, endPoint x: 131, endPoint y: 75, distance: 13.6
click at [121, 67] on div "Экран" at bounding box center [118, 66] width 18 height 8
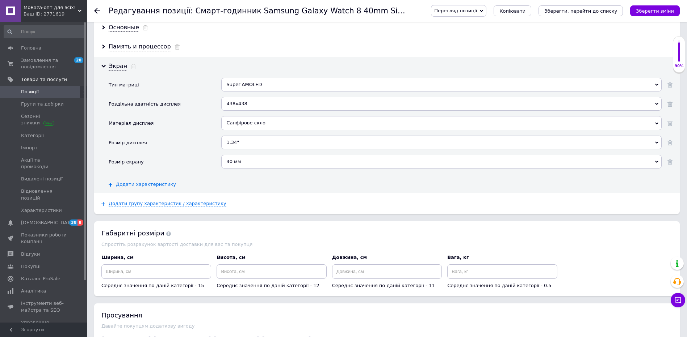
click at [151, 190] on div "Экран Тип матриці Super AMOLED Додати ваше значення Super AMOLED Роздільна здат…" at bounding box center [387, 125] width 586 height 137
click at [154, 185] on span "Додати характеристику" at bounding box center [146, 185] width 60 height 6
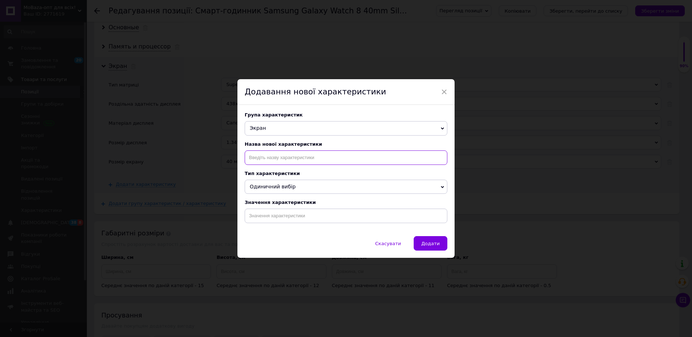
click at [270, 160] on input at bounding box center [346, 158] width 203 height 14
paste input "Форма дисплея"
click at [287, 173] on li "Форма дисплея:" at bounding box center [346, 173] width 202 height 10
type input "Форма дисплея:"
click at [304, 219] on input at bounding box center [346, 216] width 203 height 14
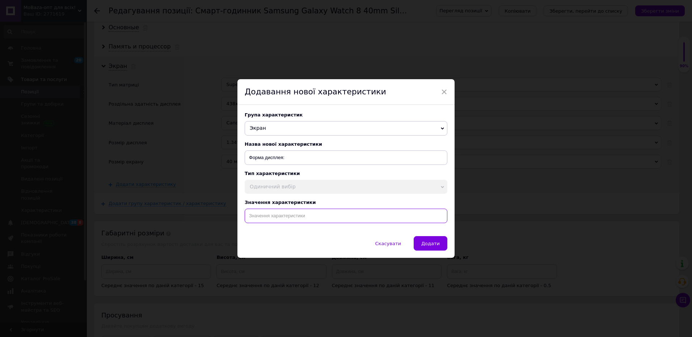
paste input "круглі"
type input "круглі"
click at [436, 247] on span "Додати" at bounding box center [430, 243] width 18 height 5
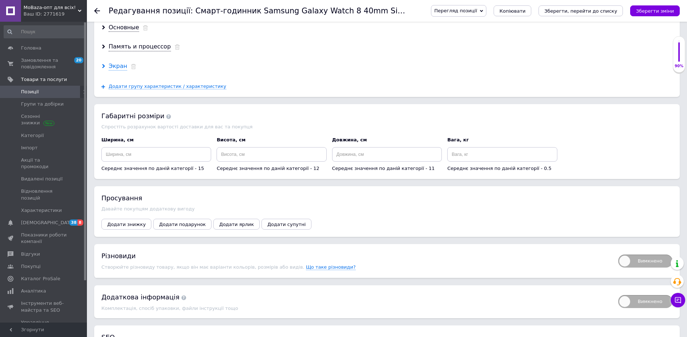
click at [114, 64] on div "Экран" at bounding box center [118, 66] width 18 height 8
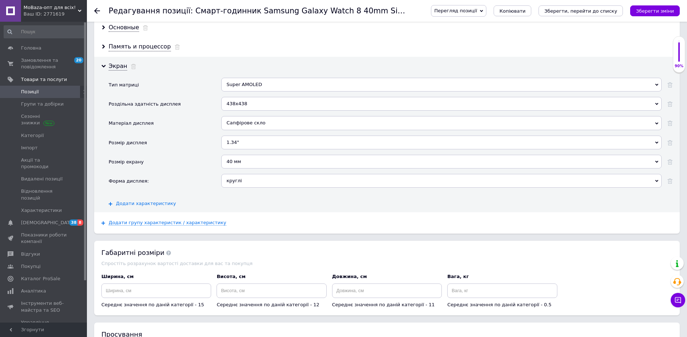
click at [147, 204] on span "Додати характеристику" at bounding box center [146, 204] width 60 height 6
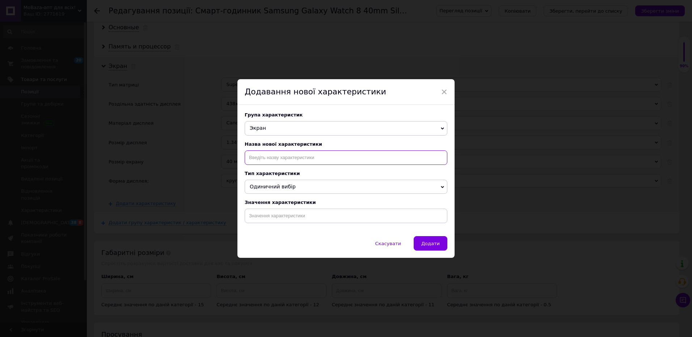
click at [263, 155] on input at bounding box center [346, 158] width 203 height 14
paste input "Щільність пікселів"
type input "Щільність пікселів"
click at [290, 172] on li "Щільність пікселів" at bounding box center [346, 173] width 202 height 10
click at [300, 215] on input at bounding box center [346, 216] width 203 height 14
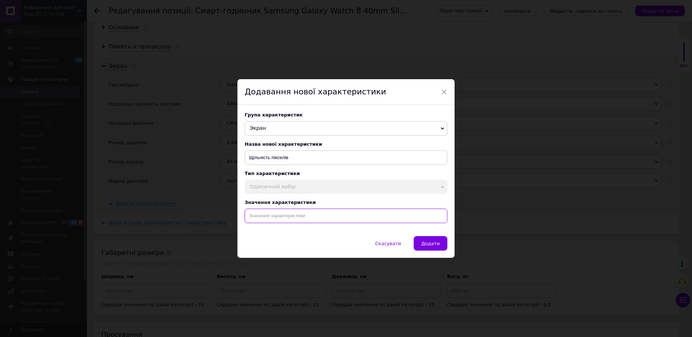
paste input "327 ppi"
type input "327 ppi"
click at [431, 247] on span "Додати" at bounding box center [430, 243] width 18 height 5
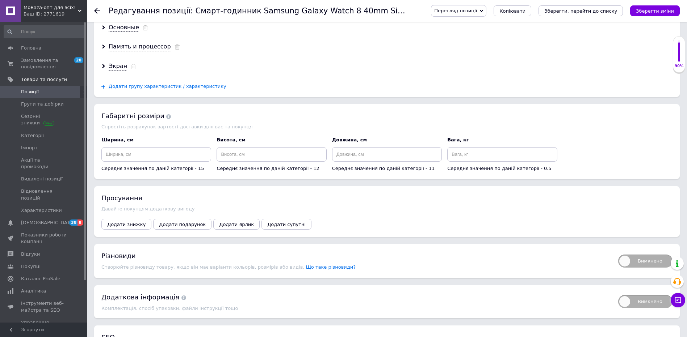
click at [121, 84] on span "Додати групу характеристик / характеристику" at bounding box center [168, 87] width 118 height 6
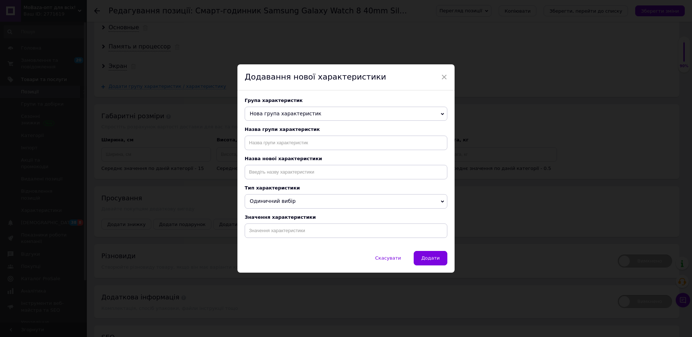
click at [289, 115] on span "Нова група характеристик" at bounding box center [286, 114] width 72 height 6
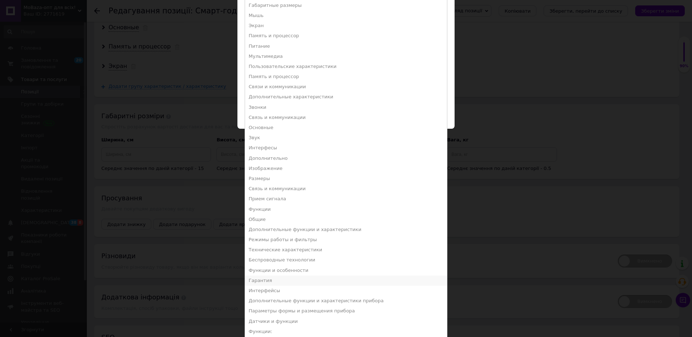
scroll to position [145, 0]
click at [306, 259] on li "Беспроводные технологии" at bounding box center [346, 260] width 202 height 10
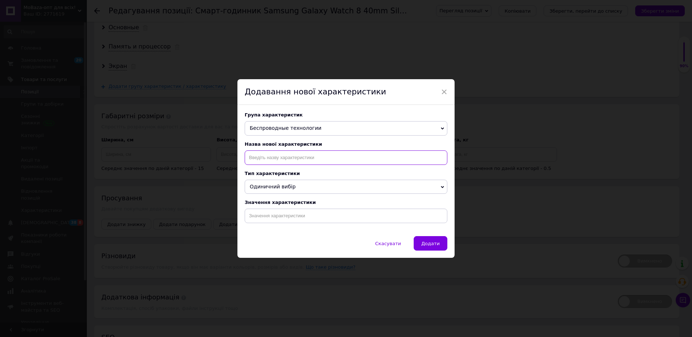
click at [268, 160] on input at bounding box center [346, 158] width 203 height 14
paste input "Бездротові комунікації"
type input "Бездротові комунікації"
click at [279, 176] on li "Бездротові комунікації" at bounding box center [346, 173] width 202 height 10
click at [290, 220] on input at bounding box center [346, 216] width 203 height 14
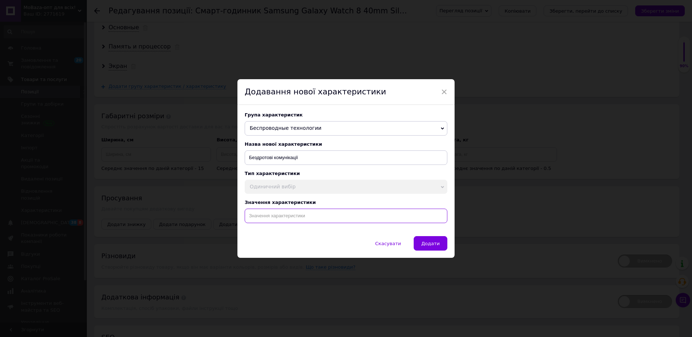
paste input "Beidou Galileo NFC A-GPS GPS Wi-Fi 2.4 ГГц Wi-Fi 5 ГГц Bluetooth 5.3"
type input "Beidou Galileo NFC A-GPS GPS Wi-Fi 2.4 ГГц Wi-Fi 5 ГГц Bluetooth 5.3"
click at [434, 246] on span "Додати" at bounding box center [430, 243] width 18 height 5
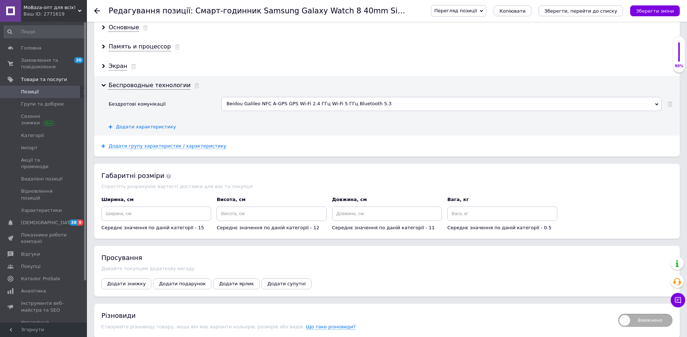
click at [161, 129] on span "Додати характеристику" at bounding box center [146, 127] width 60 height 6
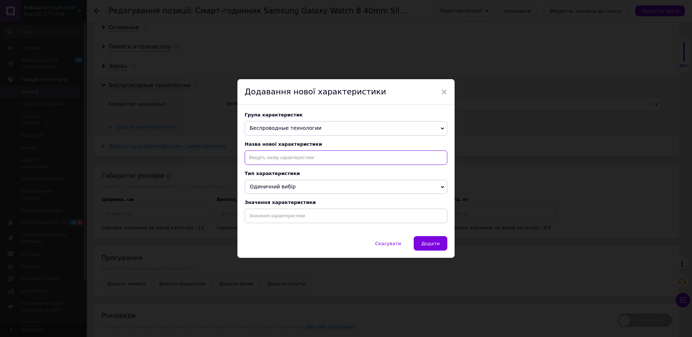
click at [274, 157] on input at bounding box center [346, 158] width 203 height 14
paste input "Дзвінки та повідомлення"
type input "Дзвінки та повідомлення"
click at [279, 218] on input at bounding box center [346, 216] width 203 height 14
paste input "Електронна пошта Соціальні мережі Події календаря Функція SOS SMS Повідомлення …"
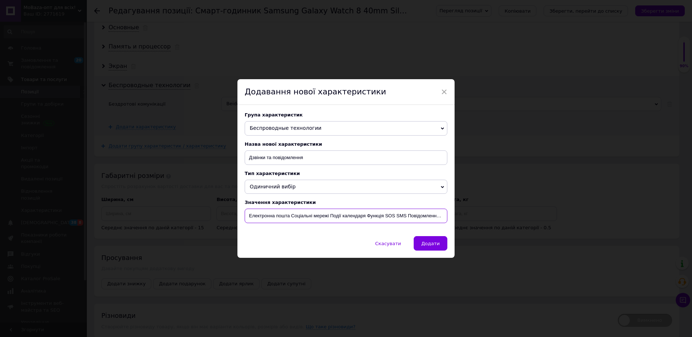
scroll to position [0, 148]
type input "Електронна пошта Соціальні мережі Події календаря Функція SOS SMS Повідомлення …"
click at [436, 248] on button "Додати" at bounding box center [431, 243] width 34 height 14
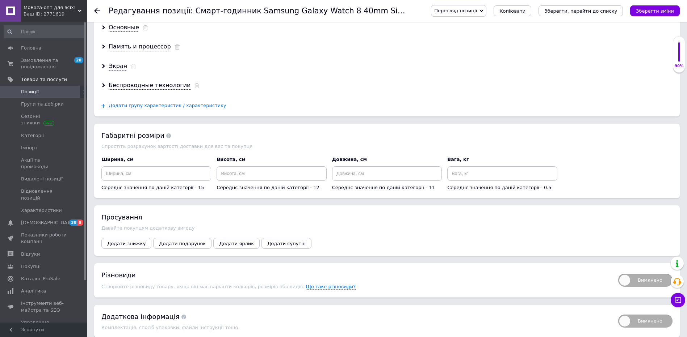
click at [137, 106] on span "Додати групу характеристик / характеристику" at bounding box center [168, 106] width 118 height 6
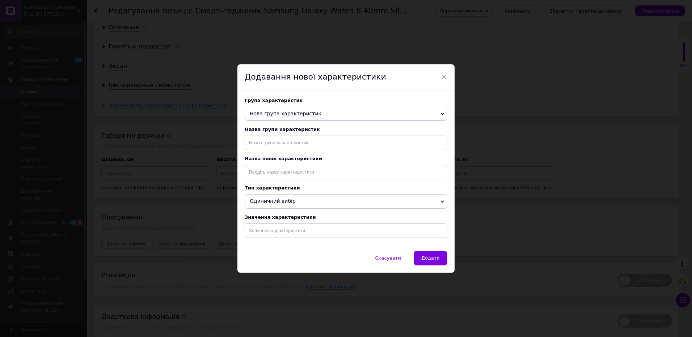
click at [302, 114] on span "Нова група характеристик" at bounding box center [286, 114] width 72 height 6
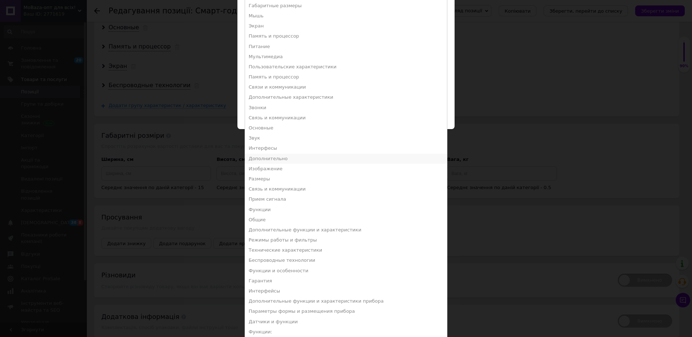
scroll to position [145, 0]
click at [284, 319] on li "Датчики и функции" at bounding box center [346, 321] width 202 height 10
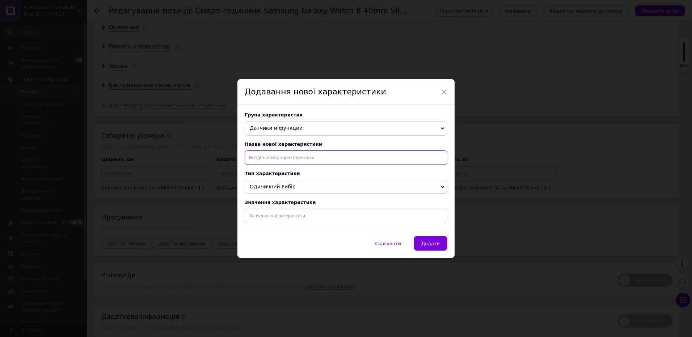
click at [268, 162] on input at bounding box center [346, 158] width 203 height 14
paste input "Датчики"
click at [284, 184] on li "Датчики:" at bounding box center [346, 183] width 202 height 10
type input "Датчики:"
click at [290, 217] on input at bounding box center [346, 216] width 203 height 14
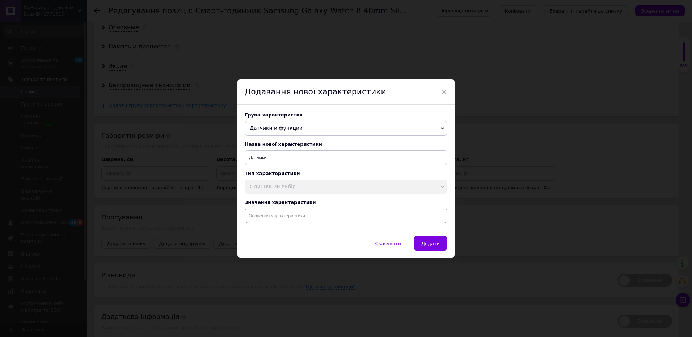
paste input "Лічильник калорій Крокомір Антиоксидантний індекс Навантаження на судини Акселе…"
drag, startPoint x: 420, startPoint y: 216, endPoint x: 445, endPoint y: 219, distance: 25.8
click at [445, 219] on input "Лічильник калорій Крокомір Антиоксидантний індекс Навантаження на судини Акселе…" at bounding box center [346, 216] width 203 height 14
click at [389, 218] on input "Лічильник калорій Крокомір Антиоксидантний індекс Навантаження на судини Акселе…" at bounding box center [346, 216] width 203 height 14
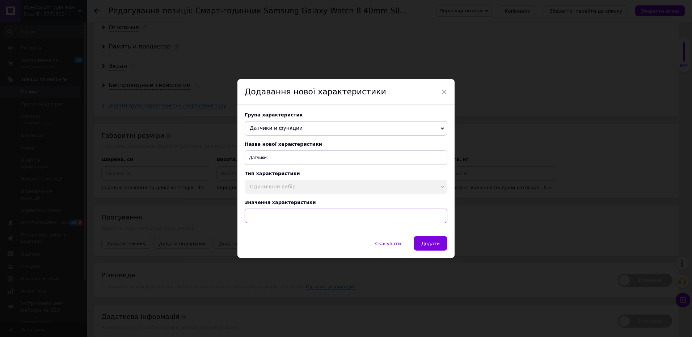
click at [389, 218] on input "Лічильник калорій Крокомір Антиоксидантний індекс Навантаження на судини Акселе…" at bounding box center [346, 216] width 203 height 14
type input "Лічильник [PERSON_NAME] Антиоксидантний індекс Навантаження на судини Акселером…"
click at [436, 247] on span "Додати" at bounding box center [430, 243] width 18 height 5
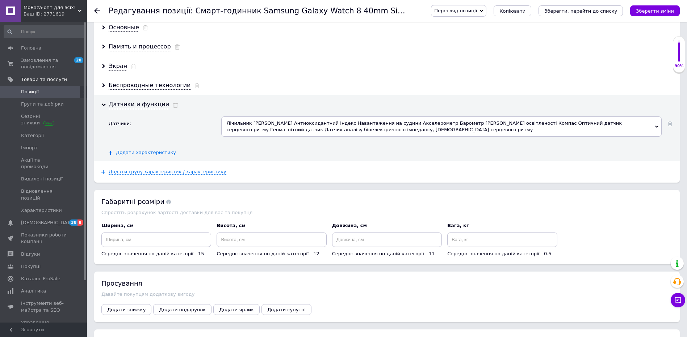
click at [154, 156] on span "Додати характеристику" at bounding box center [146, 153] width 60 height 6
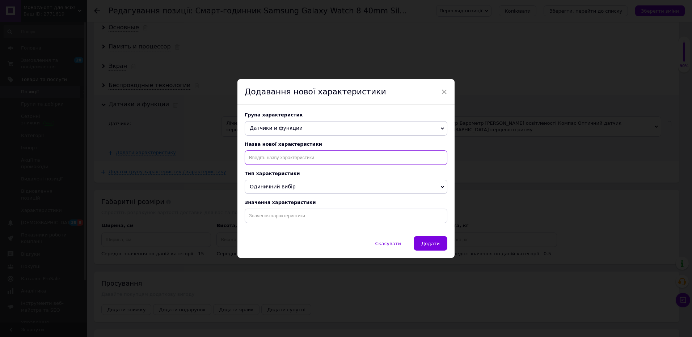
click at [277, 159] on input at bounding box center [346, 158] width 203 height 14
paste input "Біоактивний датчик 3 в 1"
type input "Біоактивний датчик 3 в 1"
click at [309, 221] on input at bounding box center [346, 216] width 203 height 14
type input "Є"
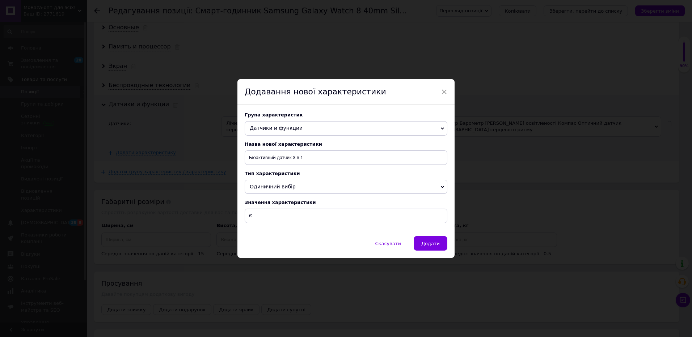
click at [448, 253] on div "Скасувати   Додати" at bounding box center [346, 247] width 217 height 22
click at [440, 248] on button "Додати" at bounding box center [431, 243] width 34 height 14
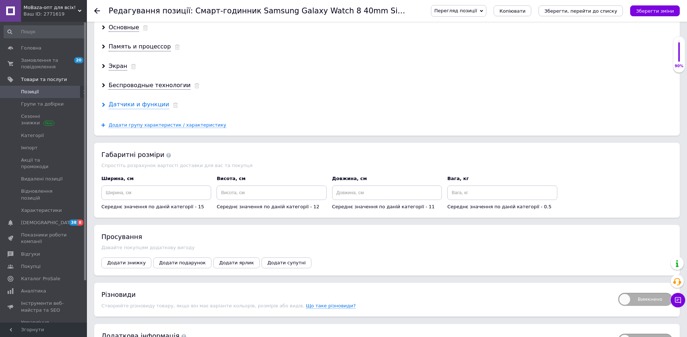
click at [137, 105] on div "Датчики и функции" at bounding box center [139, 105] width 60 height 8
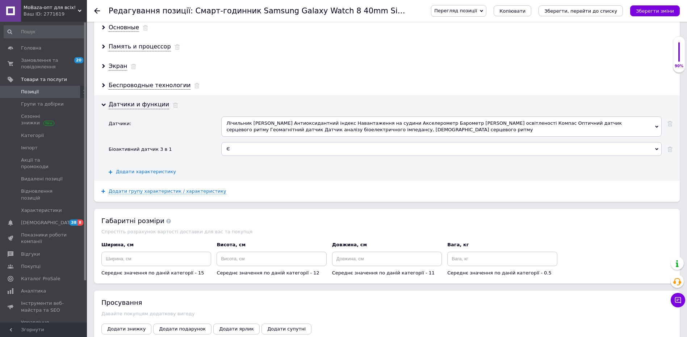
click at [155, 169] on span "Додати характеристику" at bounding box center [146, 172] width 60 height 6
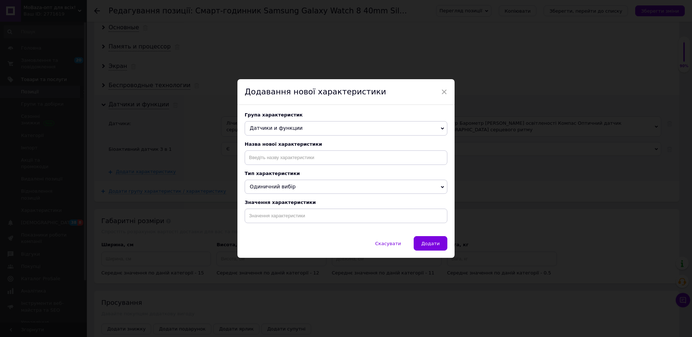
click at [163, 173] on div "× Додавання нової характеристики Група характеристик Датчики и функции Нова гру…" at bounding box center [346, 168] width 692 height 337
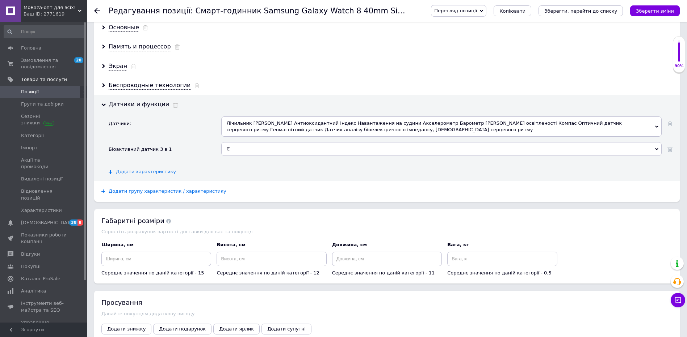
click at [144, 174] on span "Додати характеристику" at bounding box center [146, 172] width 60 height 6
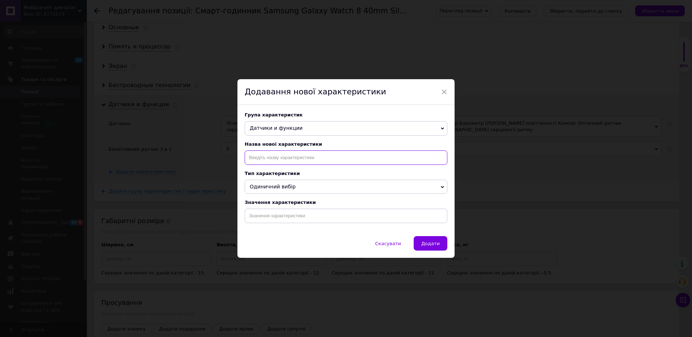
click at [279, 157] on input at bounding box center [346, 158] width 203 height 14
paste input "Датчик температури"
type input "Датчик температури"
click at [307, 213] on input at bounding box center [346, 216] width 203 height 14
type input "Є"
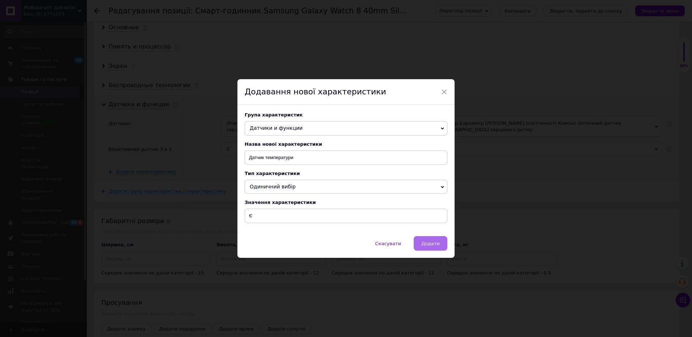
click at [435, 247] on span "Додати" at bounding box center [430, 243] width 18 height 5
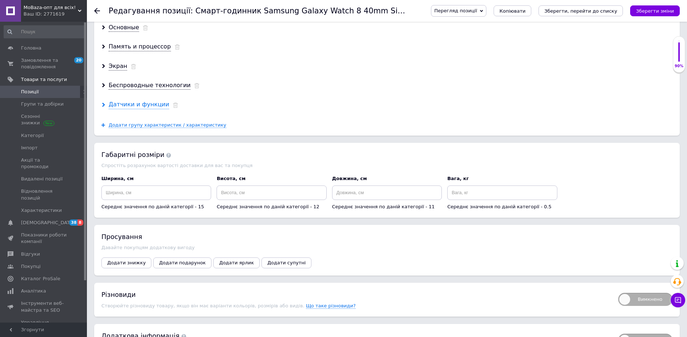
click at [128, 108] on div "Датчики и функции" at bounding box center [139, 105] width 60 height 8
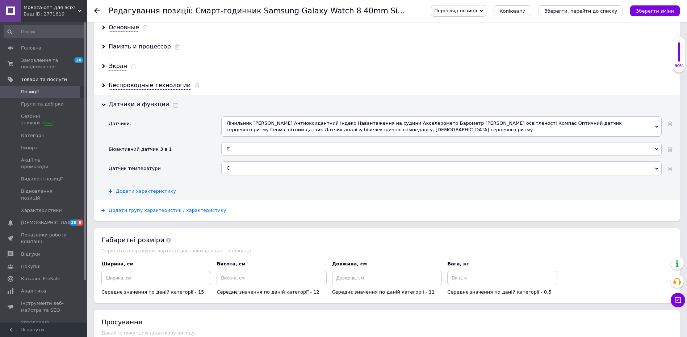
click at [139, 191] on span "Додати характеристику" at bounding box center [146, 192] width 60 height 6
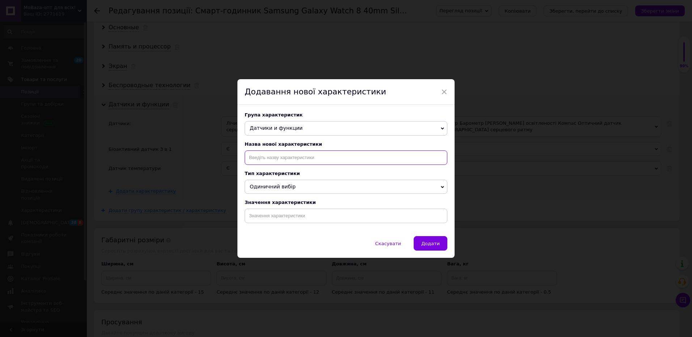
click at [268, 156] on input at bounding box center [346, 158] width 203 height 14
paste input "Функції"
type input "Функції"
click at [277, 196] on li "Функції" at bounding box center [346, 193] width 202 height 10
click at [287, 218] on input at bounding box center [346, 216] width 203 height 14
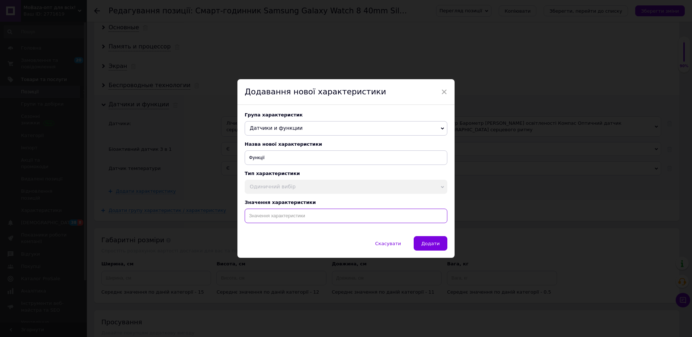
paste input "С тонометром З пульсометром Автоматичне відстеження тренувань Розумні відповіді…"
drag, startPoint x: 429, startPoint y: 217, endPoint x: 443, endPoint y: 217, distance: 13.4
click at [443, 217] on input "С тонометром З пульсометром Автоматичне відстеження тренувань Розумні відповіді…" at bounding box center [346, 216] width 203 height 14
drag, startPoint x: 425, startPoint y: 217, endPoint x: 446, endPoint y: 219, distance: 21.1
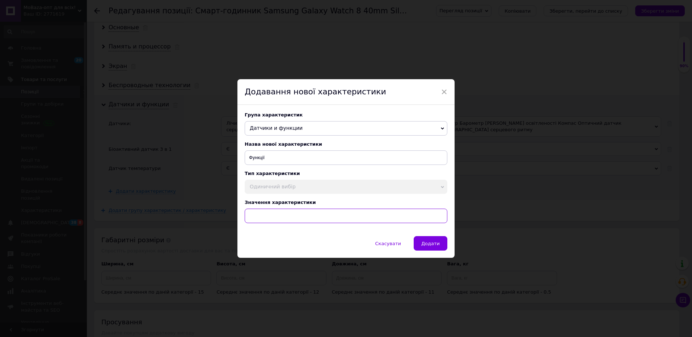
click at [446, 219] on input "С тонометром З пульсометром Автоматичне відстеження тренувань Розумні відповіді…" at bounding box center [346, 216] width 203 height 14
click at [410, 217] on input "С тонометром З пульсометром Автоматичне відстеження тренувань Розумні відповіді…" at bounding box center [346, 216] width 203 height 14
drag, startPoint x: 431, startPoint y: 220, endPoint x: 441, endPoint y: 220, distance: 10.5
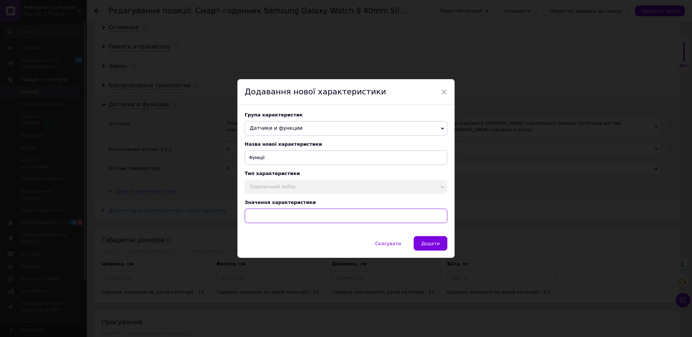
click at [441, 220] on input "С тонометром З пульсометром Автоматичне відстеження тренувань Розумні відповіді…" at bounding box center [346, 216] width 203 height 14
drag, startPoint x: 437, startPoint y: 217, endPoint x: 445, endPoint y: 218, distance: 8.0
click at [445, 218] on input "С тонометром З пульсометром Автоматичне відстеження тренувань Розумні відповіді…" at bounding box center [346, 216] width 203 height 14
click at [439, 217] on input "С тонометром З пульсометром Автоматичне відстеження тренувань Розумні відповіді…" at bounding box center [346, 216] width 203 height 14
drag, startPoint x: 439, startPoint y: 217, endPoint x: 445, endPoint y: 218, distance: 5.8
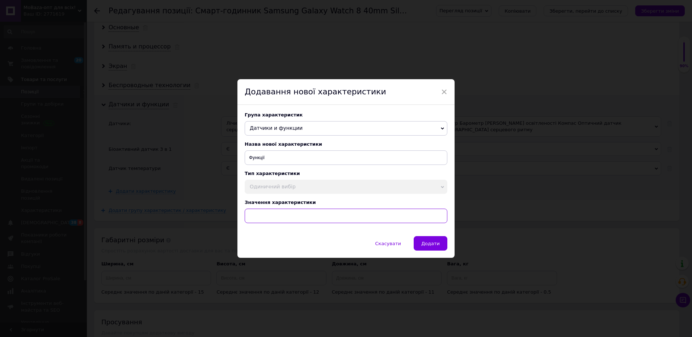
click at [445, 218] on input "С тонометром З пульсометром Автоматичне відстеження тренувань Розумні відповіді…" at bounding box center [346, 216] width 203 height 14
paste input "ідстеженн"
type input "С тонометром З пульсометром Автоматичне відстеження тренувань Розумні відповіді…"
click at [416, 217] on input "С тонометром З пульсометром Автоматичне відстеження тренувань Розумні відповіді…" at bounding box center [346, 216] width 203 height 14
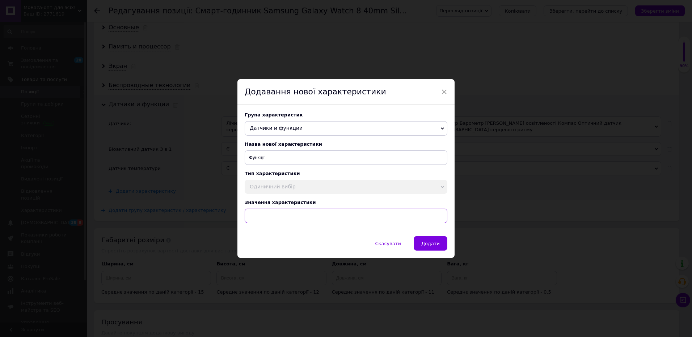
scroll to position [0, 0]
drag, startPoint x: 327, startPoint y: 218, endPoint x: 234, endPoint y: 218, distance: 92.3
click at [234, 218] on div "× Додавання нової характеристики Група характеристик Датчики и функции Нова гру…" at bounding box center [346, 168] width 692 height 337
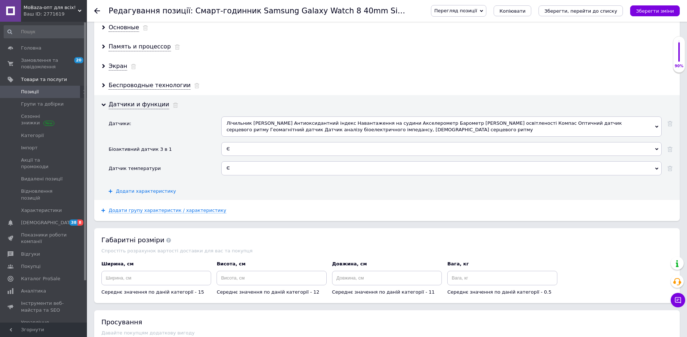
click at [151, 191] on span "Додати характеристику" at bounding box center [146, 192] width 60 height 6
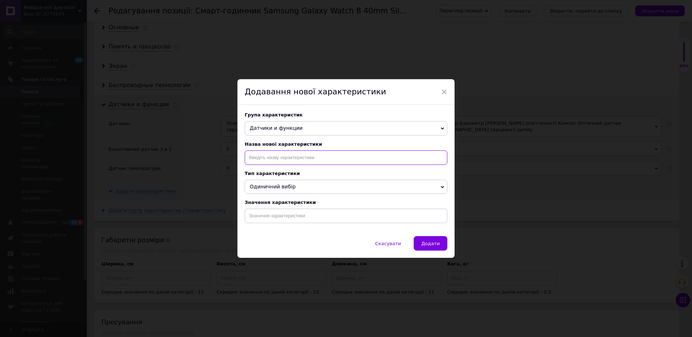
click at [284, 155] on input at bounding box center [346, 158] width 203 height 14
paste input "Функції"
type input "Функції"
click at [270, 193] on li "Функції" at bounding box center [346, 193] width 202 height 10
click at [274, 218] on input at bounding box center [346, 216] width 203 height 14
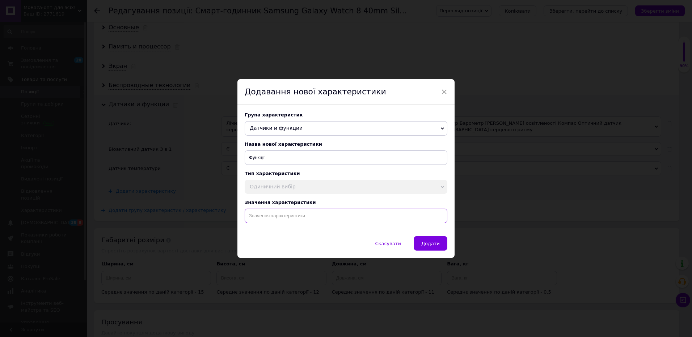
paste input "С тонометром З пульсометром Автоматичне відстеження тренувань Розумні відповіді…"
type input "С тонометром З пульсометром Автоматичне відстеження тренувань Розумні відповіді…"
click at [427, 244] on span "Додати" at bounding box center [430, 243] width 18 height 5
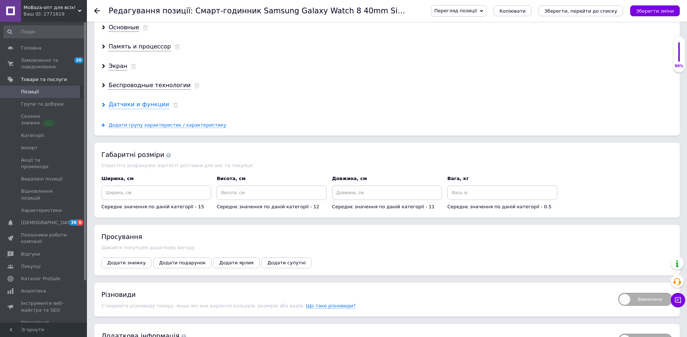
click at [128, 104] on div "Датчики и функции" at bounding box center [139, 105] width 60 height 8
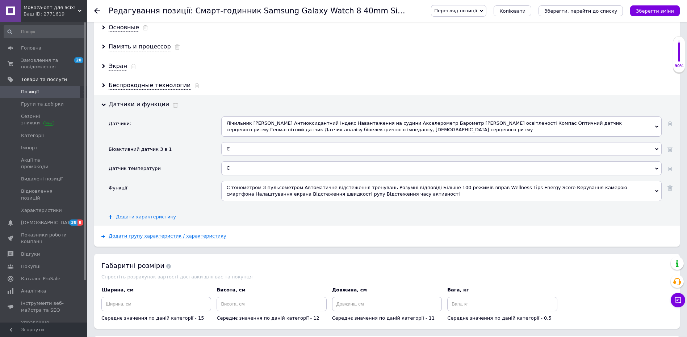
click at [141, 216] on span "Додати характеристику" at bounding box center [146, 217] width 60 height 6
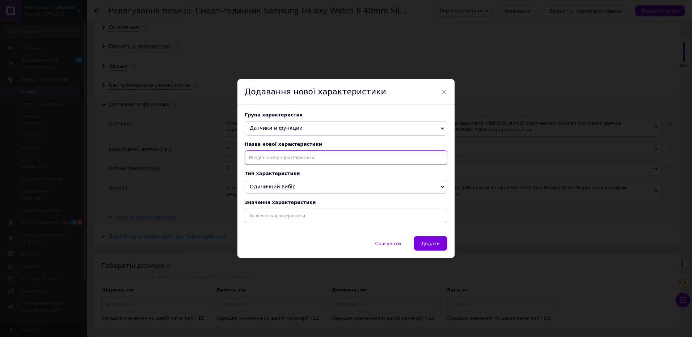
click at [267, 153] on input at bounding box center [346, 158] width 203 height 14
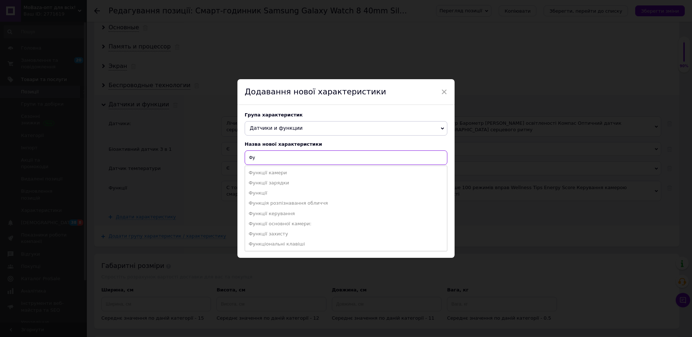
type input "Ф"
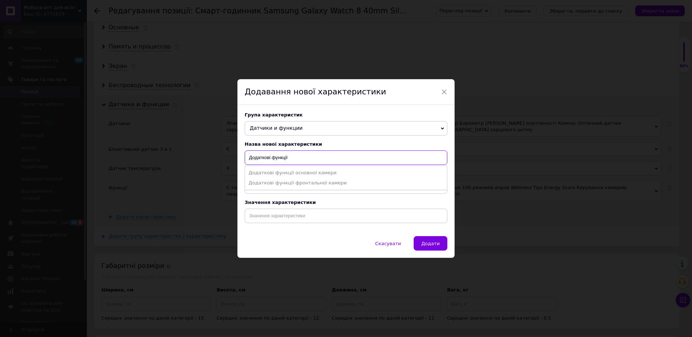
type input "Додаткові функції"
click at [307, 214] on input at bounding box center [346, 216] width 203 height 14
paste input "Розумний будильник Відстеження сну Прослуховування музики Диктофон Калькулятор …"
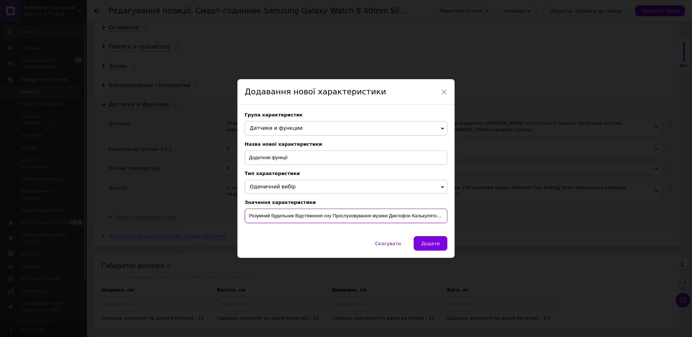
scroll to position [0, 28]
type input "Розумний будильник Відстеження сну Прослуховування музики Диктофон Калькулятор …"
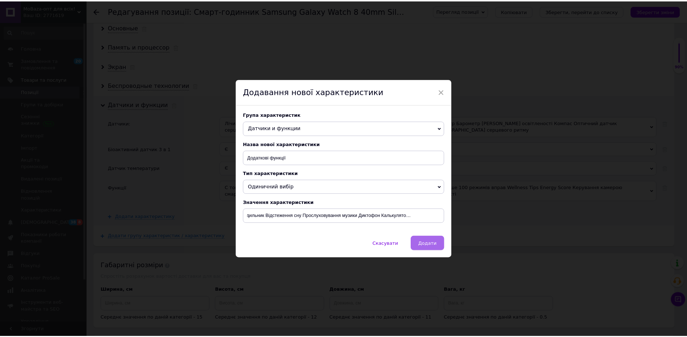
scroll to position [0, 0]
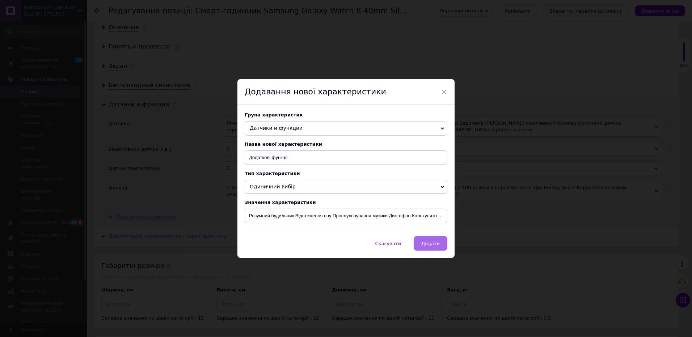
click at [423, 248] on button "Додати" at bounding box center [431, 243] width 34 height 14
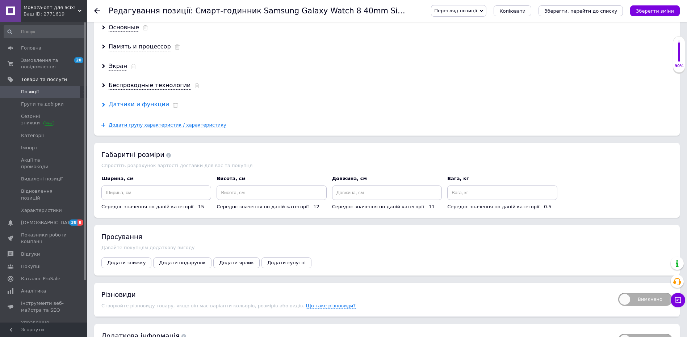
click at [149, 107] on div "Датчики и функции" at bounding box center [139, 105] width 60 height 8
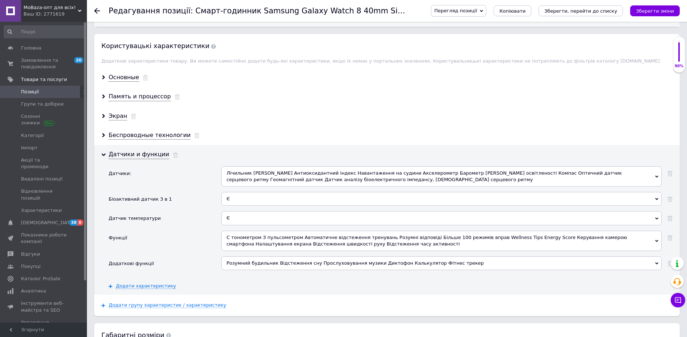
scroll to position [1125, 0]
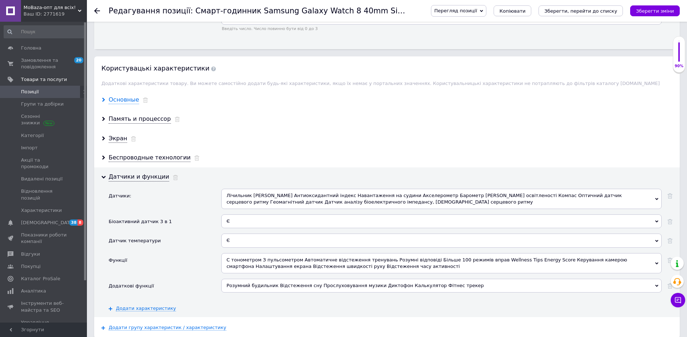
click at [124, 101] on div "Основные" at bounding box center [124, 100] width 30 height 8
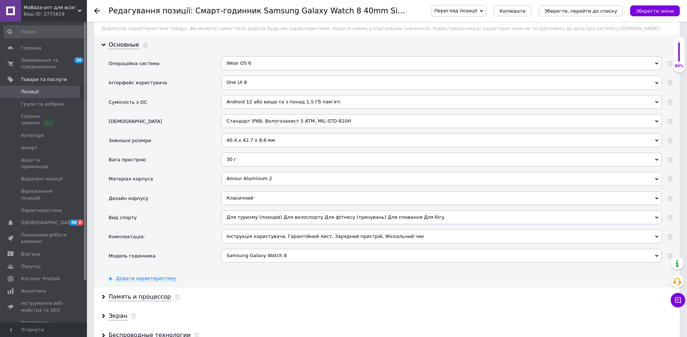
scroll to position [1233, 0]
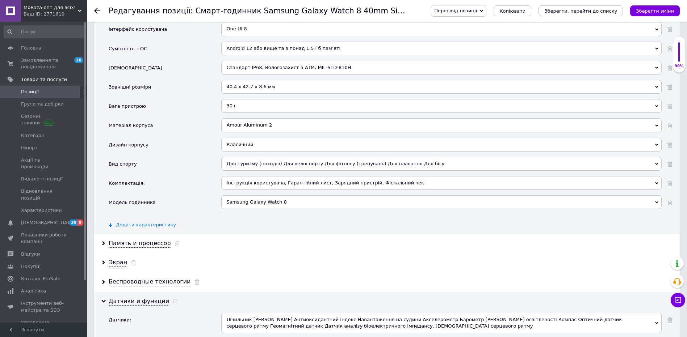
click at [143, 227] on span "Додати характеристику" at bounding box center [146, 225] width 60 height 6
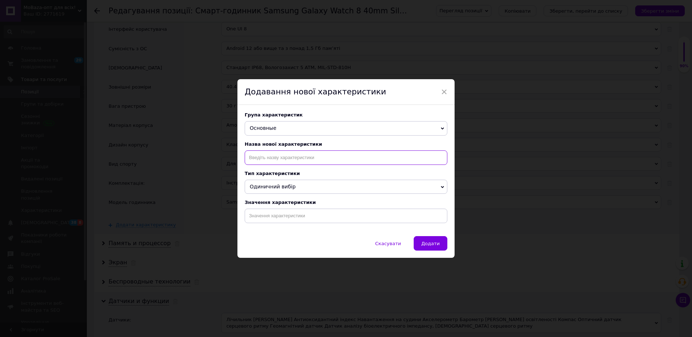
click at [270, 157] on input at bounding box center [346, 158] width 203 height 14
paste input "Матеріал ремінця"
type input "Матеріал ремінця"
click at [271, 221] on input at bounding box center [346, 216] width 203 height 14
paste input "Гідрований акриловий бутадієновий каучук"
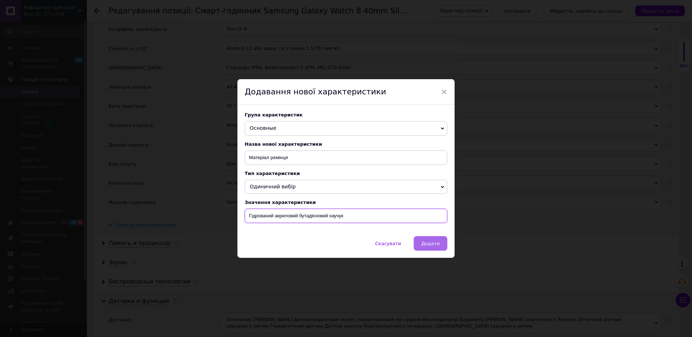
type input "Гідрований акриловий бутадієновий каучук"
click at [432, 247] on span "Додати" at bounding box center [430, 243] width 18 height 5
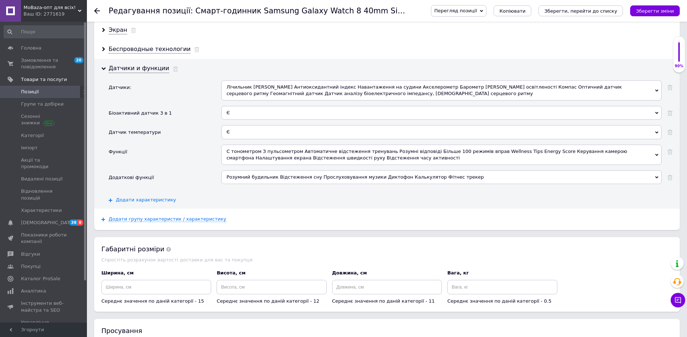
click at [133, 203] on span "Додати характеристику" at bounding box center [146, 200] width 60 height 6
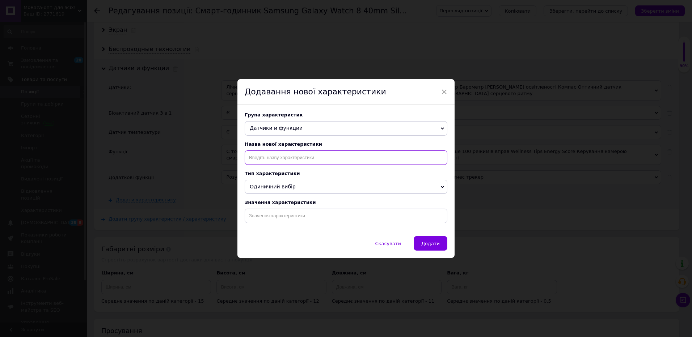
click at [264, 161] on input at bounding box center [346, 158] width 203 height 14
paste input "Ширина ремінця"
type input "Ширина ремінця"
click at [445, 89] on span "×" at bounding box center [444, 92] width 7 height 12
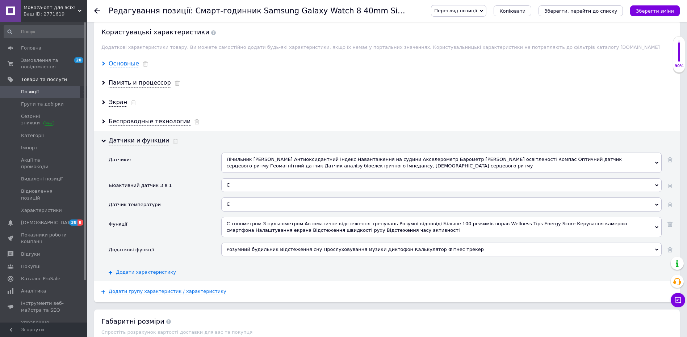
click at [122, 63] on div "Основные" at bounding box center [124, 64] width 30 height 8
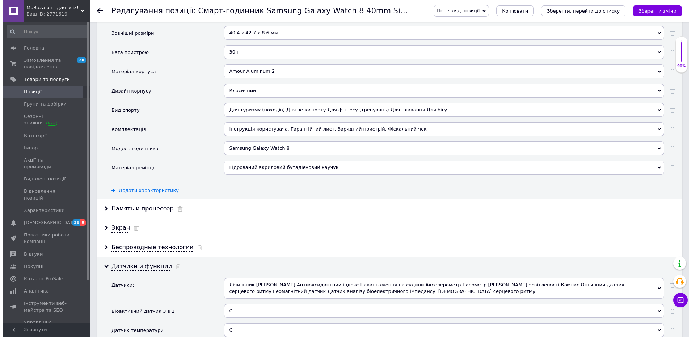
scroll to position [1306, 0]
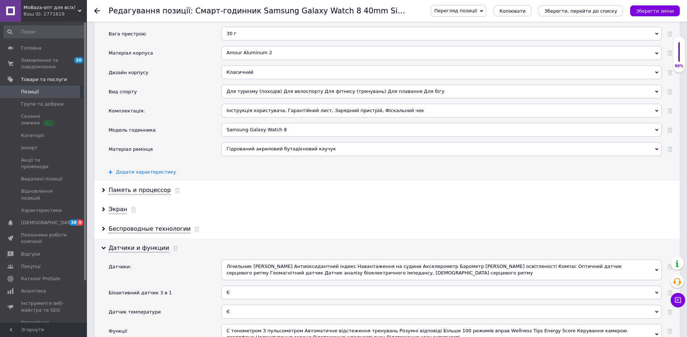
click at [152, 171] on span "Додати характеристику" at bounding box center [146, 172] width 60 height 6
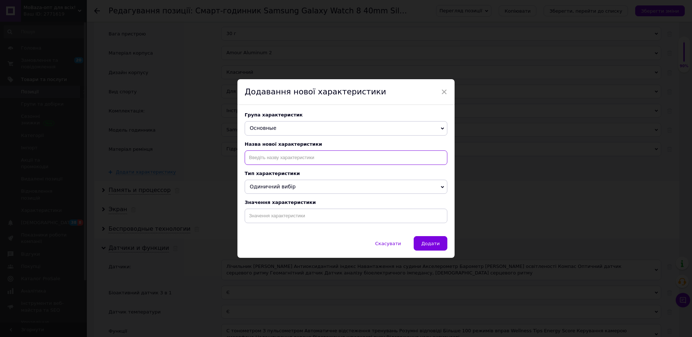
click at [266, 159] on input at bounding box center [346, 158] width 203 height 14
paste input "Ширина ремінця"
type input "Ширина ремінця"
click at [288, 215] on input at bounding box center [346, 216] width 203 height 14
paste input "20 мм"
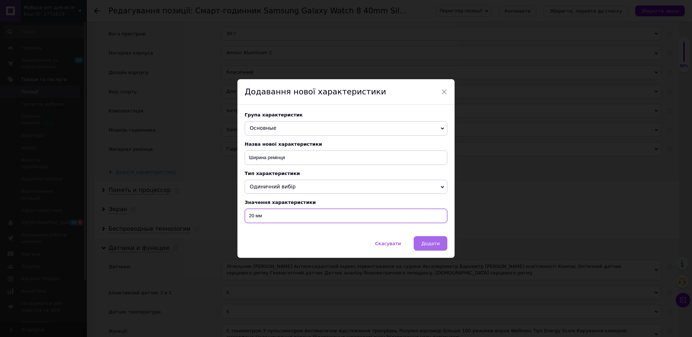
type input "20 мм"
click at [432, 247] on span "Додати" at bounding box center [430, 243] width 18 height 5
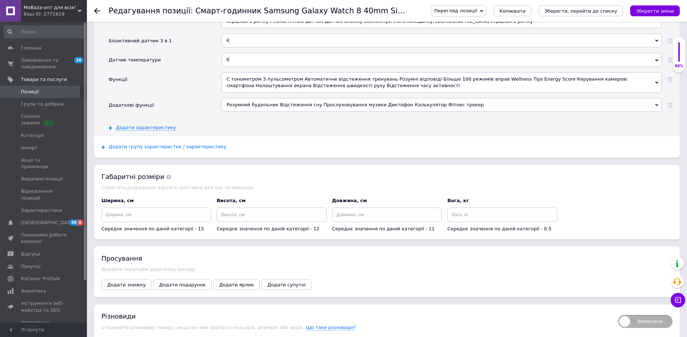
click at [144, 146] on span "Додати групу характеристик / характеристику" at bounding box center [168, 147] width 118 height 6
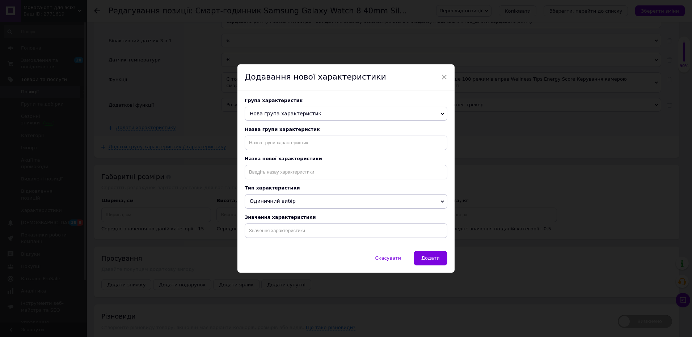
click at [281, 118] on span "Нова група характеристик" at bounding box center [346, 114] width 203 height 14
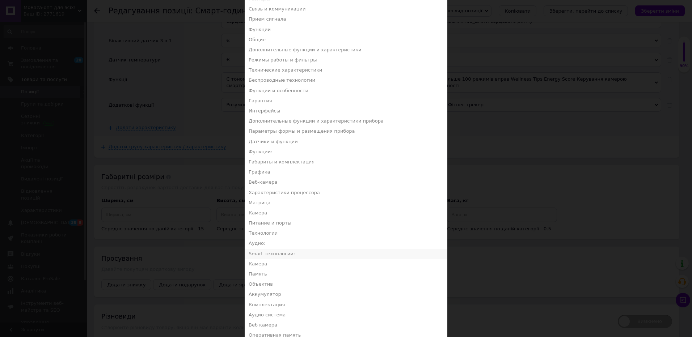
scroll to position [326, 0]
click at [286, 291] on li "Аккумулятор" at bounding box center [346, 293] width 202 height 10
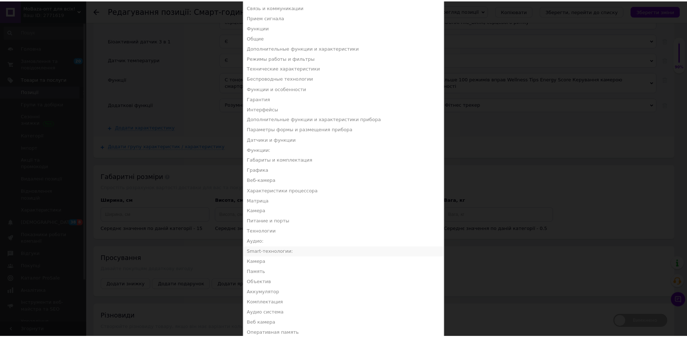
scroll to position [0, 0]
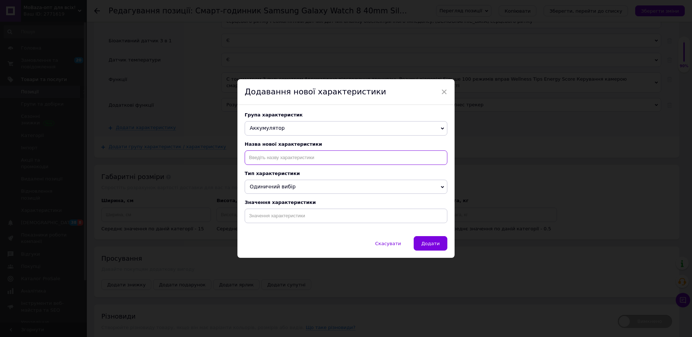
click at [263, 160] on input at bounding box center [346, 158] width 203 height 14
paste input "Акумулятор"
type input "Акумулятор"
click at [277, 173] on li "Акумулятор" at bounding box center [346, 173] width 202 height 10
click at [285, 215] on input at bounding box center [346, 216] width 203 height 14
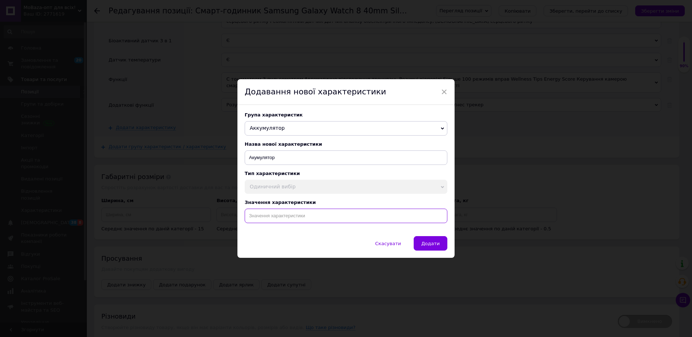
paste input "325 мАг"
type input "325 мАг"
click at [432, 244] on span "Додати" at bounding box center [430, 243] width 18 height 5
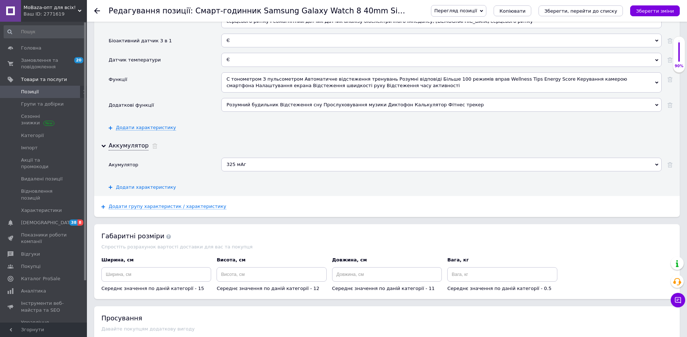
click at [142, 189] on span "Додати характеристику" at bounding box center [146, 188] width 60 height 6
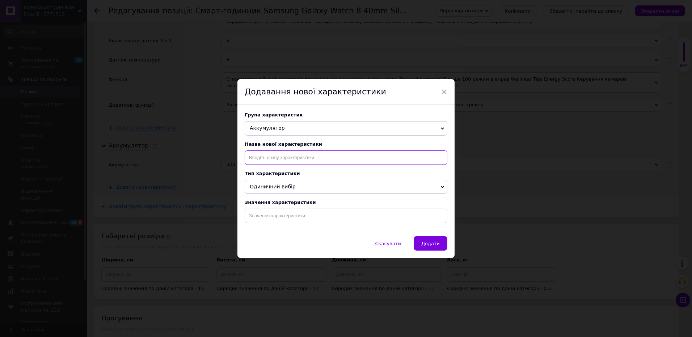
click at [280, 160] on input at bounding box center [346, 158] width 203 height 14
paste input "Бездротова зарядка"
type input "Бездротова зарядка"
drag, startPoint x: 293, startPoint y: 223, endPoint x: 311, endPoint y: 225, distance: 17.5
click at [294, 223] on input at bounding box center [346, 216] width 203 height 14
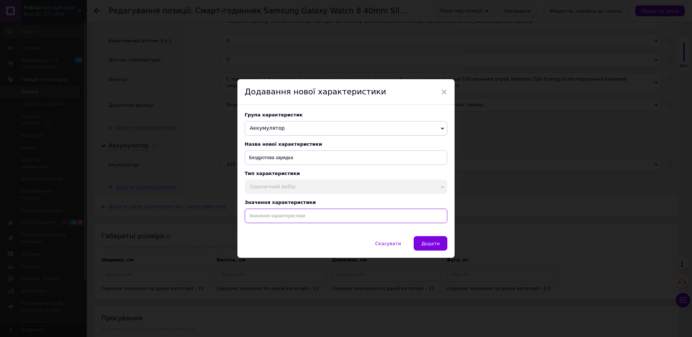
paste input "Підтримується"
type input "Підтримується"
click at [434, 246] on span "Додати" at bounding box center [430, 243] width 18 height 5
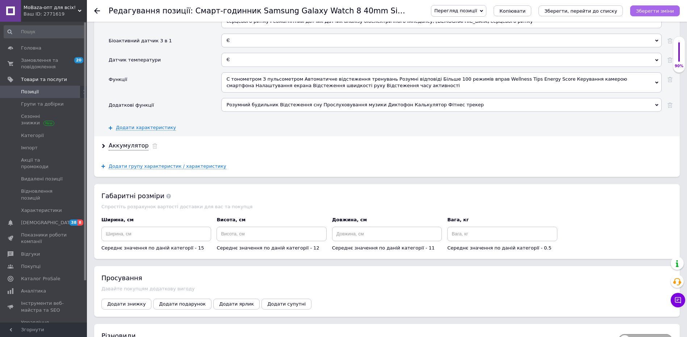
click at [661, 13] on icon "Зберегти зміни" at bounding box center [655, 10] width 38 height 5
click at [640, 11] on button "Зберегти зміни" at bounding box center [655, 10] width 50 height 11
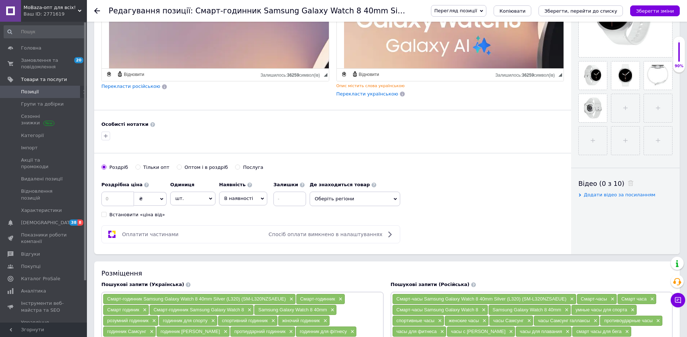
scroll to position [217, 0]
click at [122, 200] on input at bounding box center [117, 198] width 33 height 14
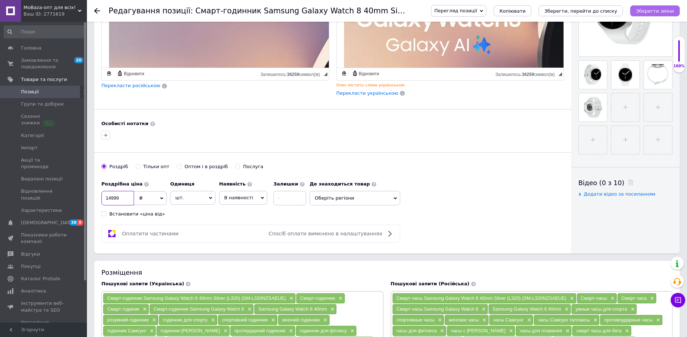
type input "14999"
click at [662, 8] on icon "Зберегти зміни" at bounding box center [655, 10] width 38 height 5
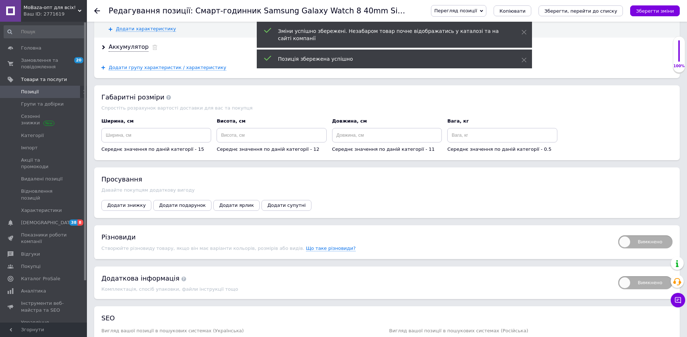
scroll to position [1498, 0]
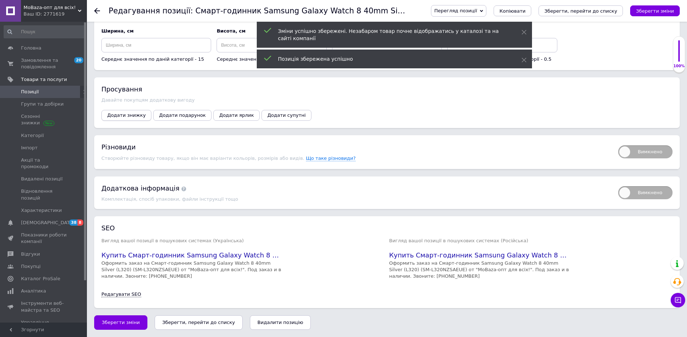
click at [132, 114] on span "Додати знижку" at bounding box center [126, 115] width 38 height 5
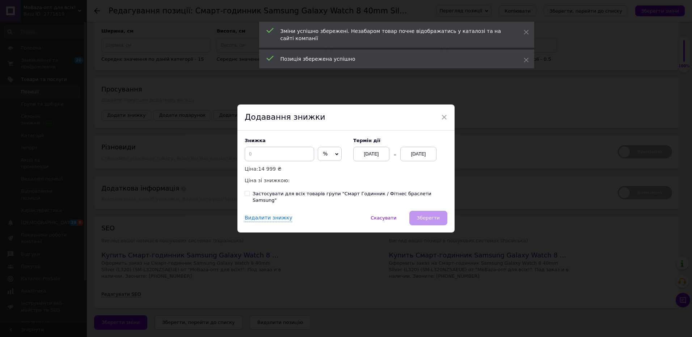
click at [330, 159] on span "%" at bounding box center [330, 154] width 24 height 14
click at [327, 174] on li "₴" at bounding box center [329, 169] width 23 height 10
click at [288, 159] on input at bounding box center [280, 154] width 70 height 14
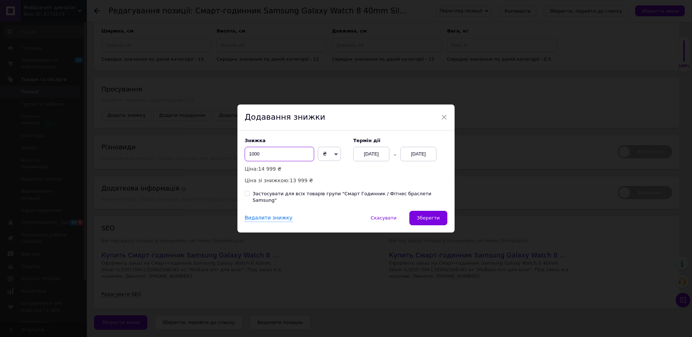
type input "1000"
click at [419, 160] on div "[DATE]" at bounding box center [418, 154] width 36 height 14
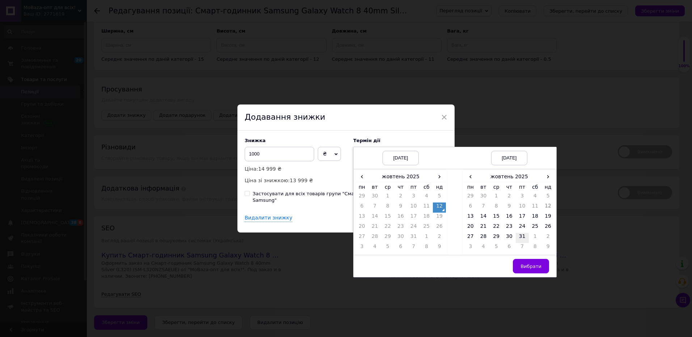
click at [522, 242] on td "31" at bounding box center [522, 238] width 13 height 10
drag, startPoint x: 532, startPoint y: 273, endPoint x: 493, endPoint y: 249, distance: 45.4
click at [531, 273] on button "Вибрати" at bounding box center [531, 266] width 36 height 14
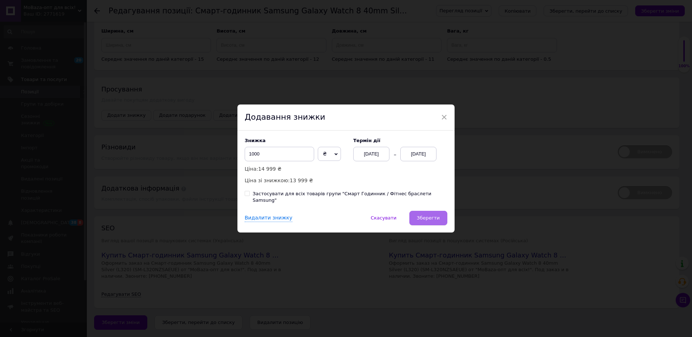
click at [433, 216] on span "Зберегти" at bounding box center [428, 217] width 23 height 5
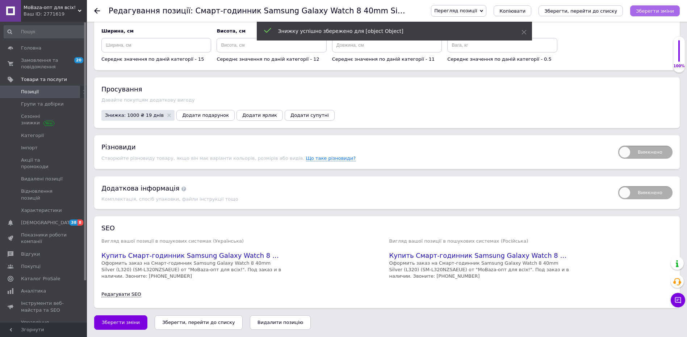
click at [666, 13] on icon "Зберегти зміни" at bounding box center [655, 10] width 38 height 5
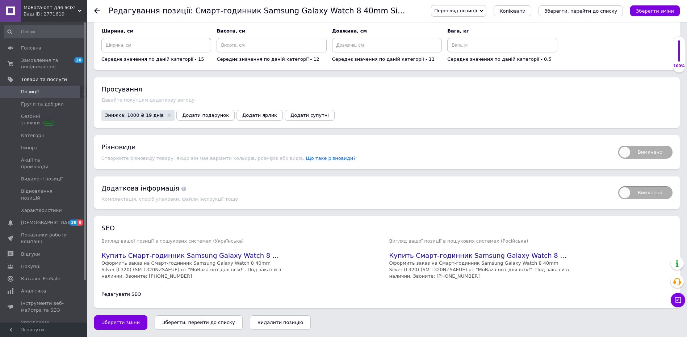
click at [136, 113] on span "Знижка: 1000 ₴ 19 днів" at bounding box center [134, 115] width 59 height 5
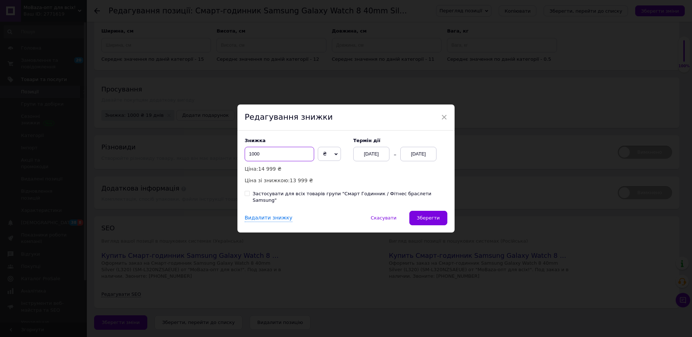
click at [266, 160] on input "1000" at bounding box center [280, 154] width 70 height 14
type input "1"
type input "2500"
click at [422, 215] on span "Зберегти" at bounding box center [428, 217] width 23 height 5
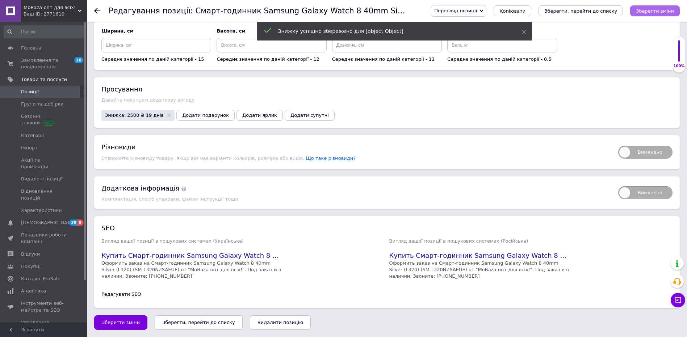
click at [662, 11] on icon "Зберегти зміни" at bounding box center [655, 10] width 38 height 5
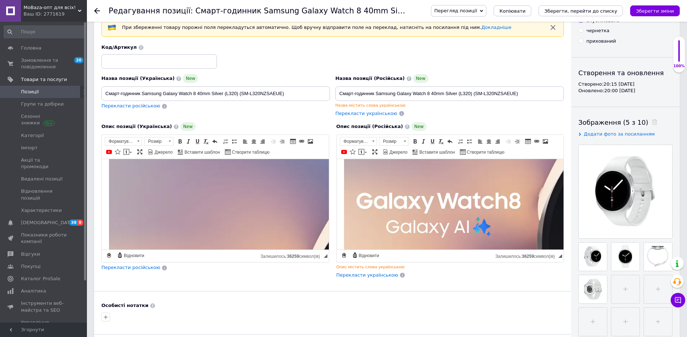
scroll to position [29, 0]
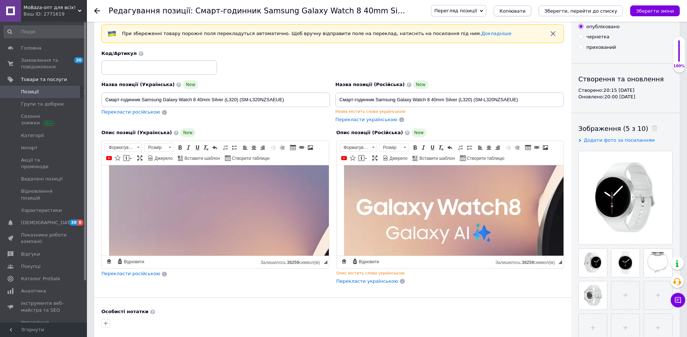
click at [525, 8] on span "Копіювати" at bounding box center [512, 10] width 26 height 5
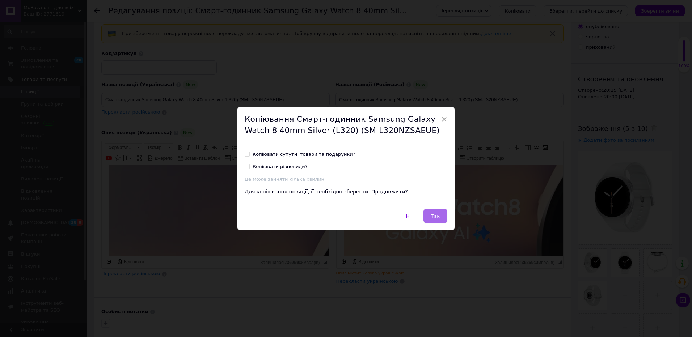
click at [432, 220] on button "Так" at bounding box center [436, 216] width 24 height 14
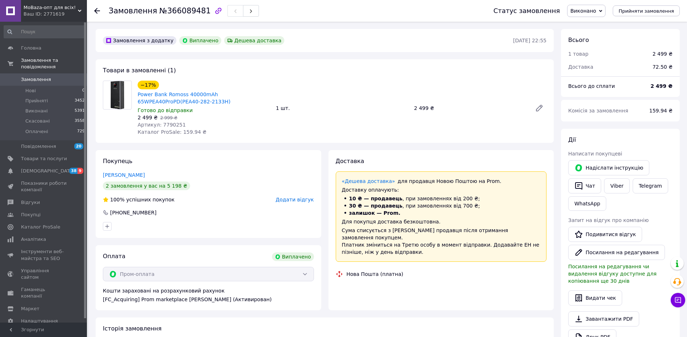
scroll to position [10, 0]
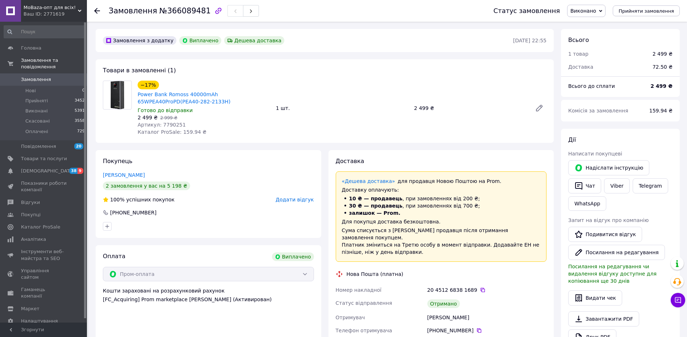
click at [59, 76] on link "Замовлення 0" at bounding box center [44, 80] width 89 height 12
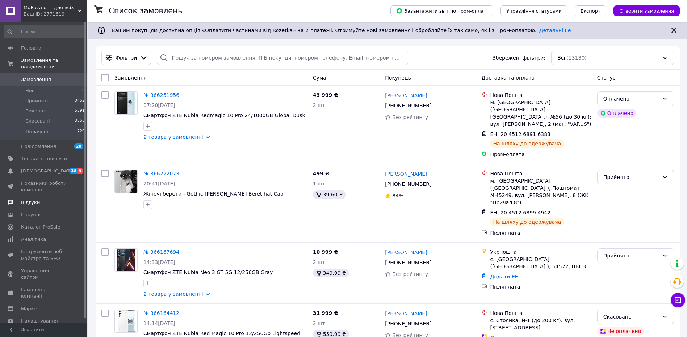
click at [39, 200] on span "Відгуки" at bounding box center [44, 203] width 46 height 7
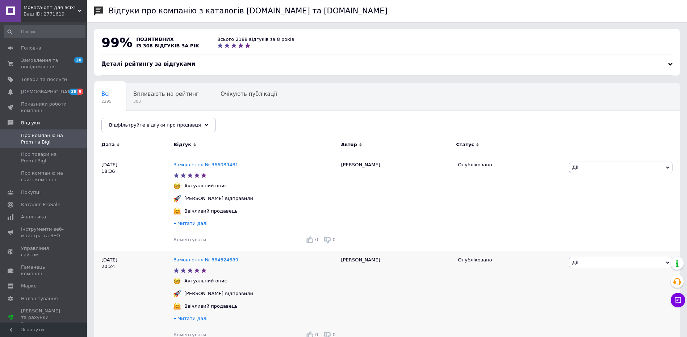
click at [217, 263] on link "Замовлення № 364324689" at bounding box center [205, 259] width 65 height 5
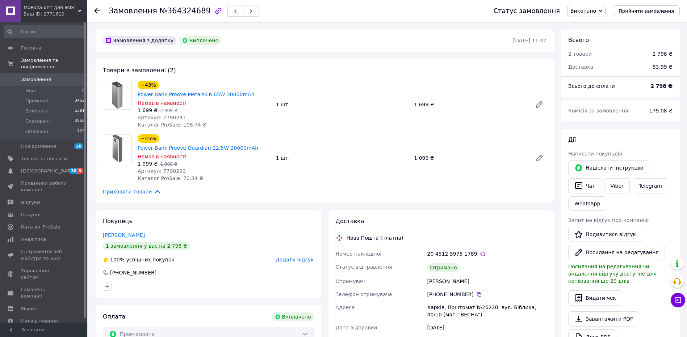
click at [56, 76] on span "Замовлення" at bounding box center [44, 79] width 46 height 7
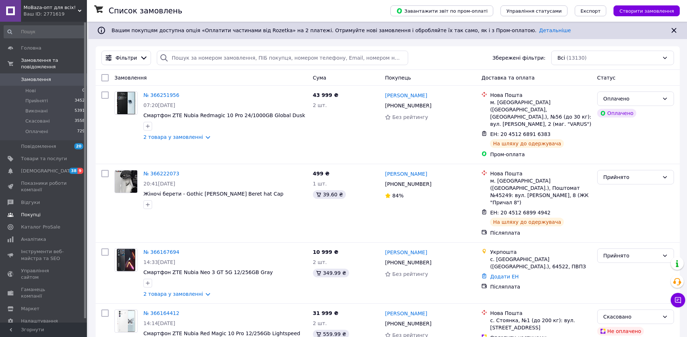
click at [46, 200] on span "Відгуки" at bounding box center [44, 203] width 46 height 7
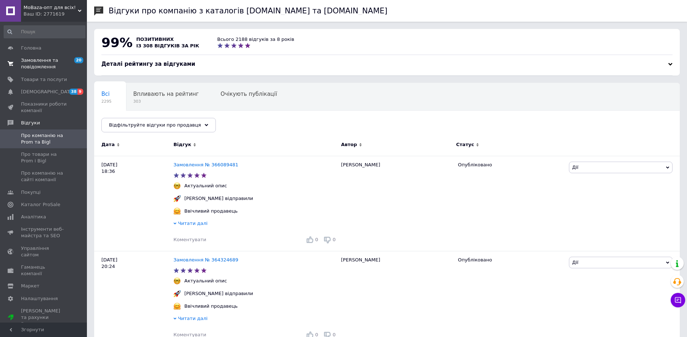
click at [43, 66] on span "Замовлення та повідомлення" at bounding box center [44, 63] width 46 height 13
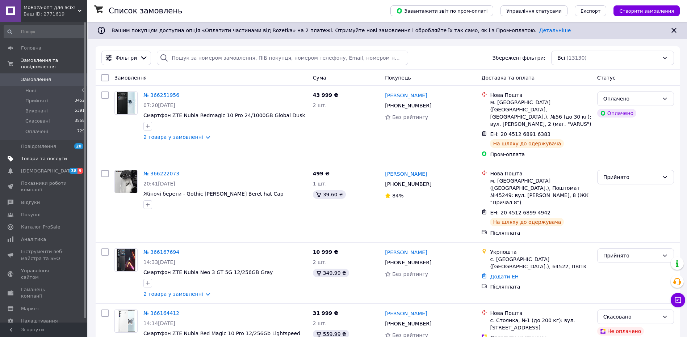
click at [46, 153] on link "Товари та послуги" at bounding box center [44, 159] width 89 height 12
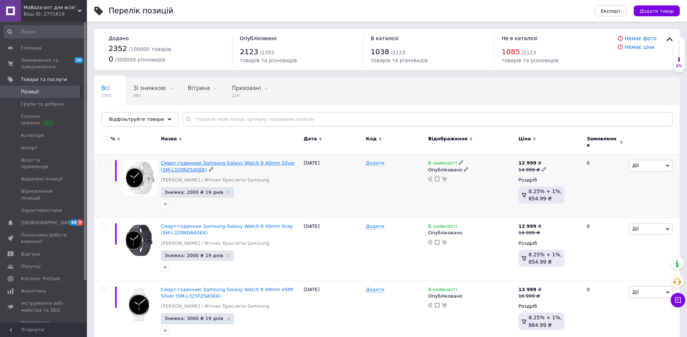
click at [244, 160] on span "Смарт-годинник Samsung Galaxy Watch 8 40mm Silver (SM-L320NZSASEK)" at bounding box center [228, 166] width 134 height 12
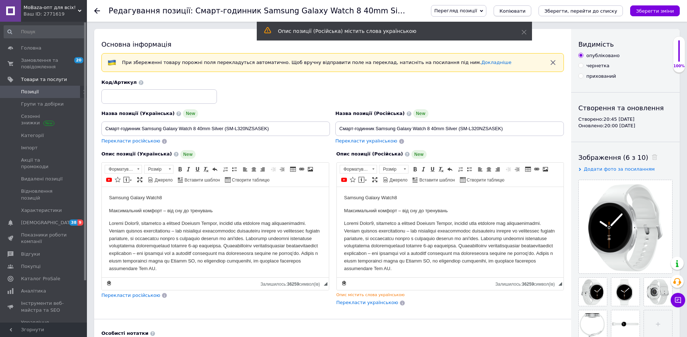
click at [525, 10] on span "Копіювати" at bounding box center [512, 10] width 26 height 5
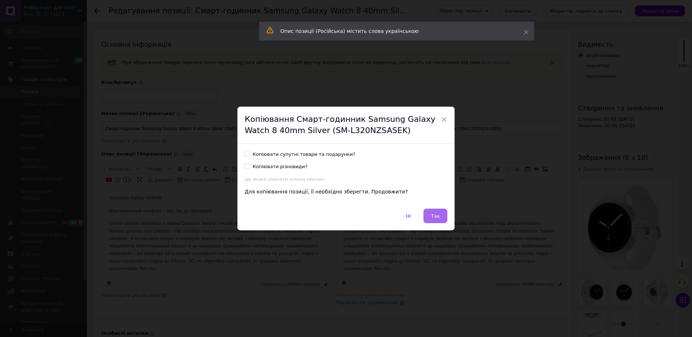
click at [443, 215] on button "Так" at bounding box center [436, 216] width 24 height 14
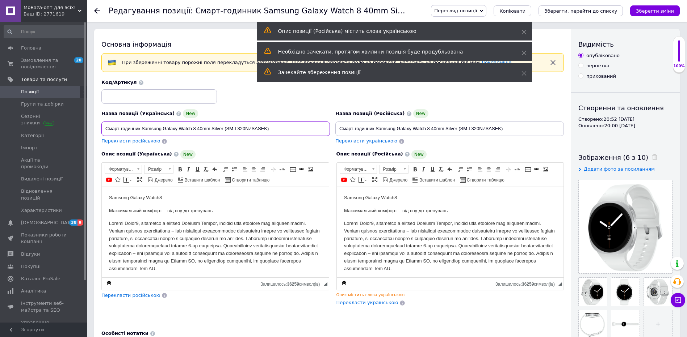
drag, startPoint x: 223, startPoint y: 129, endPoint x: 289, endPoint y: 130, distance: 65.2
click at [289, 130] on input "Смарт-годинник Samsung Galaxy Watch 8 40mm Silver (SM-L320NZSASEK)" at bounding box center [215, 129] width 228 height 14
paste input "4mm SM-L330 Silver (SM-L33"
click at [235, 128] on input "Смарт-годинник Samsung Galaxy Watch 8 44mm SM-L330 Silver (SM-L330NZSASEK)" at bounding box center [215, 129] width 228 height 14
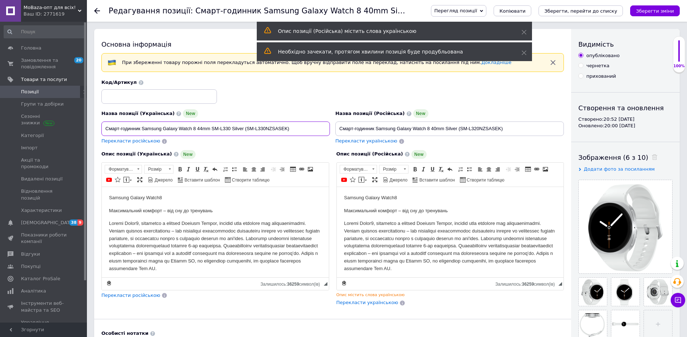
click at [235, 127] on input "Смарт-годинник Samsung Galaxy Watch 8 44mm SM-L330 Silver (SM-L330NZSASEK)" at bounding box center [215, 129] width 228 height 14
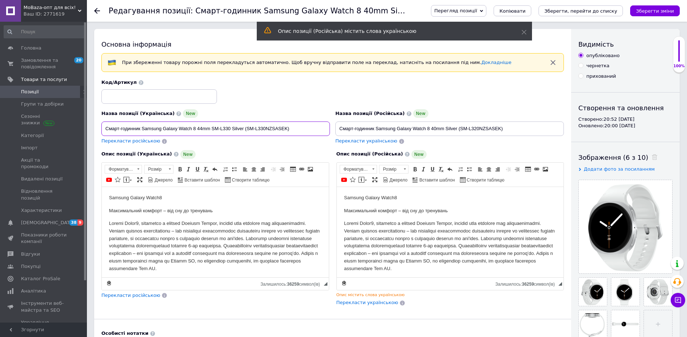
drag, startPoint x: 231, startPoint y: 128, endPoint x: 220, endPoint y: 129, distance: 10.5
click at [220, 129] on input "Смарт-годинник Samsung Galaxy Watch 8 44mm SM-L330 Silver (SM-L330NZSASEK)" at bounding box center [215, 129] width 228 height 14
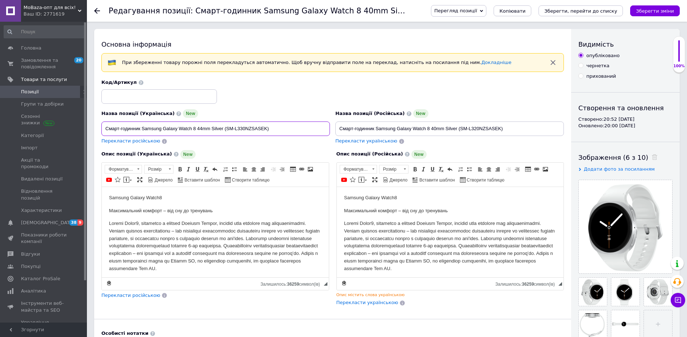
drag, startPoint x: 288, startPoint y: 130, endPoint x: 116, endPoint y: 130, distance: 172.7
type input "Смарт-годинник Samsung Galaxy Watch 8 44mm Silver (SM-L330NZSASEK)"
drag, startPoint x: 190, startPoint y: 122, endPoint x: 240, endPoint y: 122, distance: 50.0
click at [175, 122] on div "Назва позиції (Українська) New Смарт-годинник Samsung Galaxy Watch 8 44mm Silve…" at bounding box center [333, 112] width 468 height 71
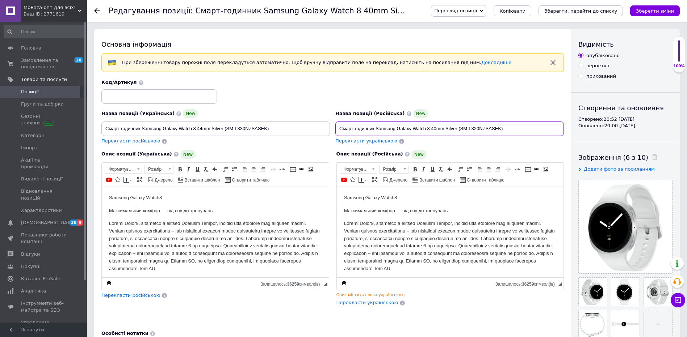
paste input "4mm Silver (SM-L33"
type input "Смарт-годинник Samsung Galaxy Watch 8 44mm Silver (SM-L330NZSASEK)"
click at [651, 14] on button "Зберегти зміни" at bounding box center [655, 10] width 50 height 11
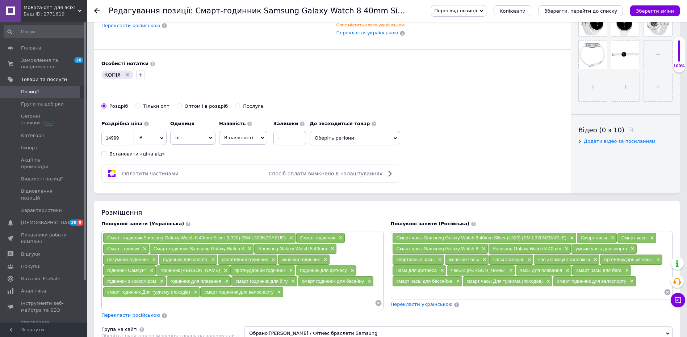
scroll to position [290, 0]
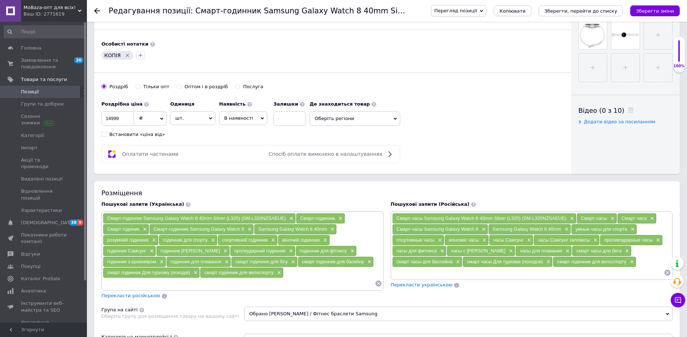
click at [126, 54] on icon "Видалити мітку" at bounding box center [128, 56] width 6 height 6
click at [125, 120] on input "14999" at bounding box center [117, 119] width 33 height 14
type input "16499"
click at [650, 11] on icon "Зберегти зміни" at bounding box center [655, 10] width 38 height 5
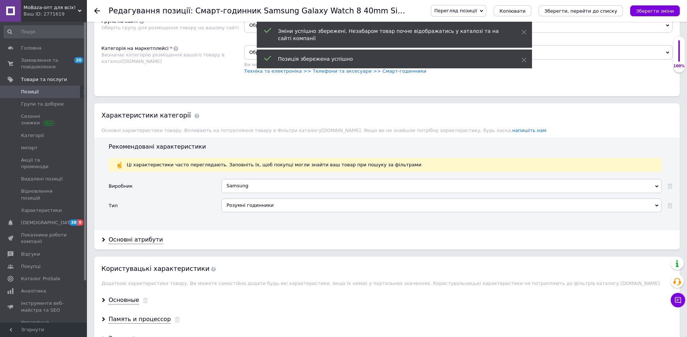
scroll to position [579, 0]
click at [145, 239] on div "Основні атрибути" at bounding box center [136, 239] width 54 height 8
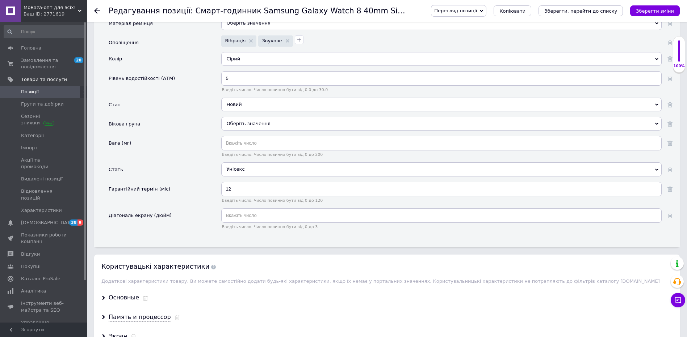
scroll to position [978, 0]
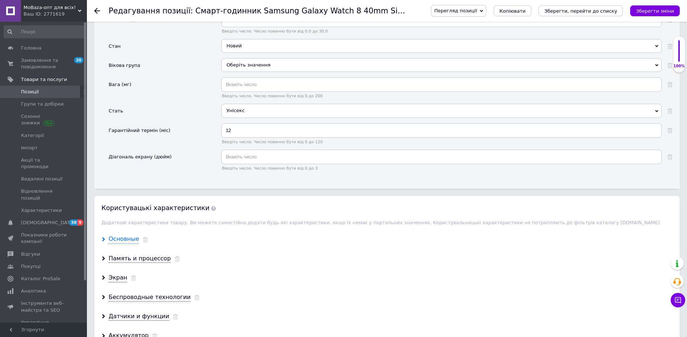
click at [125, 243] on div "Основные" at bounding box center [124, 239] width 30 height 8
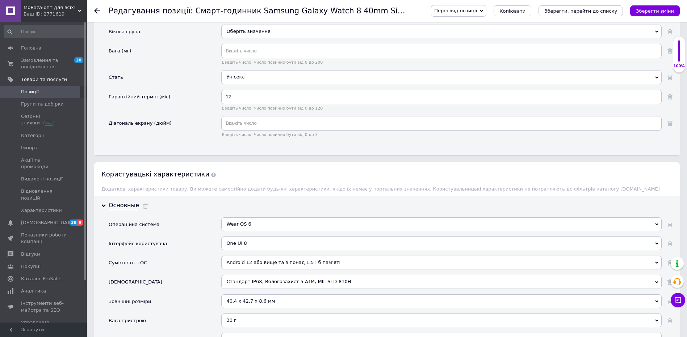
scroll to position [1014, 0]
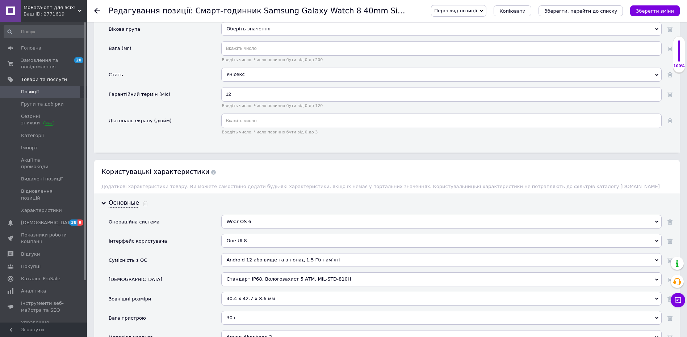
click at [265, 299] on div "40.4 x 42.7 x 8.6 мм" at bounding box center [441, 299] width 440 height 14
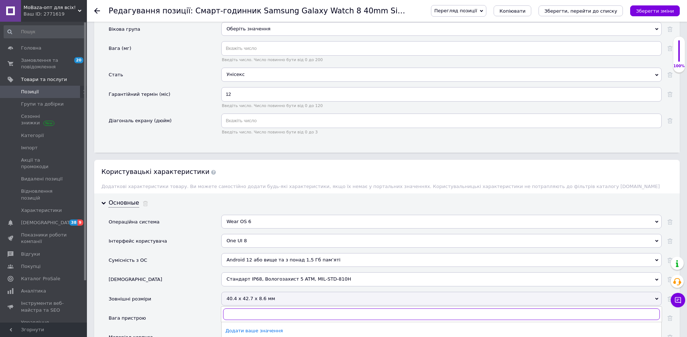
paste input "43.7 x 46.0 x 8.6 мм"
type input "43.7 x 46.0 x 8.6 мм"
click at [258, 331] on div "Зберегти ваше значення" at bounding box center [441, 331] width 432 height 7
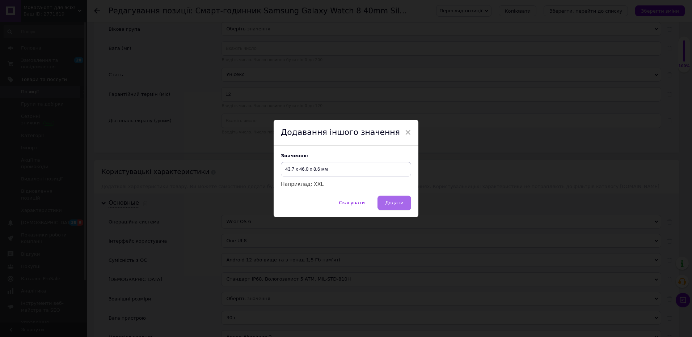
click at [390, 206] on span "Додати" at bounding box center [394, 202] width 18 height 5
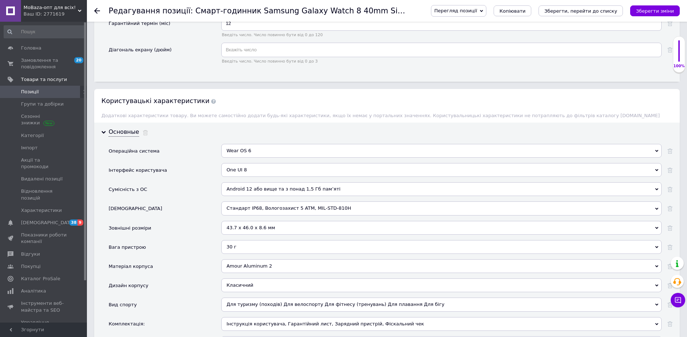
scroll to position [1086, 0]
click at [261, 249] on div "30 г" at bounding box center [441, 246] width 440 height 14
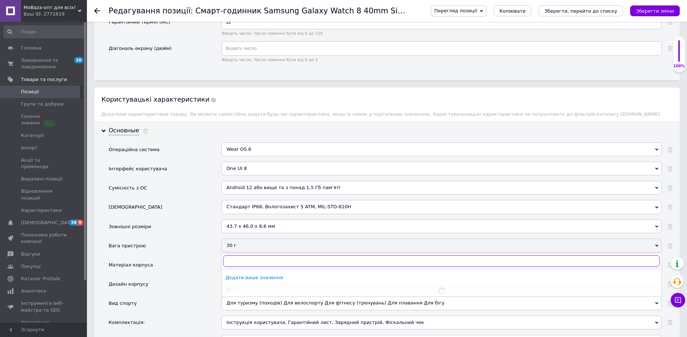
paste input "34 г"
type input "34 г"
click at [250, 274] on li "Зберегти ваше значення" at bounding box center [442, 278] width 440 height 14
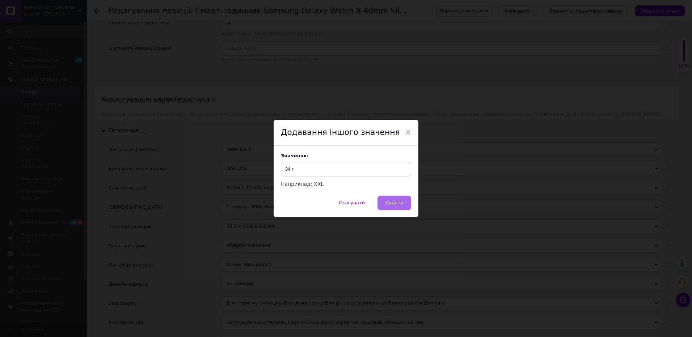
click at [391, 207] on button "Додати" at bounding box center [395, 203] width 34 height 14
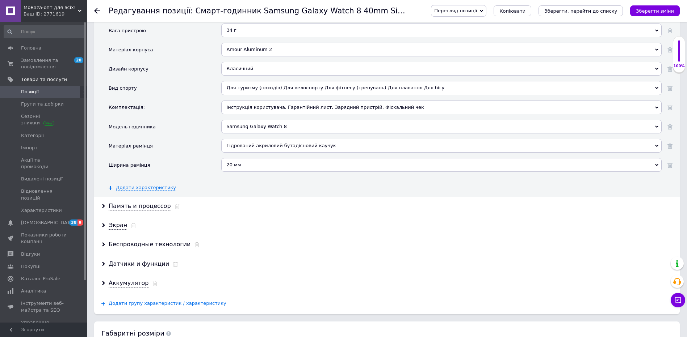
scroll to position [1304, 0]
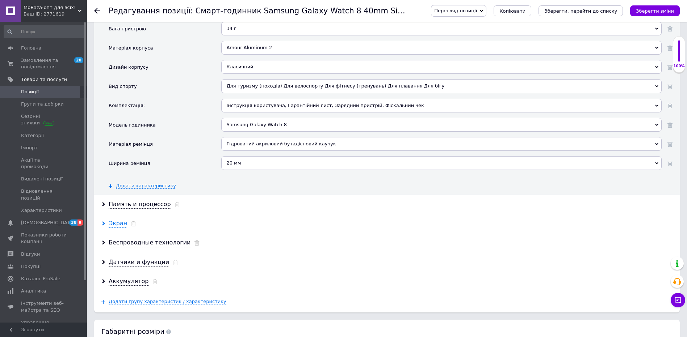
click at [115, 225] on div "Экран" at bounding box center [118, 224] width 18 height 8
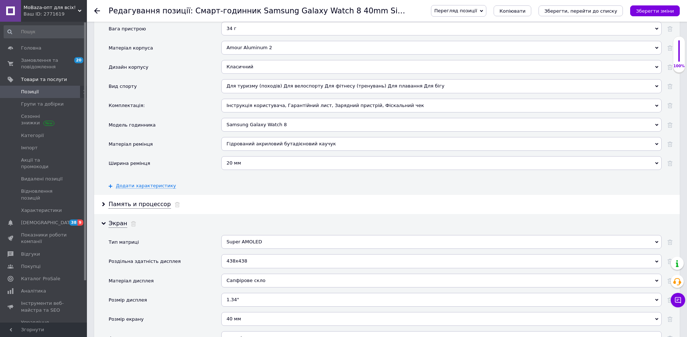
click at [246, 261] on div "438х438" at bounding box center [441, 262] width 440 height 14
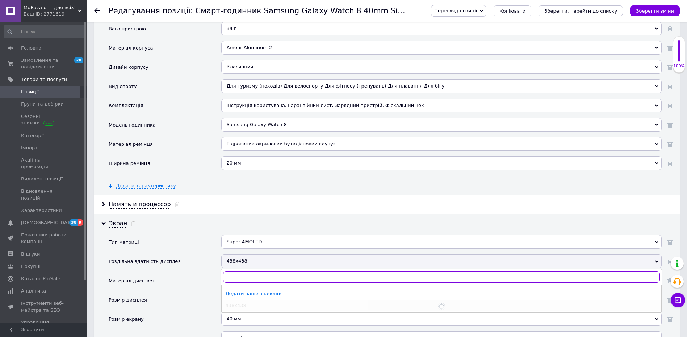
paste input "480х480"
type input "480х480"
click at [250, 291] on div "Зберегти ваше значення" at bounding box center [441, 294] width 432 height 7
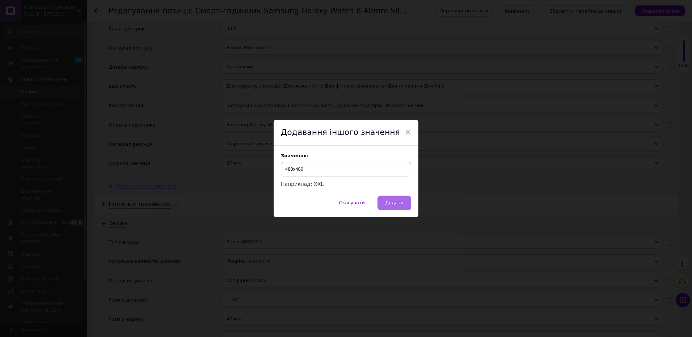
click at [391, 202] on span "Додати" at bounding box center [394, 202] width 18 height 5
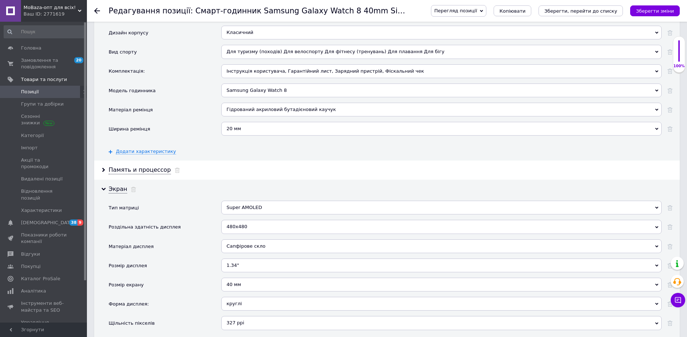
scroll to position [1340, 0]
click at [247, 267] on div "1.34"" at bounding box center [441, 264] width 440 height 14
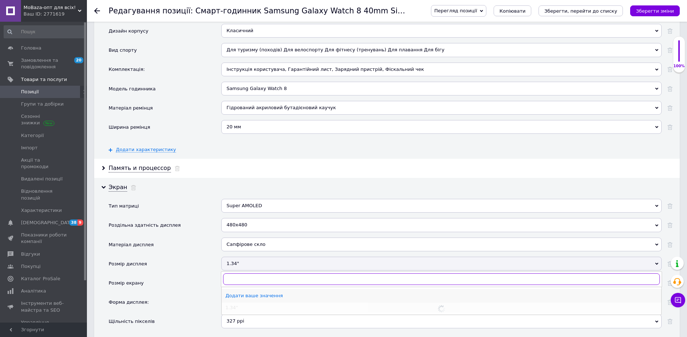
paste input "1.47""
type input "1.47""
click at [247, 297] on div "Зберегти ваше значення" at bounding box center [441, 296] width 432 height 7
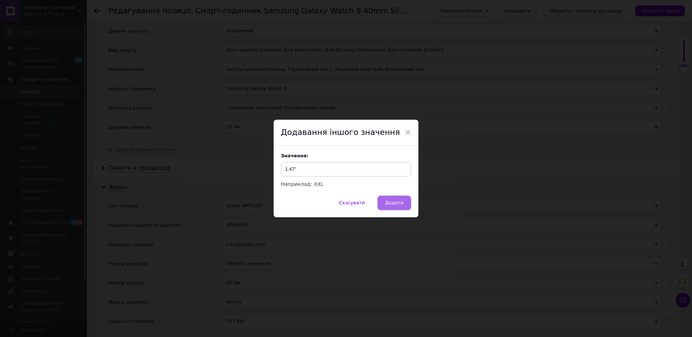
click at [385, 205] on button "Додати" at bounding box center [395, 203] width 34 height 14
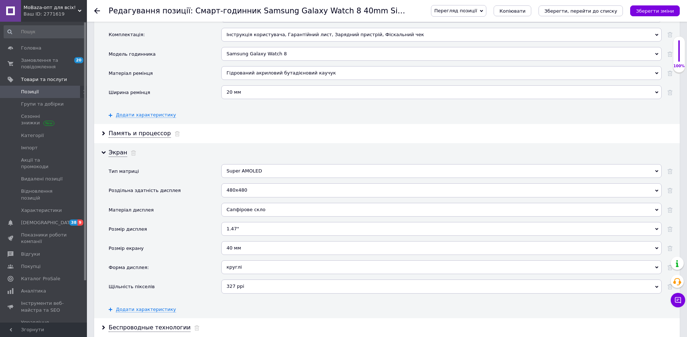
scroll to position [1376, 0]
click at [256, 241] on div "40 мм" at bounding box center [441, 247] width 440 height 14
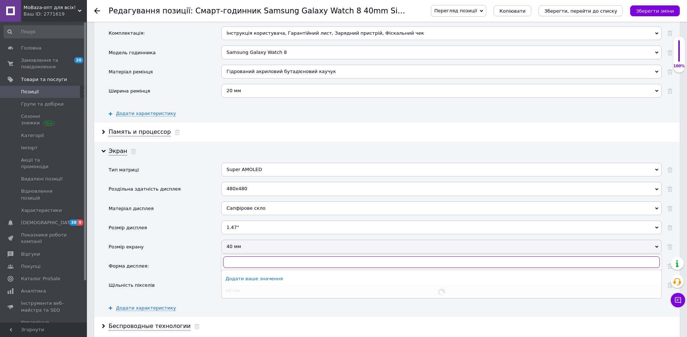
paste input "44 мм"
type input "44 мм"
click at [255, 282] on div "Зберегти ваше значення" at bounding box center [441, 279] width 432 height 7
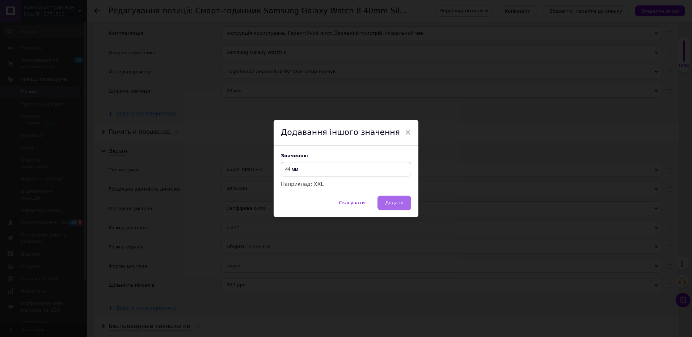
click at [381, 205] on button "Додати" at bounding box center [395, 203] width 34 height 14
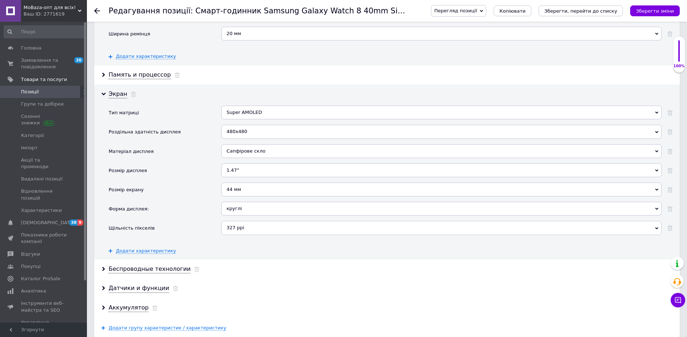
scroll to position [1448, 0]
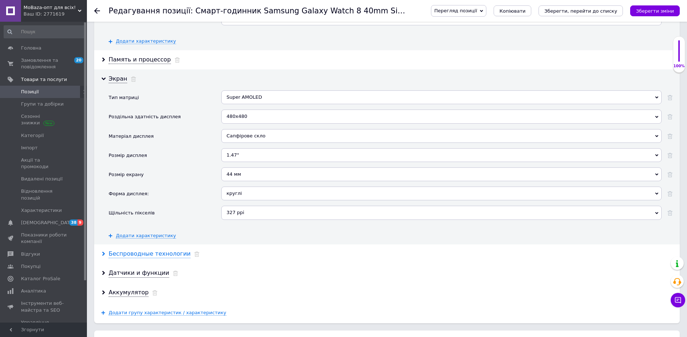
click at [161, 254] on div "Беспроводные технологии" at bounding box center [150, 254] width 82 height 8
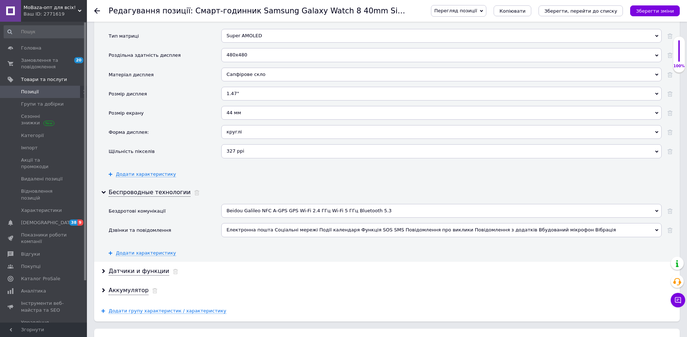
scroll to position [1521, 0]
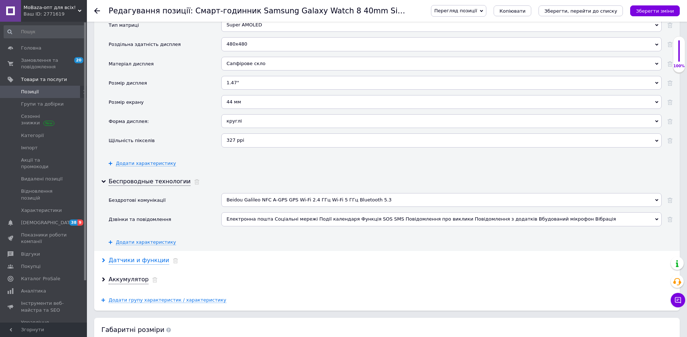
click at [144, 261] on div "Датчики и функции" at bounding box center [139, 261] width 60 height 8
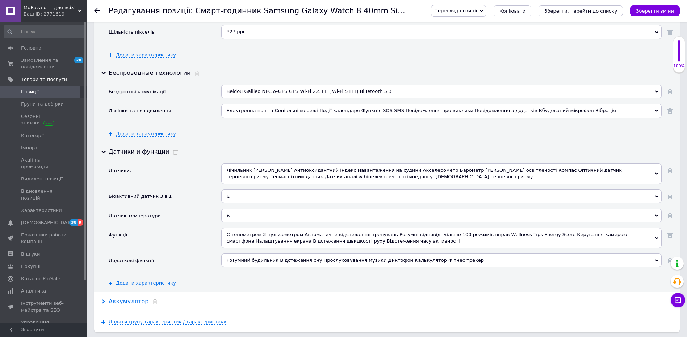
click at [129, 305] on div "Аккумулятор" at bounding box center [129, 302] width 40 height 8
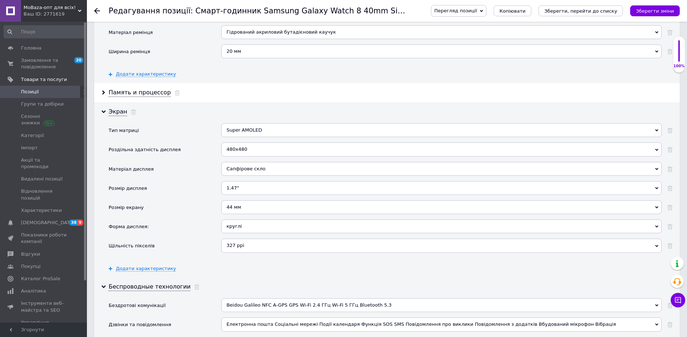
scroll to position [1412, 0]
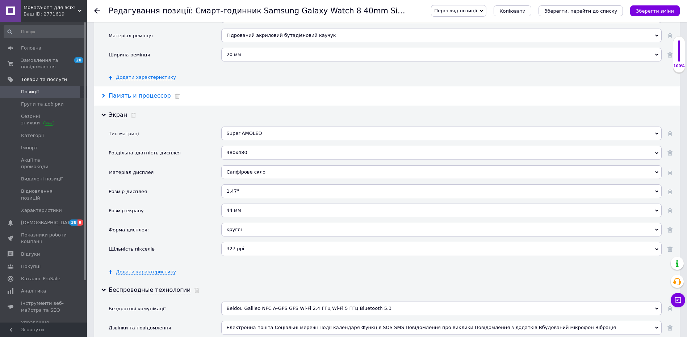
click at [146, 99] on div "Память и процессор" at bounding box center [140, 96] width 62 height 8
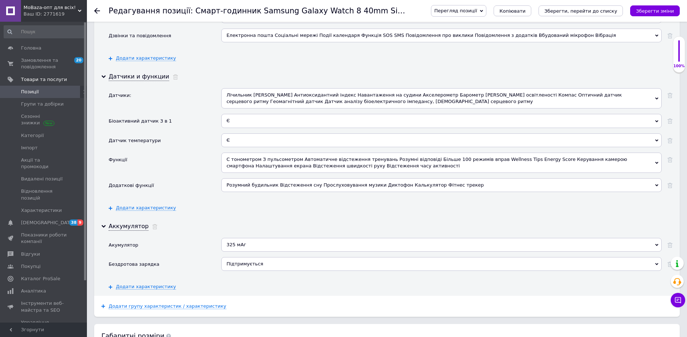
scroll to position [1811, 0]
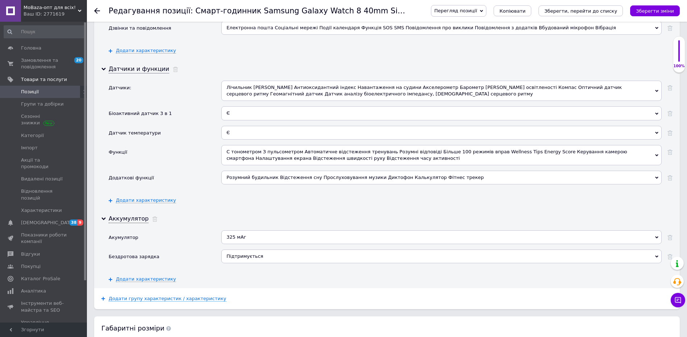
click at [259, 241] on div "325 мАг" at bounding box center [441, 238] width 440 height 14
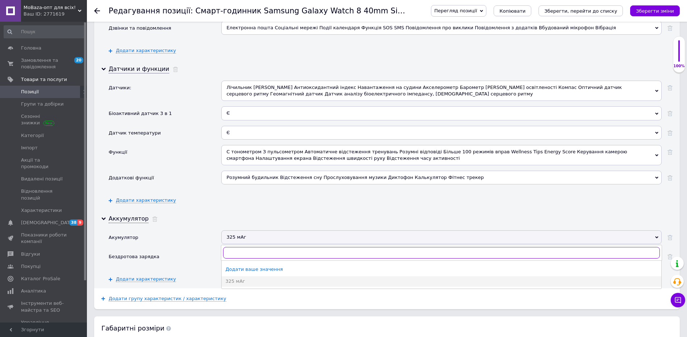
paste input "435 мАг"
type input "435 мАг"
click at [256, 267] on div "Зберегти ваше значення" at bounding box center [441, 270] width 432 height 7
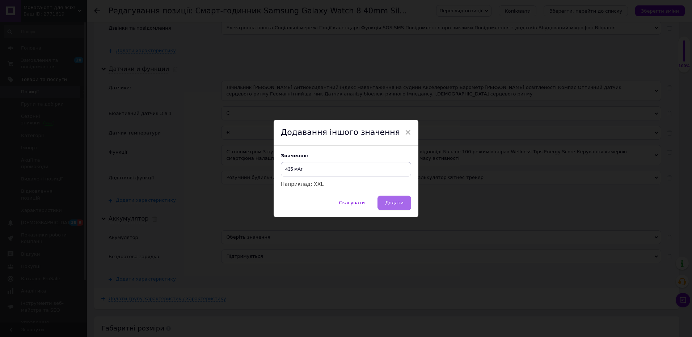
click at [379, 201] on button "Додати" at bounding box center [395, 203] width 34 height 14
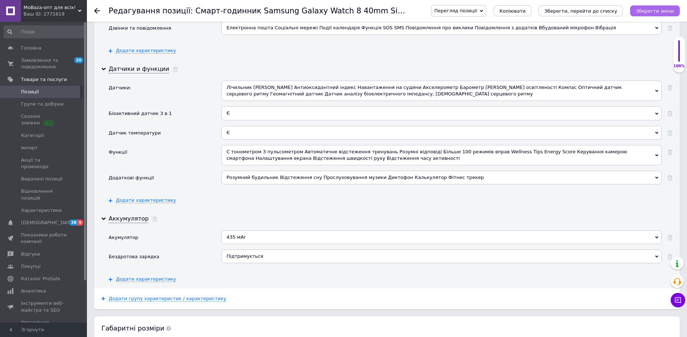
click at [645, 12] on icon "Зберегти зміни" at bounding box center [655, 10] width 38 height 5
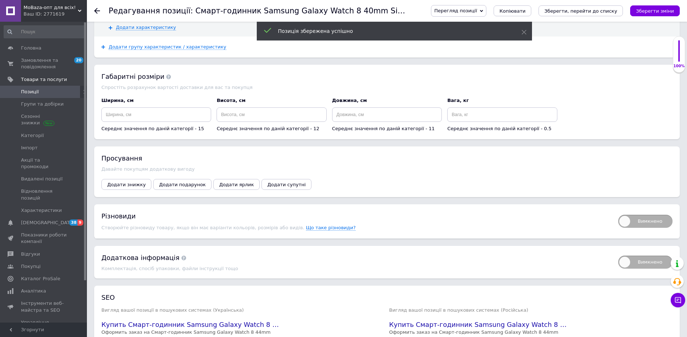
scroll to position [2135, 0]
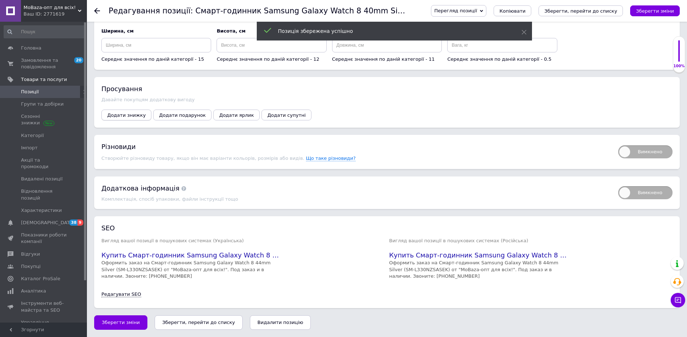
click at [136, 113] on span "Додати знижку" at bounding box center [126, 115] width 38 height 5
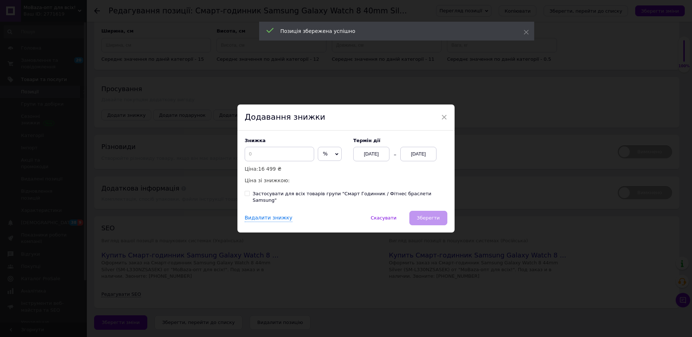
drag, startPoint x: 322, startPoint y: 156, endPoint x: 324, endPoint y: 169, distance: 12.9
click at [322, 159] on span "%" at bounding box center [330, 154] width 24 height 14
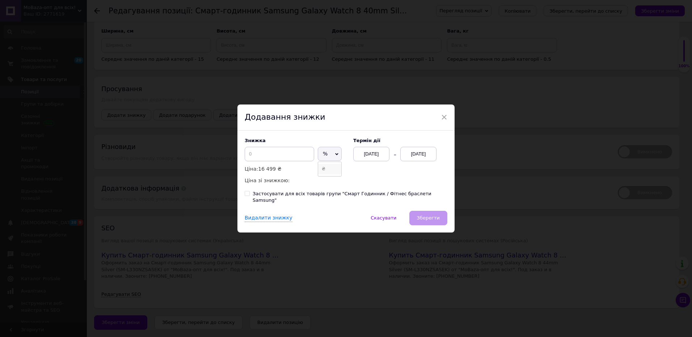
click at [324, 171] on li "₴" at bounding box center [329, 169] width 23 height 10
click at [303, 162] on input at bounding box center [280, 154] width 70 height 14
type input "2500"
click at [421, 158] on div "[DATE]" at bounding box center [418, 154] width 36 height 14
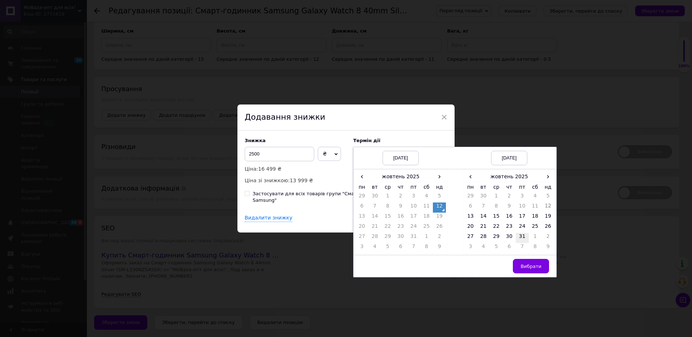
click at [521, 241] on td "31" at bounding box center [522, 238] width 13 height 10
click at [534, 269] on span "Вибрати" at bounding box center [531, 266] width 21 height 5
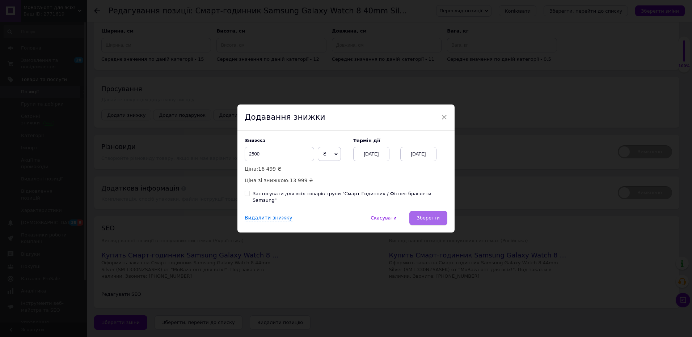
click at [437, 218] on span "Зберегти" at bounding box center [428, 217] width 23 height 5
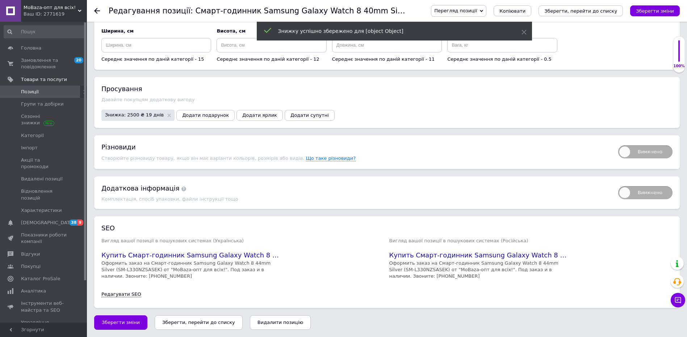
click at [673, 9] on icon "Зберегти зміни" at bounding box center [655, 10] width 38 height 5
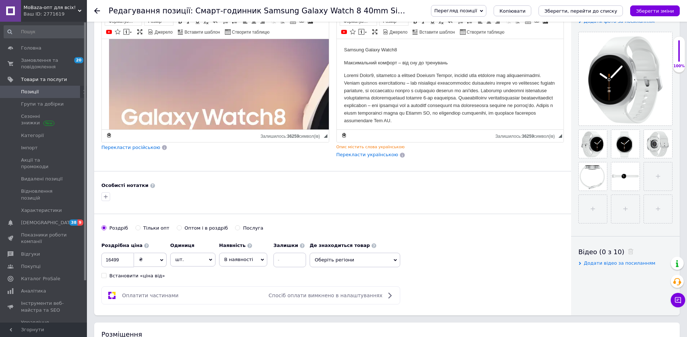
scroll to position [0, 0]
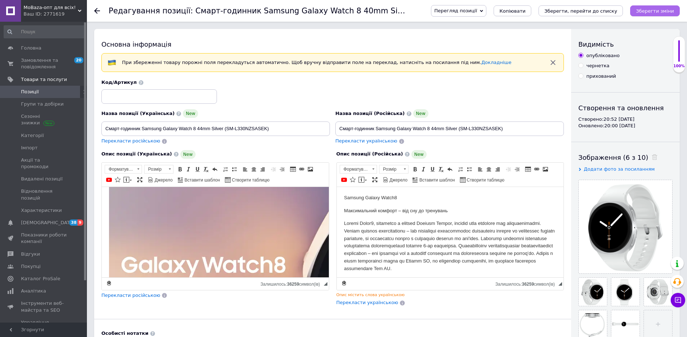
click at [653, 12] on icon "Зберегти зміни" at bounding box center [655, 10] width 38 height 5
click at [532, 17] on div "Перегляд позиції Зберегти та переглянути на сайті Зберегти та переглянути на ма…" at bounding box center [547, 11] width 263 height 22
click at [525, 11] on span "Копіювати" at bounding box center [512, 10] width 26 height 5
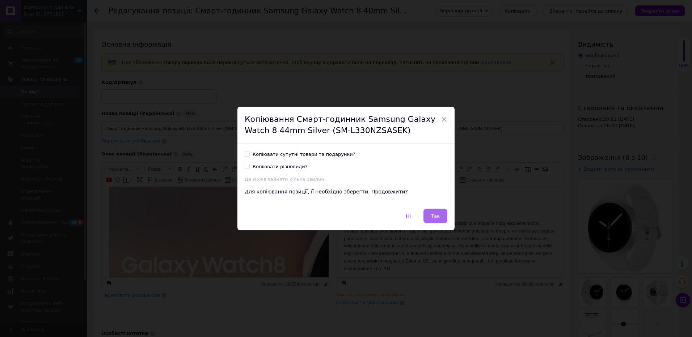
click at [440, 214] on button "Так" at bounding box center [436, 216] width 24 height 14
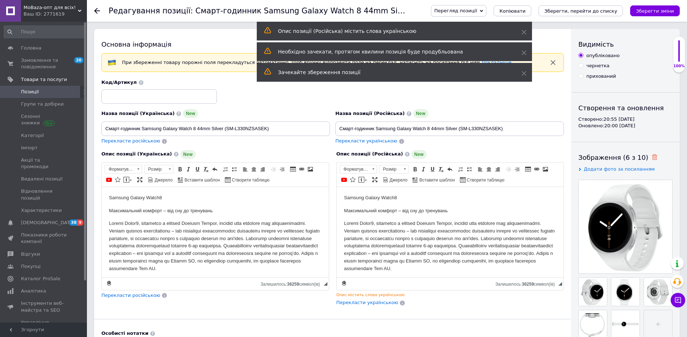
click at [652, 157] on icon at bounding box center [654, 157] width 5 height 5
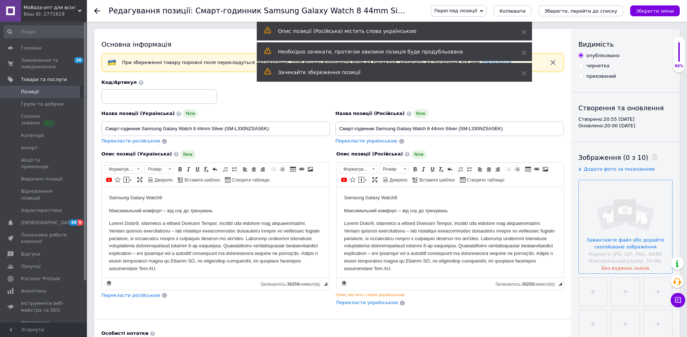
click at [635, 209] on input "file" at bounding box center [625, 226] width 93 height 93
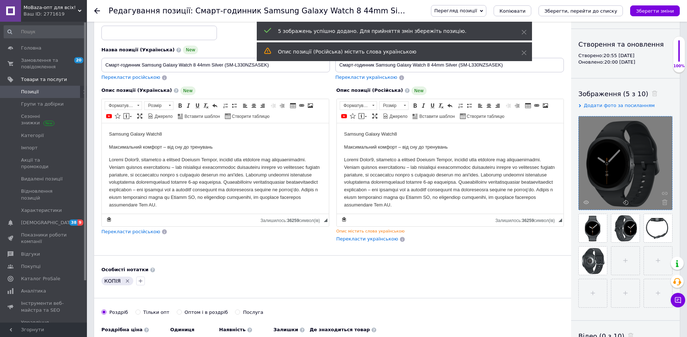
scroll to position [72, 0]
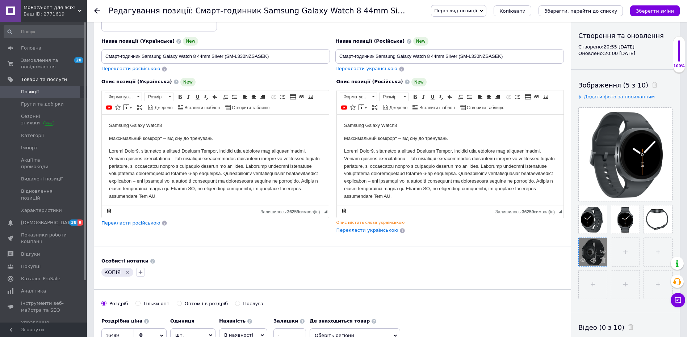
click at [598, 255] on div at bounding box center [593, 252] width 28 height 28
click at [667, 7] on button "Зберегти зміни" at bounding box center [655, 10] width 50 height 11
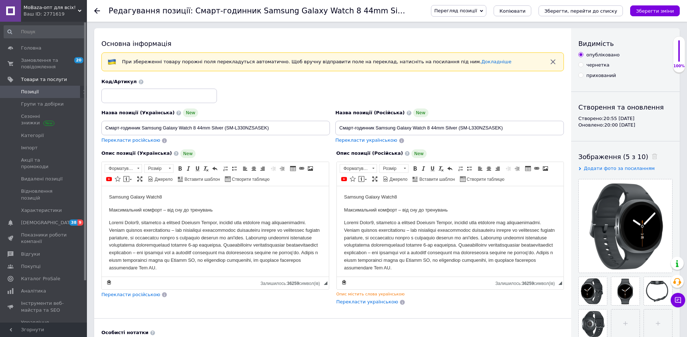
scroll to position [0, 0]
drag, startPoint x: 212, startPoint y: 128, endPoint x: 295, endPoint y: 137, distance: 83.4
click at [292, 129] on input "Смарт-годинник Samsung Galaxy Watch 8 44mm Silver (SM-L330NZSASEK)" at bounding box center [215, 129] width 228 height 14
paste input "Gray (SM-L330NDA"
type input "Смарт-годинник Samsung Galaxy Watch 8 44mm Gray (SM-L330NDAASEK)"
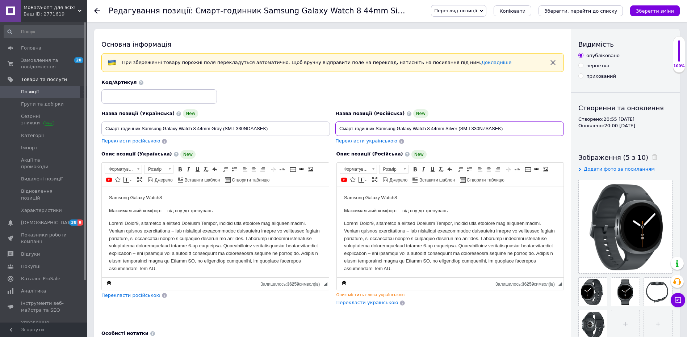
drag, startPoint x: 486, startPoint y: 129, endPoint x: 446, endPoint y: 128, distance: 40.2
click at [446, 128] on input "Смарт-годинник Samsung Galaxy Watch 8 44mm Silver (SM-L330NZSASEK)" at bounding box center [449, 129] width 228 height 14
paste input "Gray (SM-L330NDA"
type input "Смарт-годинник Samsung Galaxy Watch 8 44mm Gray (SM-L330NDAASEK)"
drag, startPoint x: 649, startPoint y: 11, endPoint x: 489, endPoint y: 162, distance: 220.0
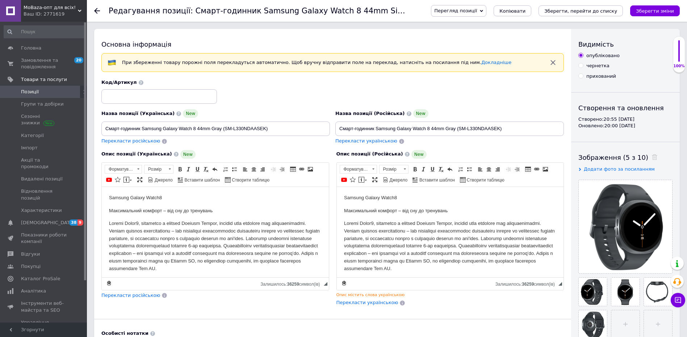
click at [649, 12] on icon "Зберегти зміни" at bounding box center [655, 10] width 38 height 5
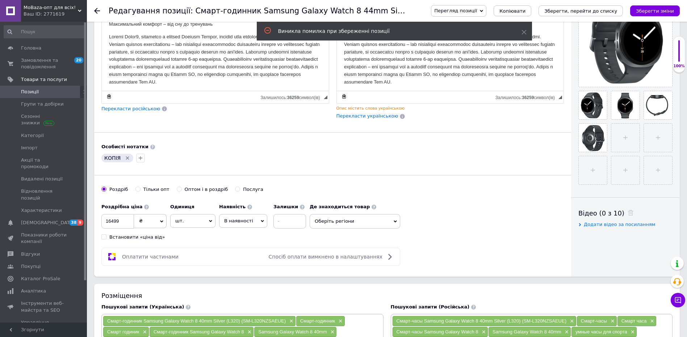
scroll to position [181, 0]
